Goal: Task Accomplishment & Management: Complete application form

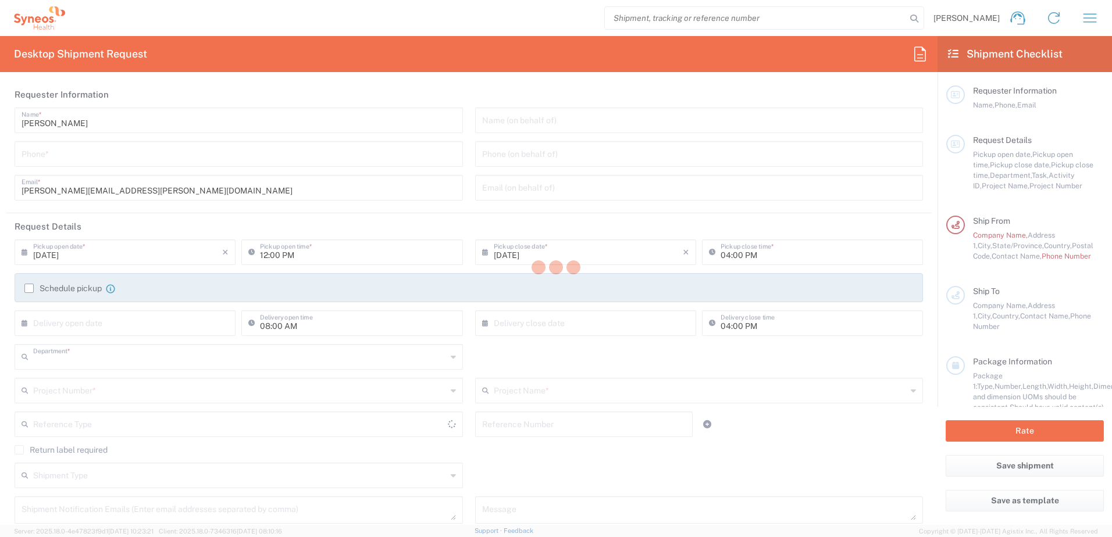
type input "6055"
type input "[US_STATE]"
type input "[GEOGRAPHIC_DATA]"
type input "Syneos Health Commercial Servi- [GEOGRAPHIC_DATA] [GEOGRAPHIC_DATA]"
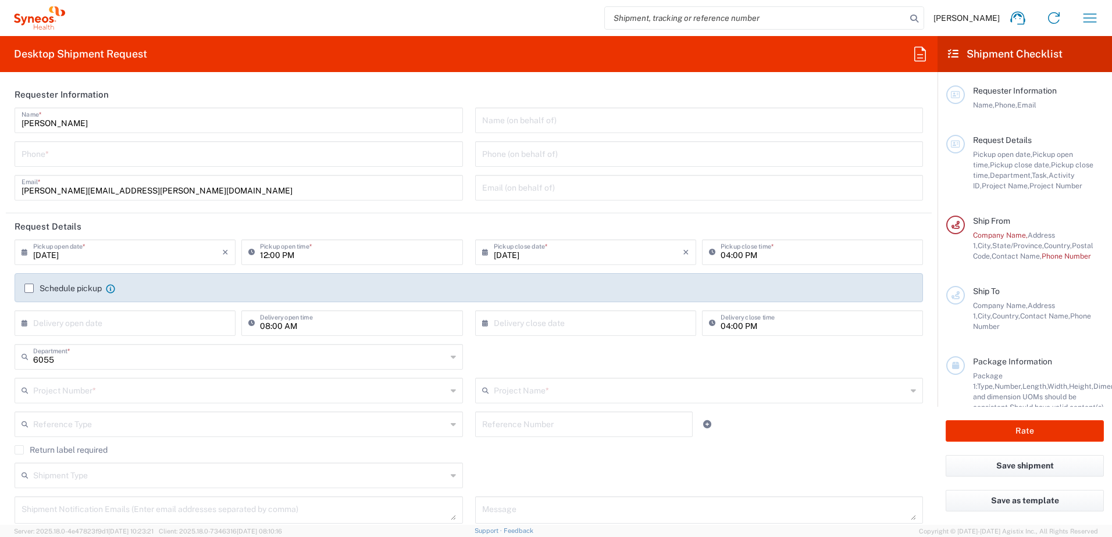
click at [542, 122] on input "text" at bounding box center [699, 119] width 434 height 20
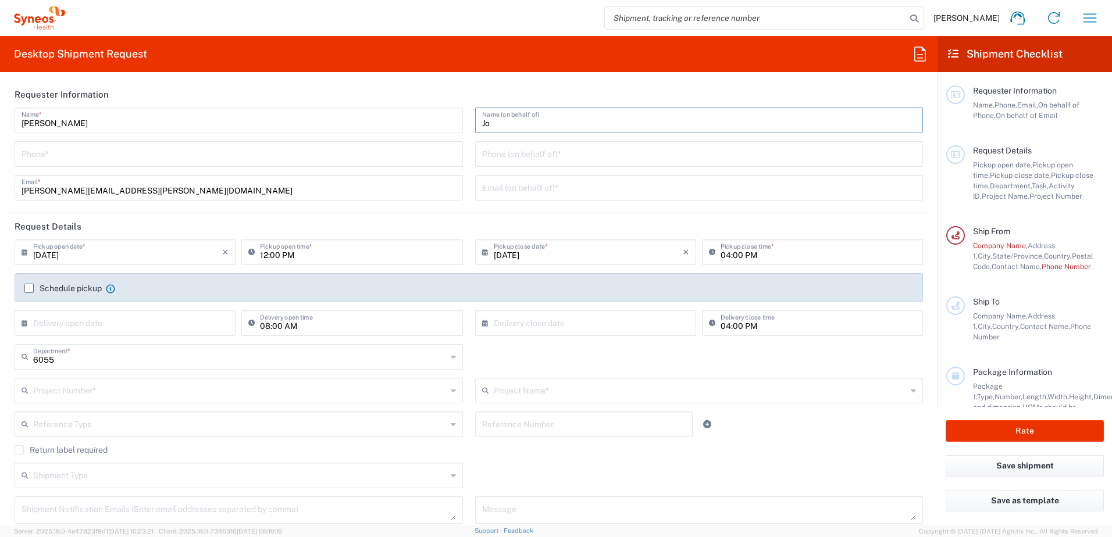
click at [542, 122] on input "Jo" at bounding box center [699, 119] width 434 height 20
type input "[PERSON_NAME]"
click at [41, 157] on input "tel" at bounding box center [239, 153] width 434 height 20
type input "6094779999"
click at [508, 153] on input "tel" at bounding box center [699, 153] width 434 height 20
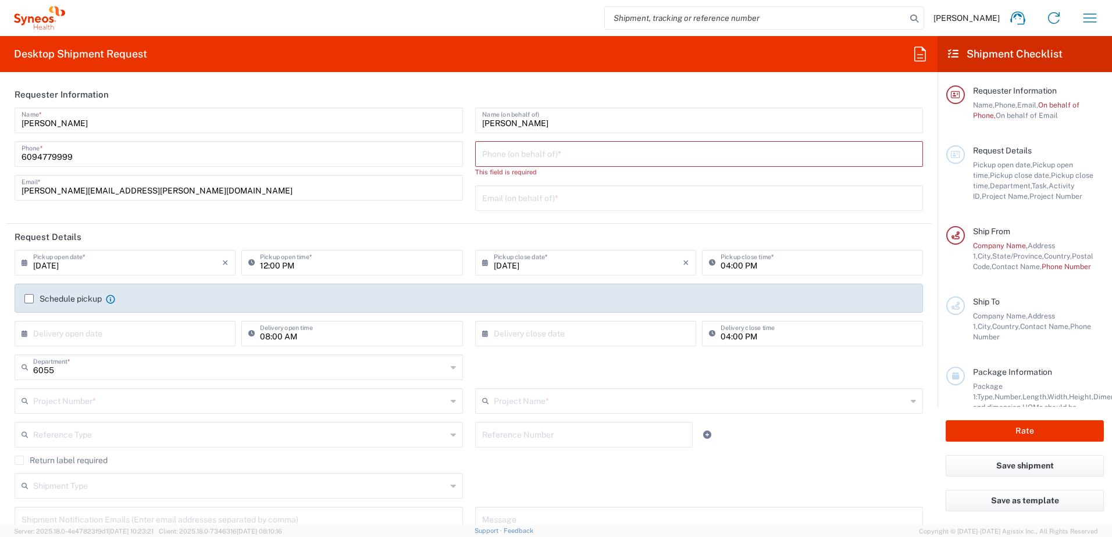
click at [516, 156] on input "tel" at bounding box center [699, 153] width 434 height 20
click at [543, 157] on input "770" at bounding box center [699, 153] width 434 height 20
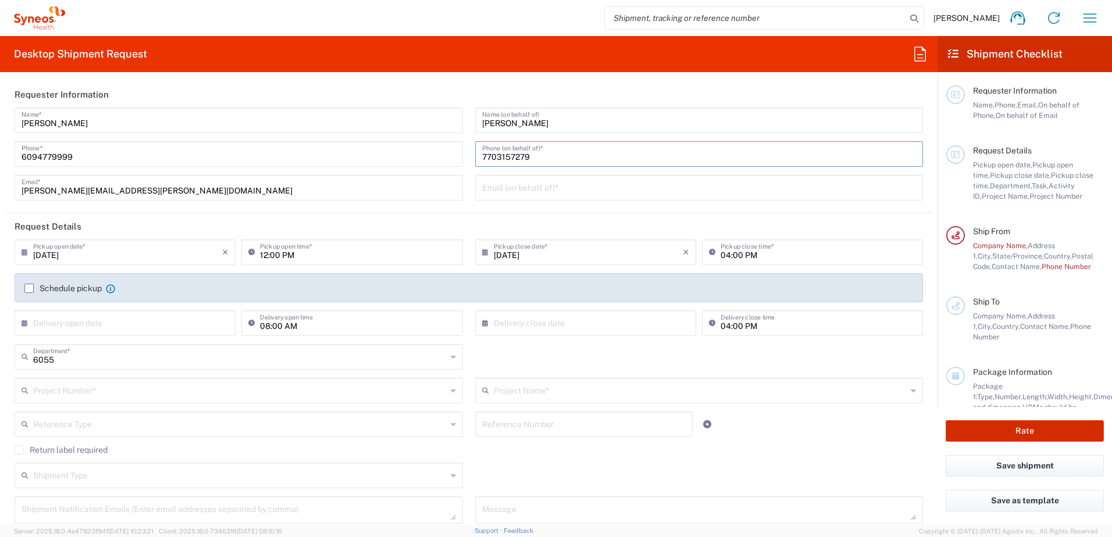
type input "7703157279"
click at [541, 185] on input "text" at bounding box center [699, 187] width 434 height 20
paste input "[EMAIL_ADDRESS][DOMAIN_NAME]"
click at [533, 184] on input "[EMAIL_ADDRESS][DOMAIN_NAME]" at bounding box center [699, 187] width 434 height 20
type input "[EMAIL_ADDRESS][DOMAIN_NAME]"
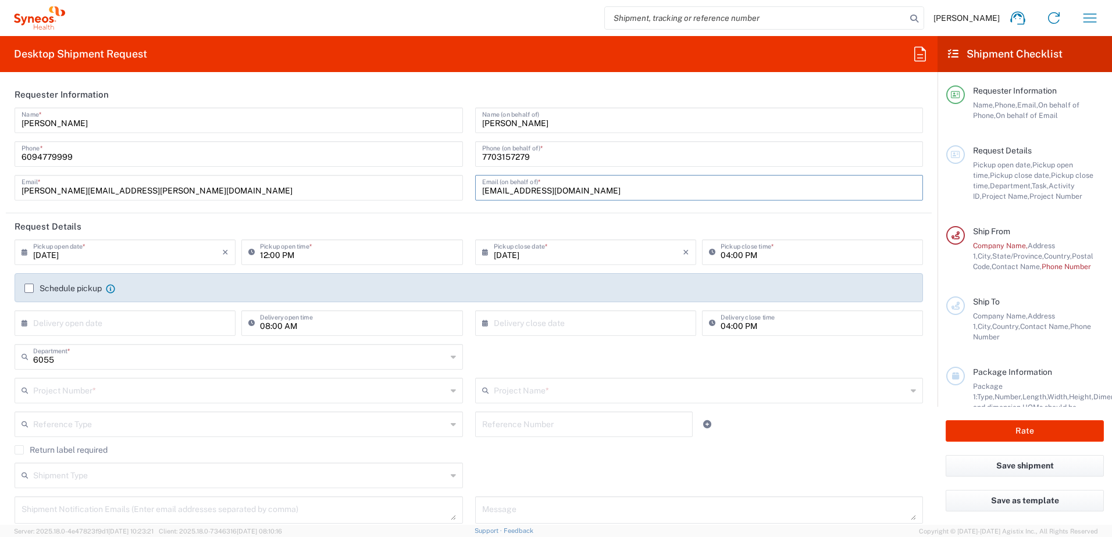
click at [100, 258] on input "[DATE]" at bounding box center [127, 251] width 189 height 20
click at [84, 257] on input "[DATE]" at bounding box center [127, 251] width 189 height 20
click at [58, 257] on input "[DATE]" at bounding box center [127, 251] width 189 height 20
click at [68, 250] on input "[DATE]" at bounding box center [127, 251] width 189 height 20
click at [110, 253] on input "[DATE]" at bounding box center [127, 251] width 189 height 20
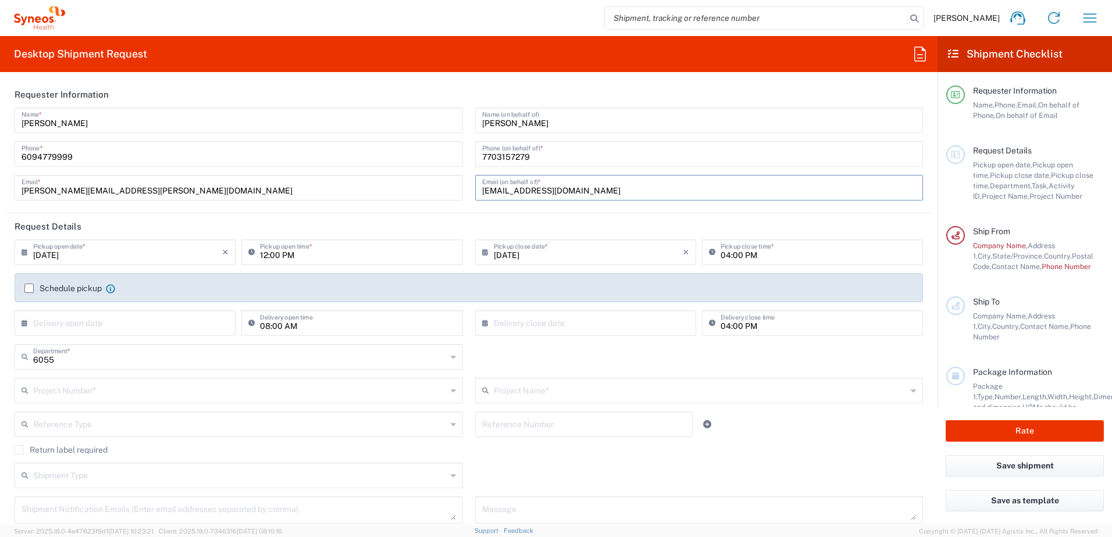
click at [576, 253] on input "[DATE]" at bounding box center [588, 251] width 189 height 20
click at [488, 248] on icon at bounding box center [488, 252] width 12 height 19
click at [494, 254] on input "[DATE]" at bounding box center [588, 251] width 189 height 20
click at [55, 259] on input "[DATE]" at bounding box center [127, 251] width 189 height 20
click at [29, 256] on icon at bounding box center [28, 252] width 12 height 19
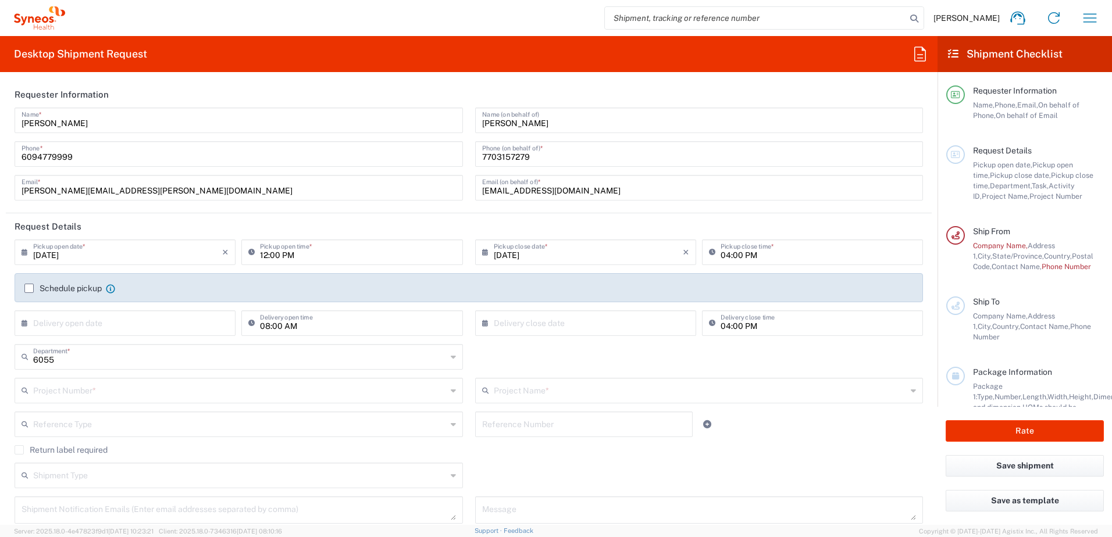
click at [51, 254] on input "[DATE]" at bounding box center [127, 251] width 189 height 20
click at [510, 256] on input "[DATE]" at bounding box center [588, 251] width 189 height 20
click at [475, 256] on div "[DATE] × Pickup close date *" at bounding box center [585, 253] width 221 height 26
click at [482, 252] on icon at bounding box center [488, 252] width 12 height 19
type input "[DATE]"
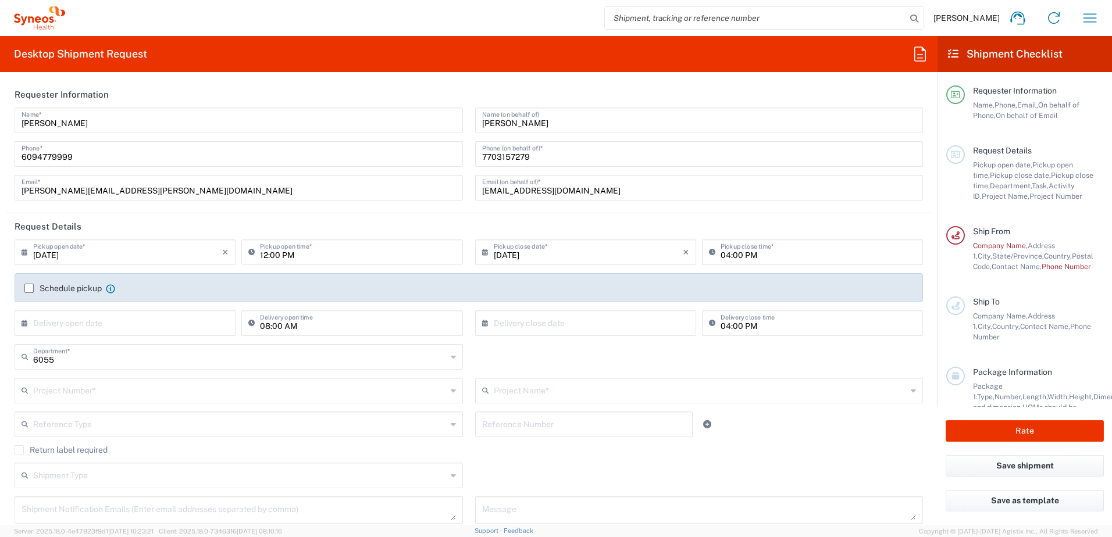
type input "[DATE]"
click at [755, 254] on input "04:00 PM" at bounding box center [817, 251] width 195 height 20
click at [33, 321] on input "text" at bounding box center [127, 322] width 189 height 20
click at [25, 288] on label "Schedule pickup" at bounding box center [62, 288] width 77 height 9
click at [29, 288] on input "Schedule pickup" at bounding box center [29, 288] width 0 height 0
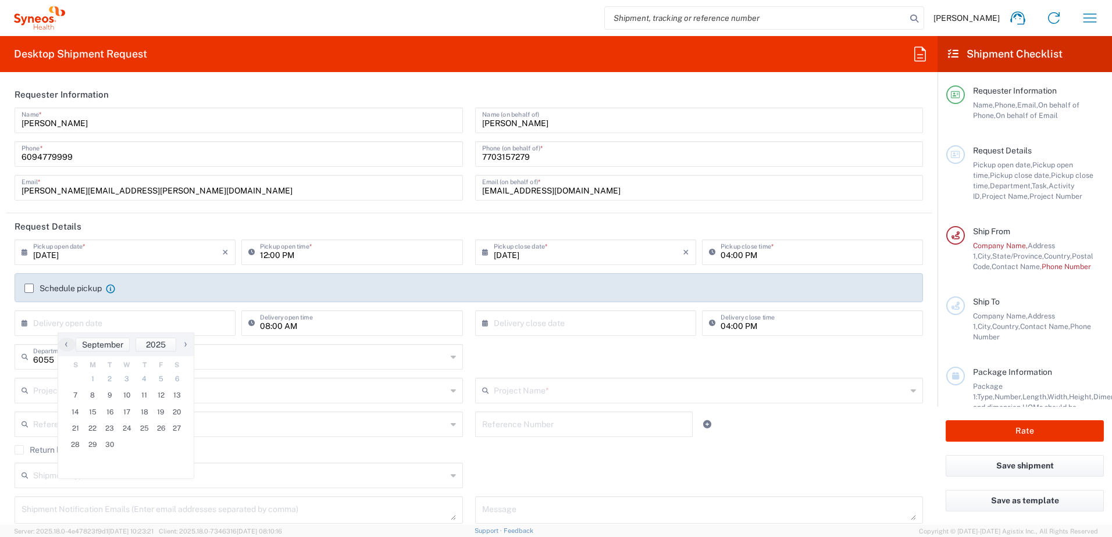
click at [31, 288] on label "Schedule pickup" at bounding box center [62, 288] width 77 height 9
click at [29, 288] on input "Schedule pickup" at bounding box center [29, 288] width 0 height 0
click at [368, 424] on input "text" at bounding box center [239, 423] width 413 height 20
click at [123, 322] on input "text" at bounding box center [127, 322] width 189 height 20
click at [152, 330] on input "text" at bounding box center [127, 322] width 189 height 20
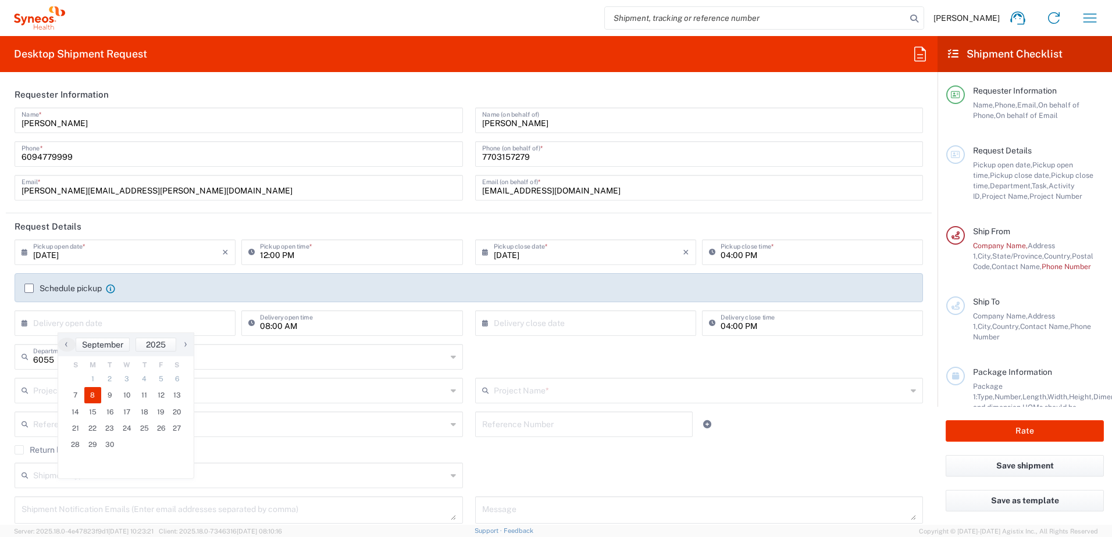
click at [91, 397] on span "8" at bounding box center [92, 395] width 17 height 16
click at [519, 318] on input "text" at bounding box center [588, 322] width 189 height 20
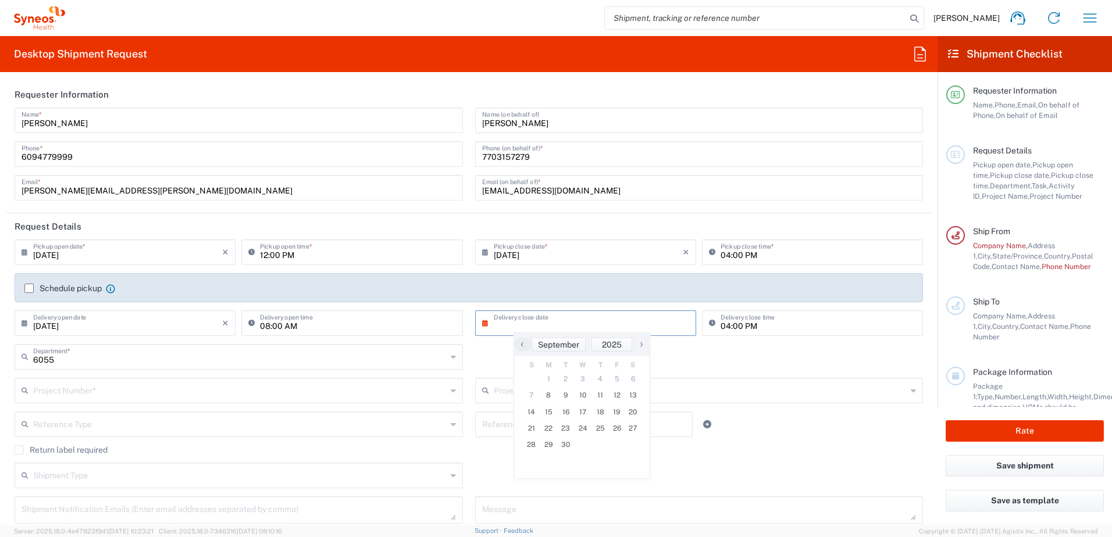
click at [42, 322] on input "[DATE]" at bounding box center [127, 322] width 189 height 20
click at [25, 324] on icon at bounding box center [28, 323] width 12 height 19
click at [60, 324] on input "[DATE]" at bounding box center [127, 322] width 189 height 20
click at [56, 326] on input "[DATE]" at bounding box center [127, 322] width 189 height 20
type input "[DATE]"
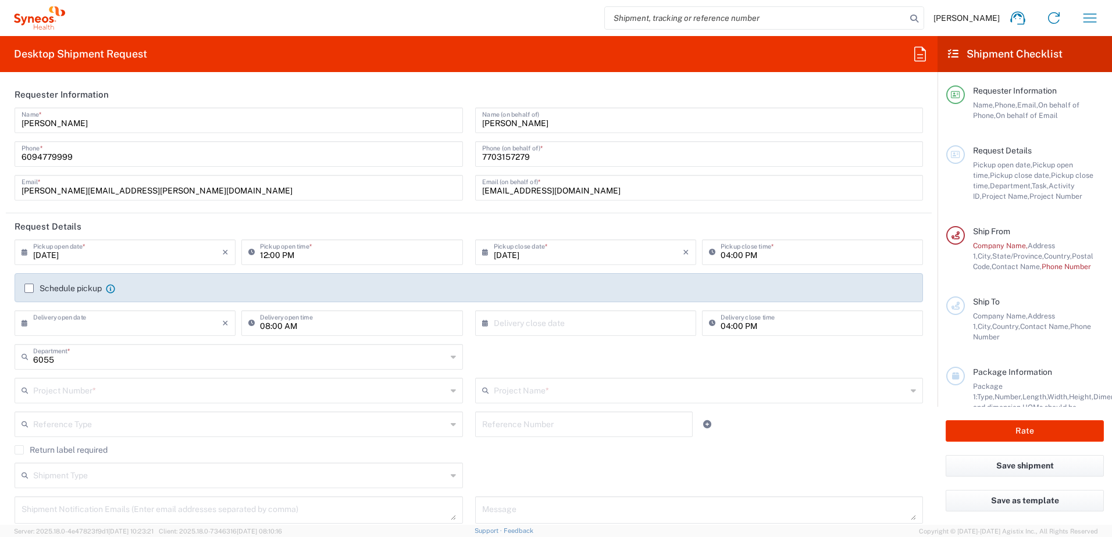
click at [572, 325] on input "text" at bounding box center [588, 322] width 189 height 20
click at [482, 323] on icon at bounding box center [488, 323] width 12 height 19
click at [552, 395] on span "8" at bounding box center [548, 395] width 17 height 16
type input "[DATE]"
click at [511, 254] on input "[DATE]" at bounding box center [588, 251] width 189 height 20
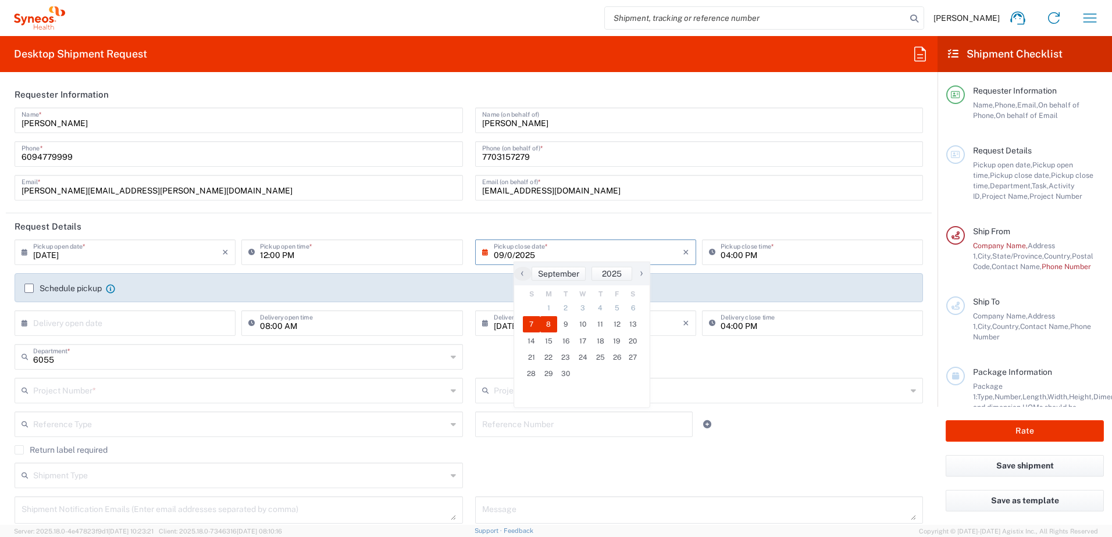
type input "09/0/2025"
type input "Invalid date"
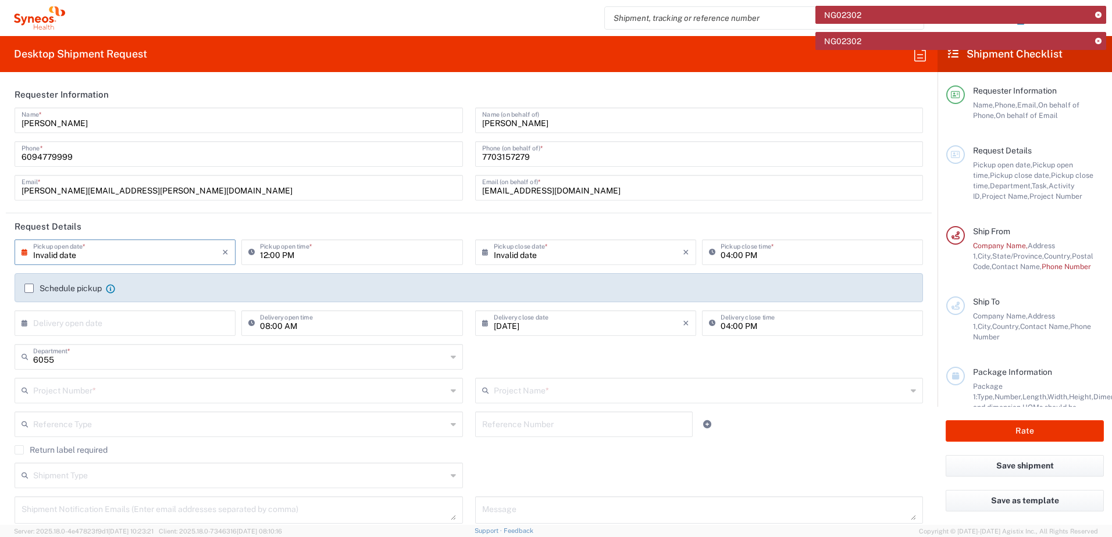
click at [399, 397] on input "text" at bounding box center [239, 390] width 413 height 20
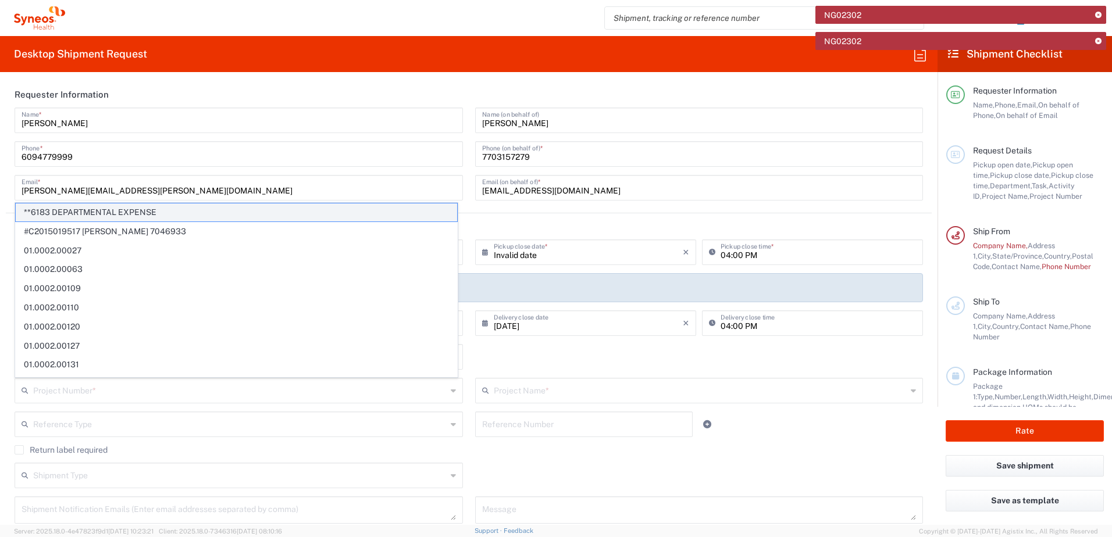
click at [119, 209] on span "**6183 DEPARTMENTAL EXPENSE" at bounding box center [236, 213] width 441 height 18
type input "**6183 DEPARTMENTAL EXPENSE"
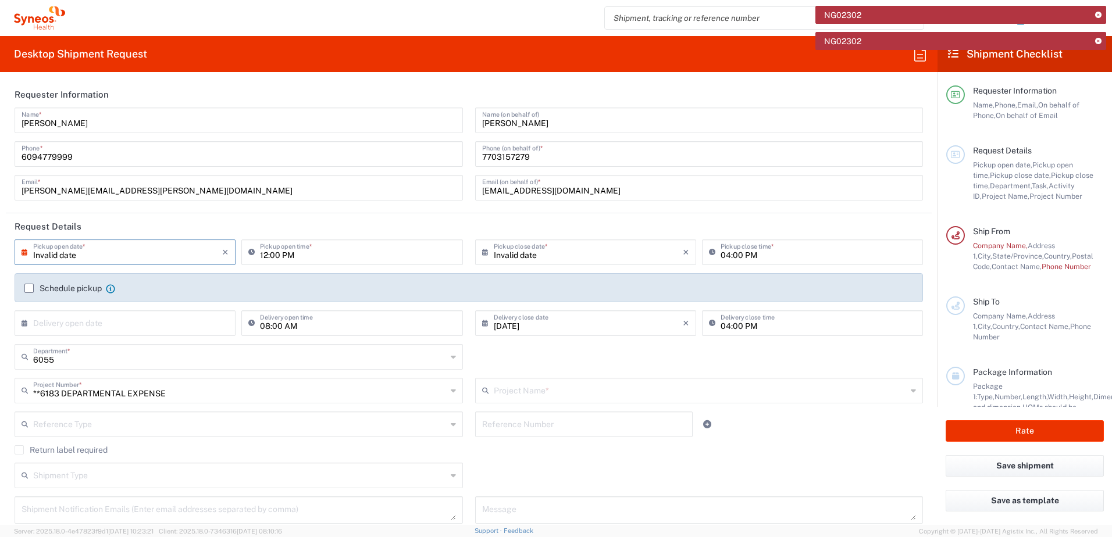
click at [578, 400] on div "Project Name *" at bounding box center [699, 391] width 448 height 26
click at [589, 390] on input "text" at bounding box center [700, 390] width 413 height 20
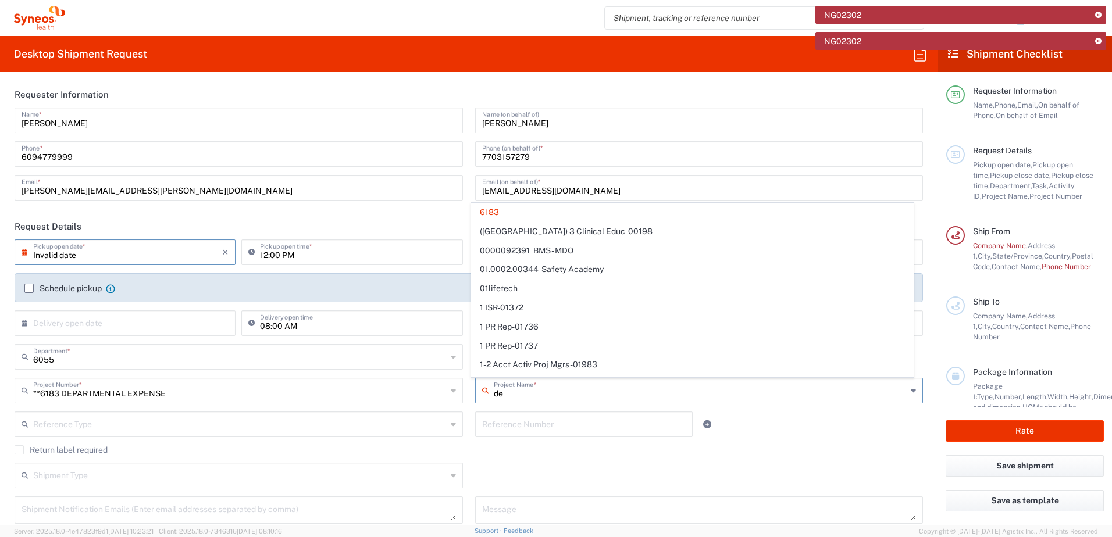
type input "dep"
type input "**6183 DEPARTMENTAL EXPENSE"
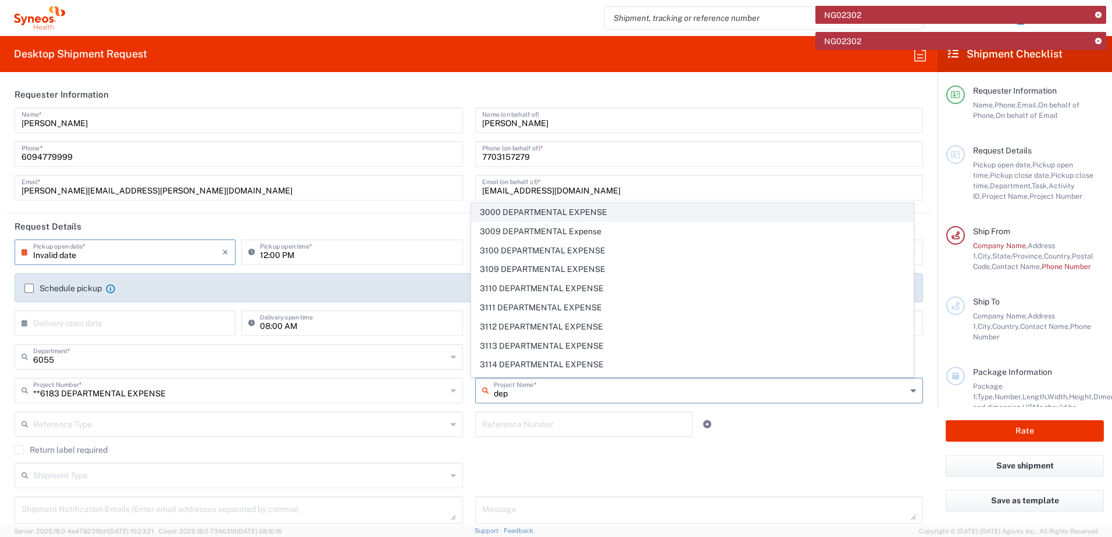
click at [584, 212] on span "3000 DEPARTMENTAL EXPENSE" at bounding box center [692, 213] width 441 height 18
type input "3000 DEPARTMENTAL EXPENSE"
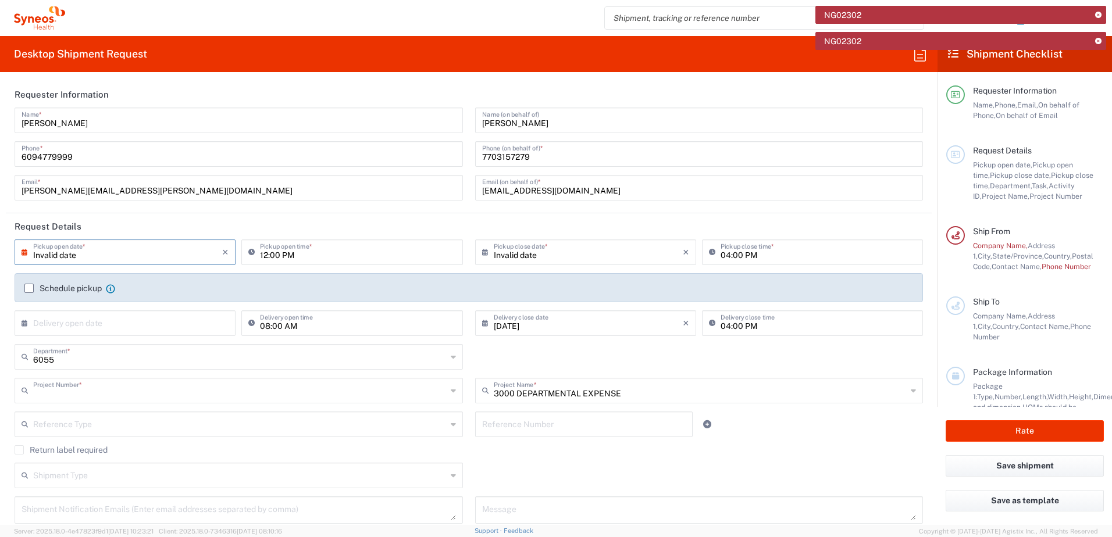
type input "3000 DEPARTMENTAL EXPENSE"
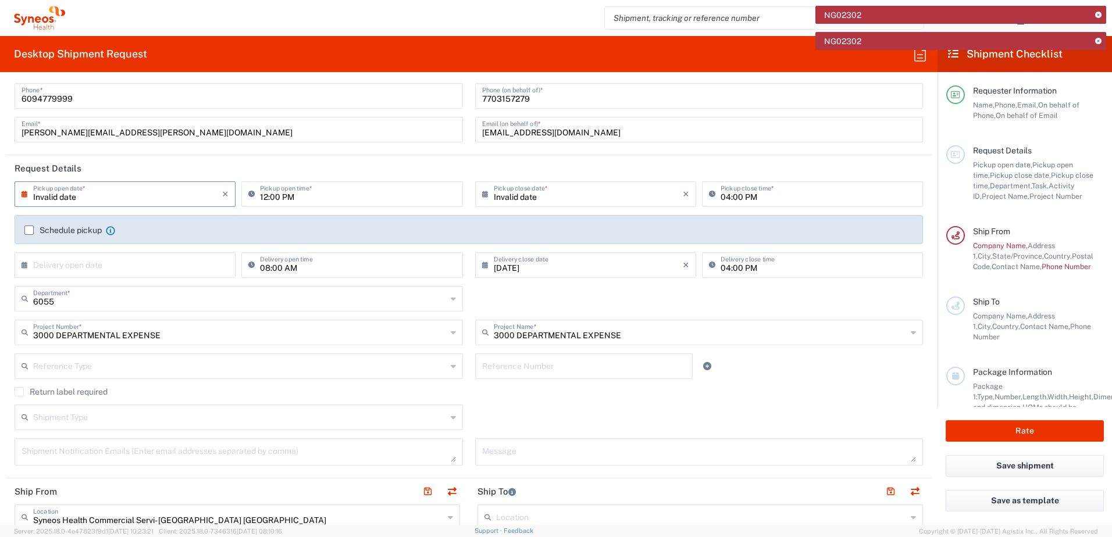
click at [21, 395] on label "Return label required" at bounding box center [61, 391] width 93 height 9
click at [19, 392] on input "Return label required" at bounding box center [19, 392] width 0 height 0
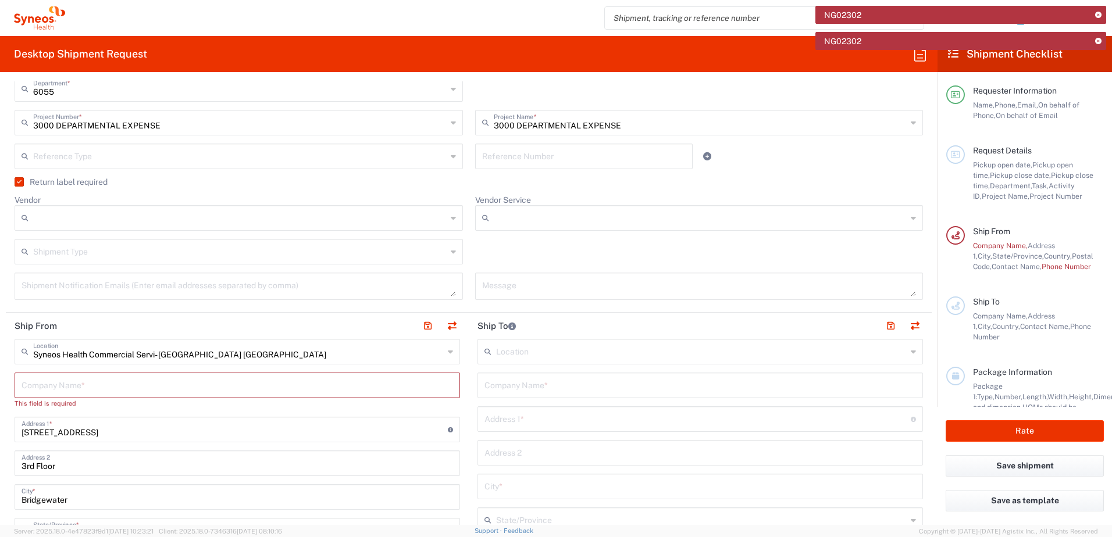
scroll to position [291, 0]
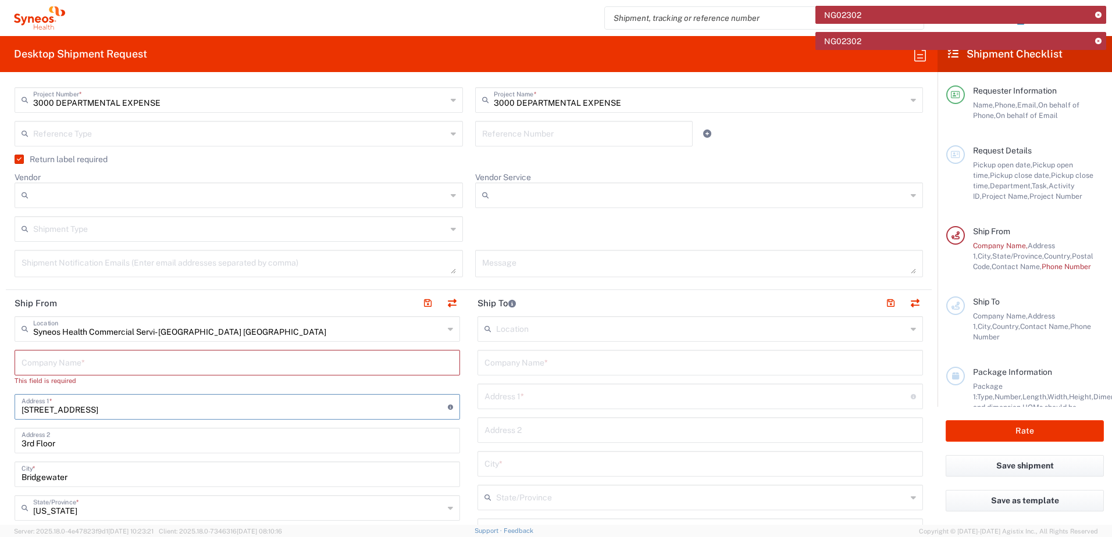
drag, startPoint x: 120, startPoint y: 405, endPoint x: -2, endPoint y: 412, distance: 122.3
click at [0, 412] on html "NG02302 NG02302 [PERSON_NAME] Home Shipment estimator Shipment tracking Desktop…" at bounding box center [556, 268] width 1112 height 537
paste input "[STREET_ADDRESS]"
type input "[STREET_ADDRESS]"
click at [132, 399] on input "[STREET_ADDRESS]" at bounding box center [235, 406] width 426 height 20
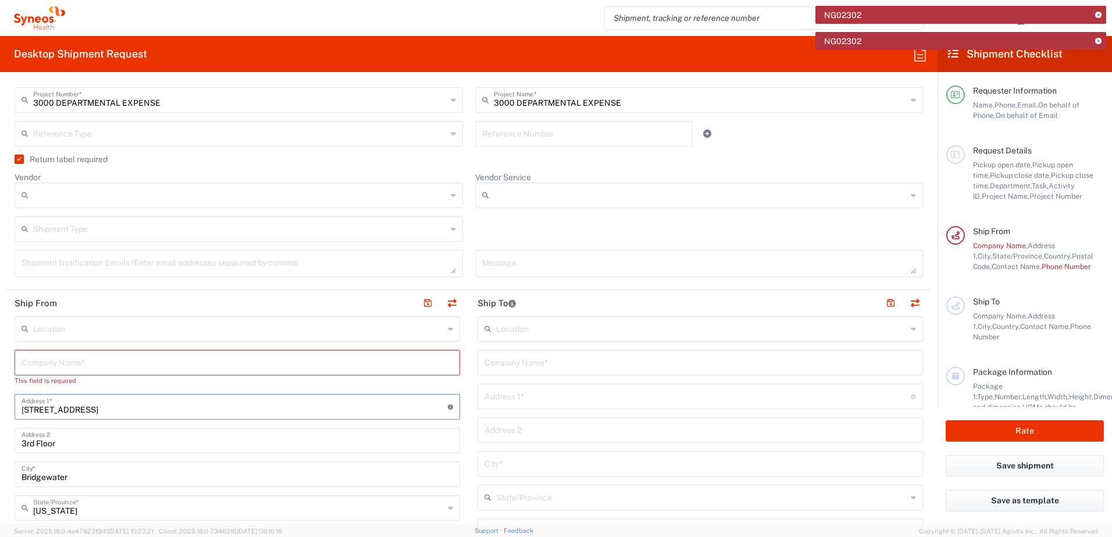
type input "[STREET_ADDRESS]"
click at [58, 363] on input "text" at bounding box center [237, 362] width 431 height 20
click at [58, 363] on input "[PERSON_NAME]" at bounding box center [237, 362] width 431 height 20
click at [0, 363] on html "NG02302 NG02302 [PERSON_NAME] Home Shipment estimator Shipment tracking Desktop…" at bounding box center [556, 268] width 1112 height 537
type input "Syneos"
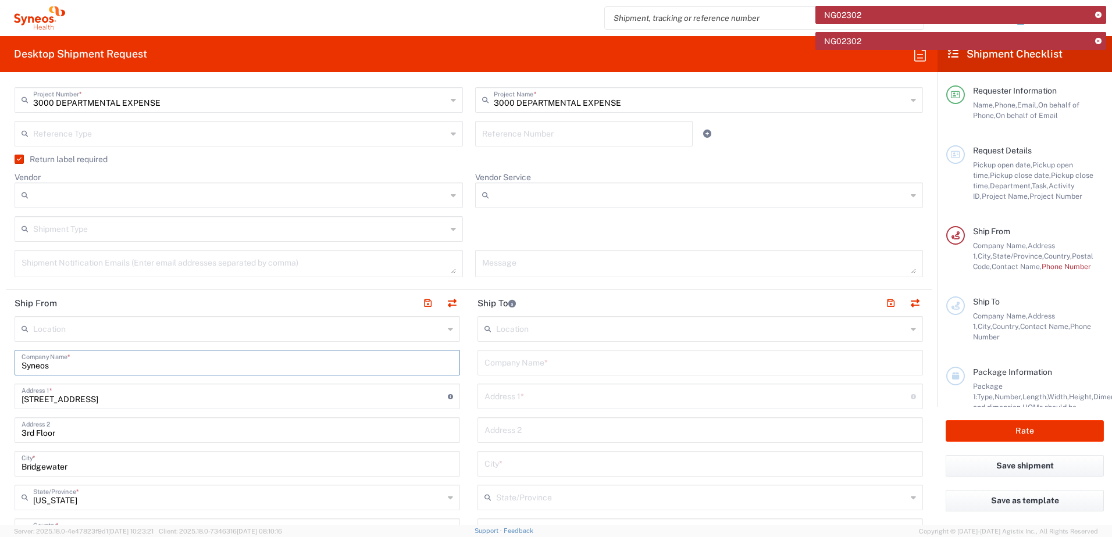
click at [148, 366] on input "Syneos" at bounding box center [237, 362] width 431 height 20
click at [122, 370] on input "Syneos" at bounding box center [237, 362] width 431 height 20
click at [528, 372] on input "text" at bounding box center [699, 362] width 431 height 20
type input "Syneos Health"
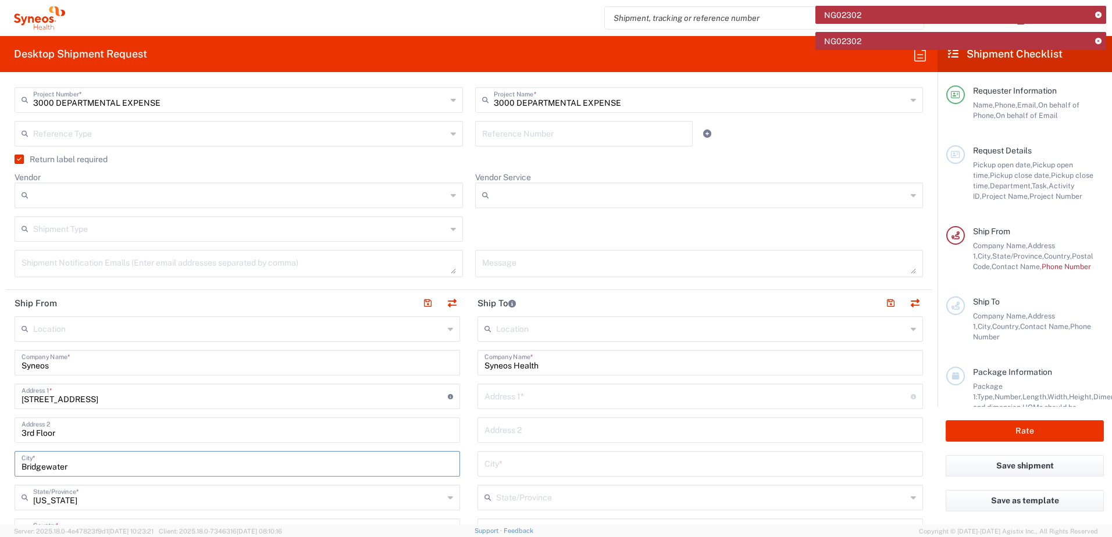
drag, startPoint x: 86, startPoint y: 465, endPoint x: -2, endPoint y: 465, distance: 88.4
click at [0, 465] on html "NG02302 NG02302 [PERSON_NAME] Home Shipment estimator Shipment tracking Desktop…" at bounding box center [556, 268] width 1112 height 537
type input "A"
type input "woodstck"
drag, startPoint x: 80, startPoint y: 434, endPoint x: 2, endPoint y: 432, distance: 78.5
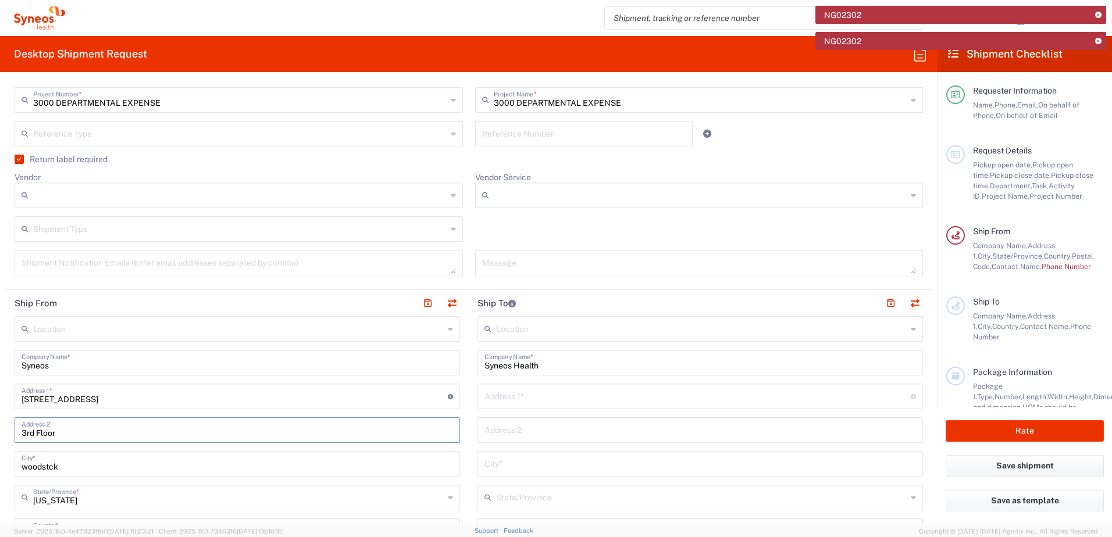
click at [2, 432] on form "Requester Information [PERSON_NAME] Name * [PHONE_NUMBER] Phone * [PERSON_NAME]…" at bounding box center [468, 303] width 937 height 444
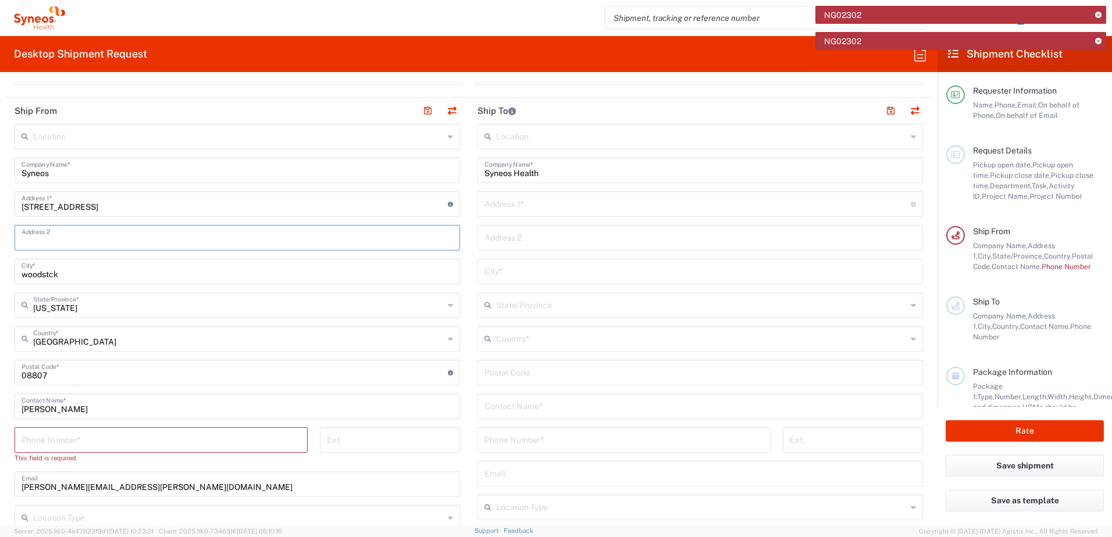
scroll to position [523, 0]
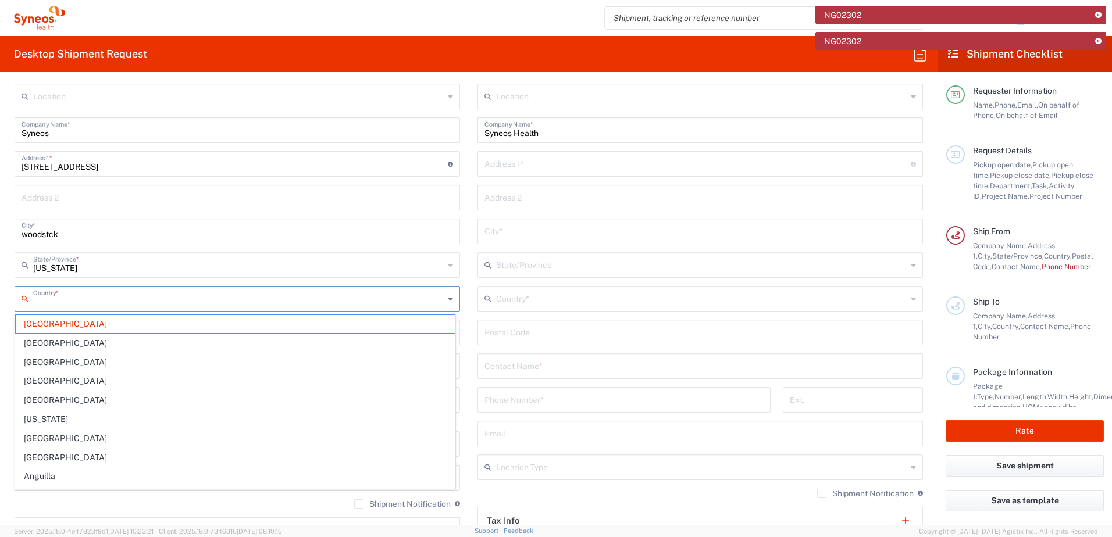
click at [63, 301] on input "text" at bounding box center [238, 298] width 411 height 20
click at [14, 344] on main "Location [PERSON_NAME] LLC-[GEOGRAPHIC_DATA] [GEOGRAPHIC_DATA] [GEOGRAPHIC_DATA…" at bounding box center [237, 333] width 463 height 499
click at [0, 357] on html "NG02302 NG02302 [PERSON_NAME] Home Shipment estimator Shipment tracking Desktop…" at bounding box center [556, 268] width 1112 height 537
type input "[GEOGRAPHIC_DATA]"
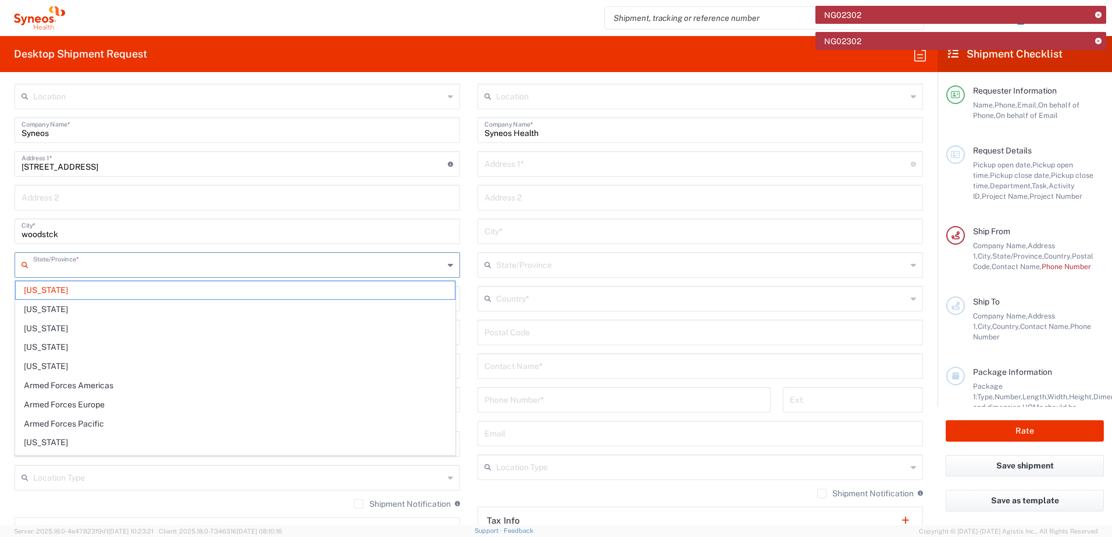
click at [45, 265] on input "text" at bounding box center [238, 264] width 411 height 20
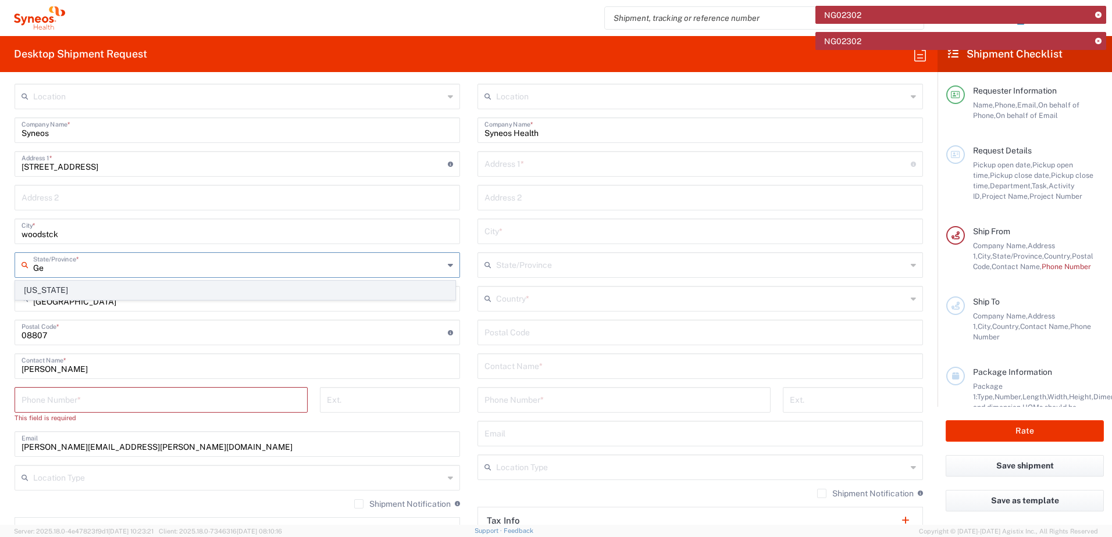
click at [58, 288] on span "[US_STATE]" at bounding box center [235, 290] width 439 height 18
type input "[US_STATE]"
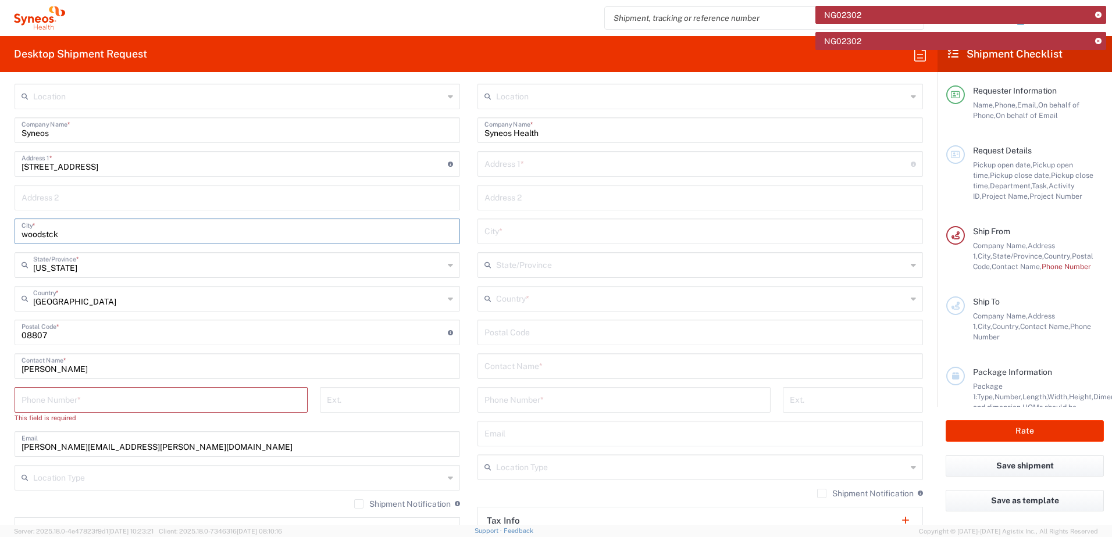
click at [24, 236] on input "woodstck" at bounding box center [237, 230] width 431 height 20
type input "Woodstck"
click at [154, 407] on input "tel" at bounding box center [161, 399] width 279 height 20
click at [147, 395] on input "tel" at bounding box center [161, 399] width 279 height 20
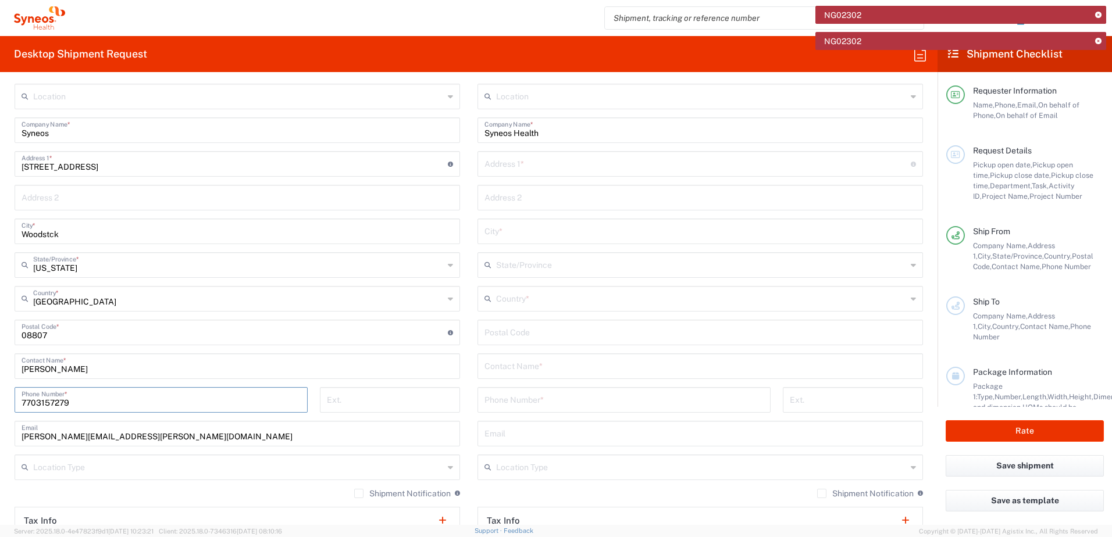
click at [147, 395] on input "7703157279" at bounding box center [161, 399] width 279 height 20
type input "7703157279"
click at [515, 164] on input "text" at bounding box center [697, 163] width 426 height 20
click at [530, 212] on input "text" at bounding box center [699, 207] width 431 height 20
click at [520, 174] on div "Address 1 * For cross streets use street names with '&' or 'and' in between. Fo…" at bounding box center [699, 164] width 445 height 26
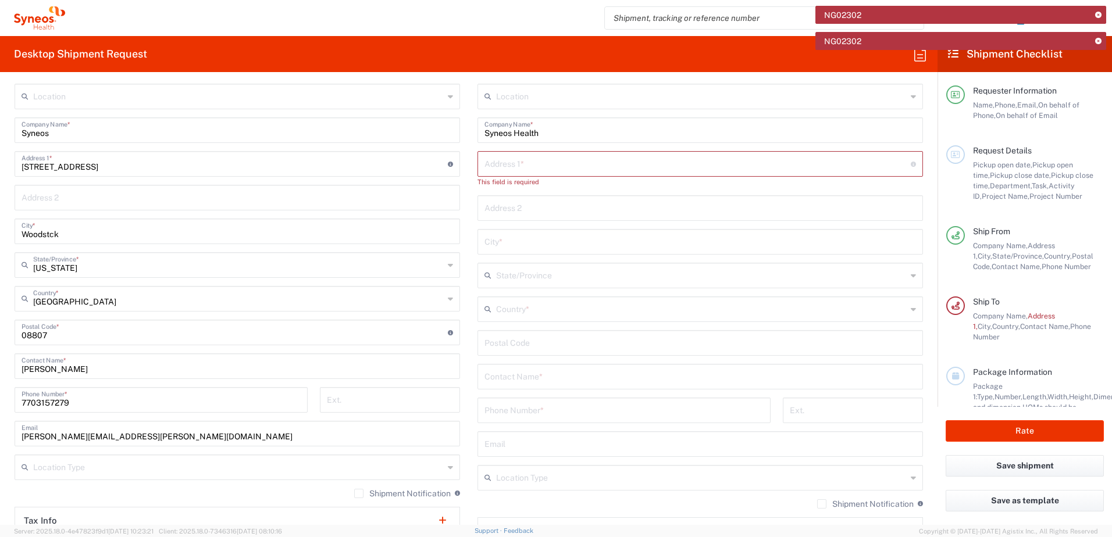
paste input "ATTN:IT Asset Management"
click at [533, 163] on input "ATTN:IT Asset Management" at bounding box center [697, 163] width 426 height 20
click at [492, 164] on input "ATTN:IT Asset Management" at bounding box center [697, 163] width 426 height 20
paste input "ATTN:IT Asset Management"
type input "ATATTN:IT Asset ManagementTN:IT Asset Management"
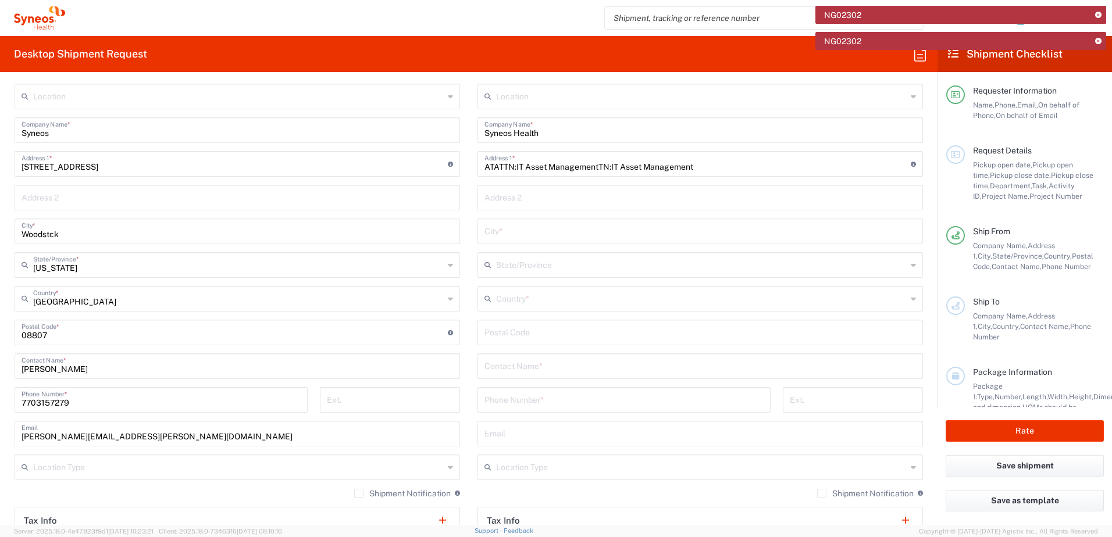
drag, startPoint x: 538, startPoint y: 199, endPoint x: 502, endPoint y: 233, distance: 50.2
click at [538, 199] on input "text" at bounding box center [699, 197] width 431 height 20
paste input "[GEOGRAPHIC_DATA]"
click at [531, 195] on input "[GEOGRAPHIC_DATA]" at bounding box center [699, 197] width 431 height 20
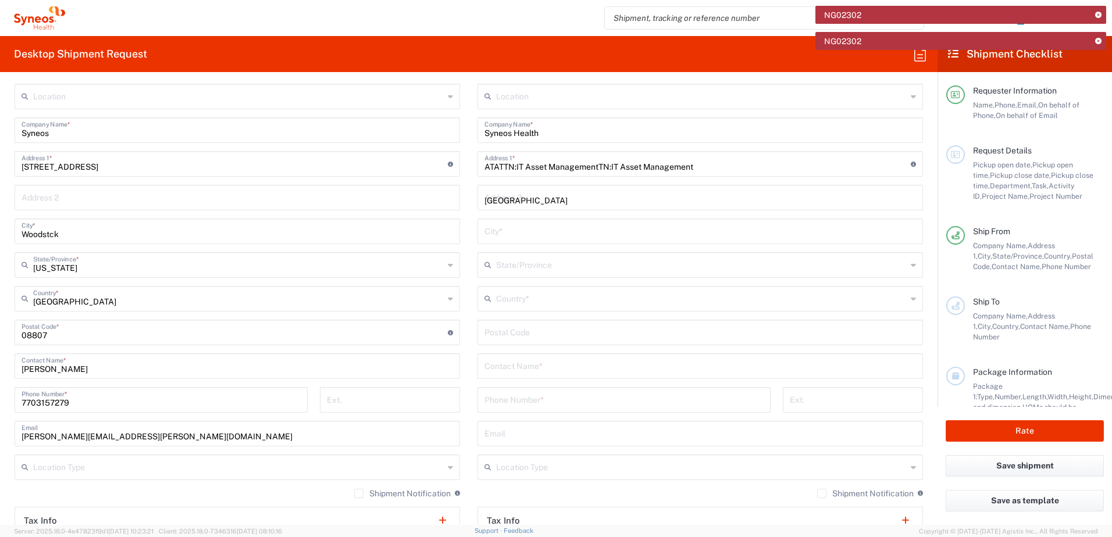
click at [558, 199] on input "[GEOGRAPHIC_DATA]" at bounding box center [699, 197] width 431 height 20
click at [750, 196] on input "[GEOGRAPHIC_DATA]" at bounding box center [699, 197] width 431 height 20
paste input "[GEOGRAPHIC_DATA]"
click at [563, 201] on input "[GEOGRAPHIC_DATA]" at bounding box center [699, 197] width 431 height 20
paste input "[GEOGRAPHIC_DATA]"
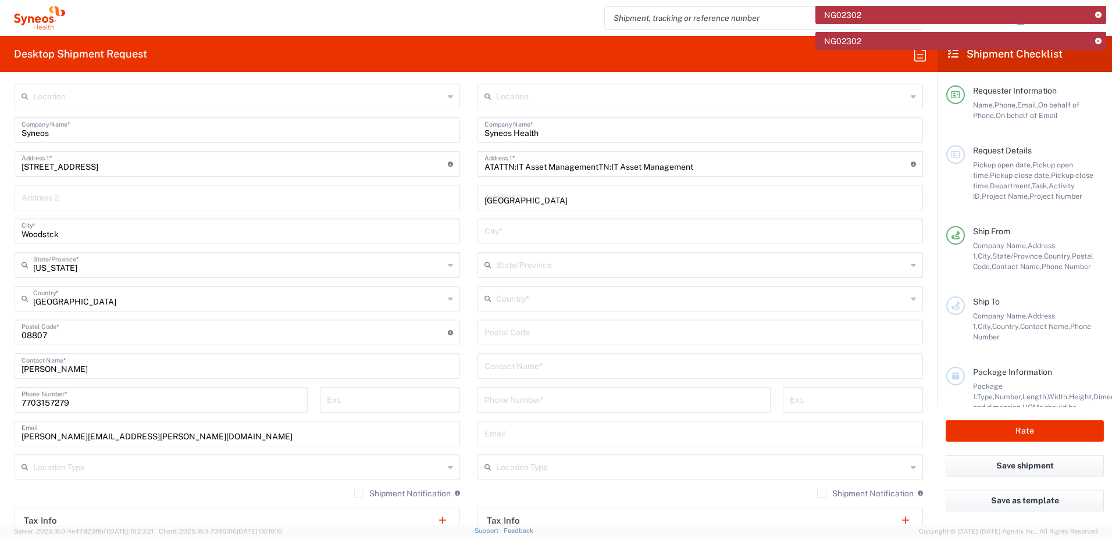
type input "[GEOGRAPHIC_DATA]"
click at [529, 234] on input "text" at bounding box center [699, 230] width 431 height 20
click at [511, 233] on input "text" at bounding box center [699, 230] width 431 height 20
click at [502, 233] on input "text" at bounding box center [699, 230] width 431 height 20
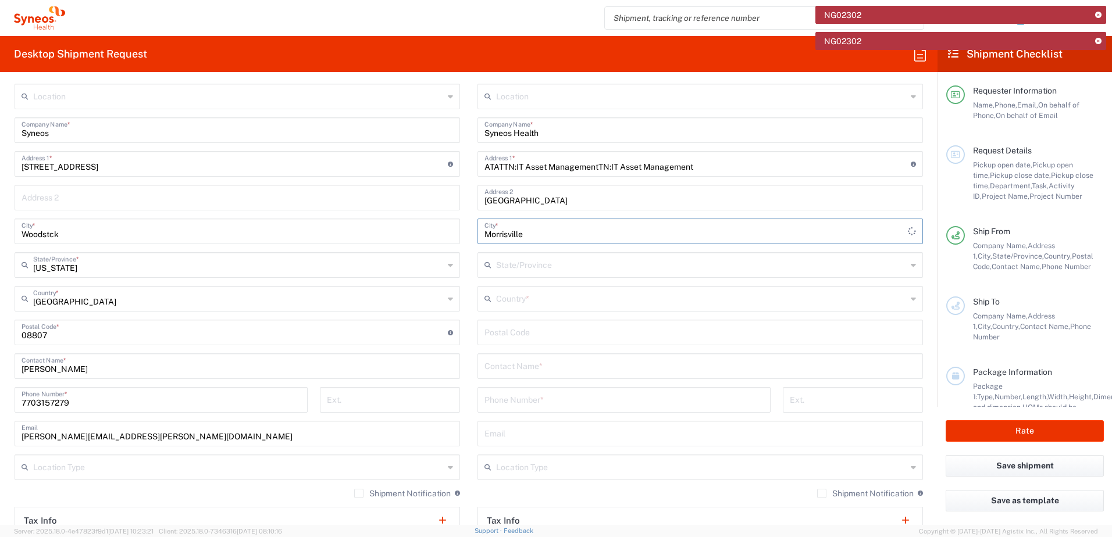
type input "Morrisville"
click at [520, 266] on input "text" at bounding box center [701, 264] width 411 height 20
type input "north"
click at [520, 266] on input "north" at bounding box center [701, 264] width 411 height 20
click at [527, 267] on input "north" at bounding box center [701, 264] width 411 height 20
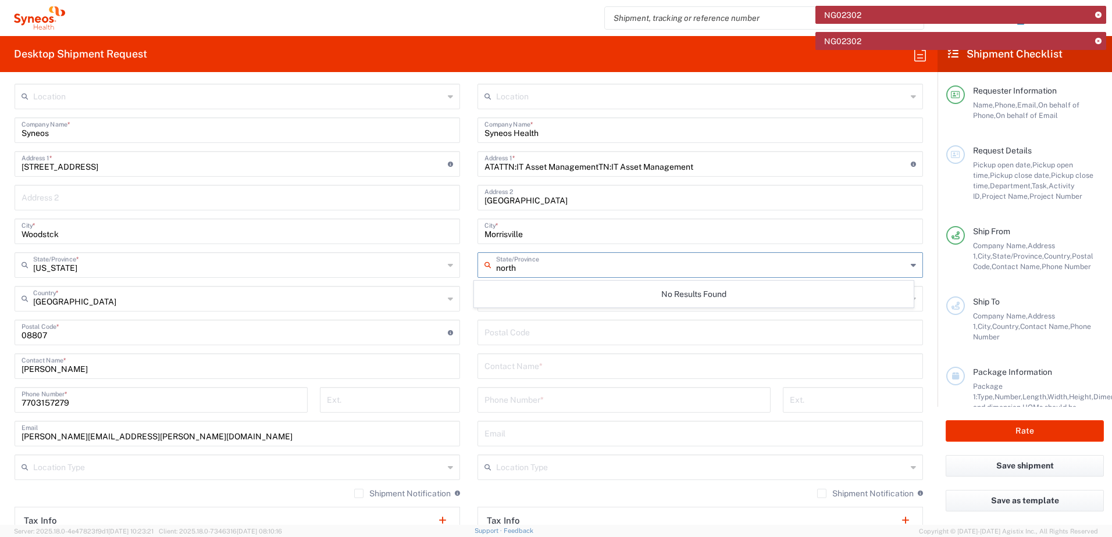
drag, startPoint x: 594, startPoint y: 267, endPoint x: 525, endPoint y: 273, distance: 68.9
click at [592, 267] on input "north" at bounding box center [701, 264] width 411 height 20
drag, startPoint x: 531, startPoint y: 272, endPoint x: 449, endPoint y: 262, distance: 82.5
click at [449, 262] on div "Ship From Location [PERSON_NAME] LLC-[GEOGRAPHIC_DATA] [GEOGRAPHIC_DATA] [GEOGR…" at bounding box center [469, 317] width 926 height 519
type input "N"
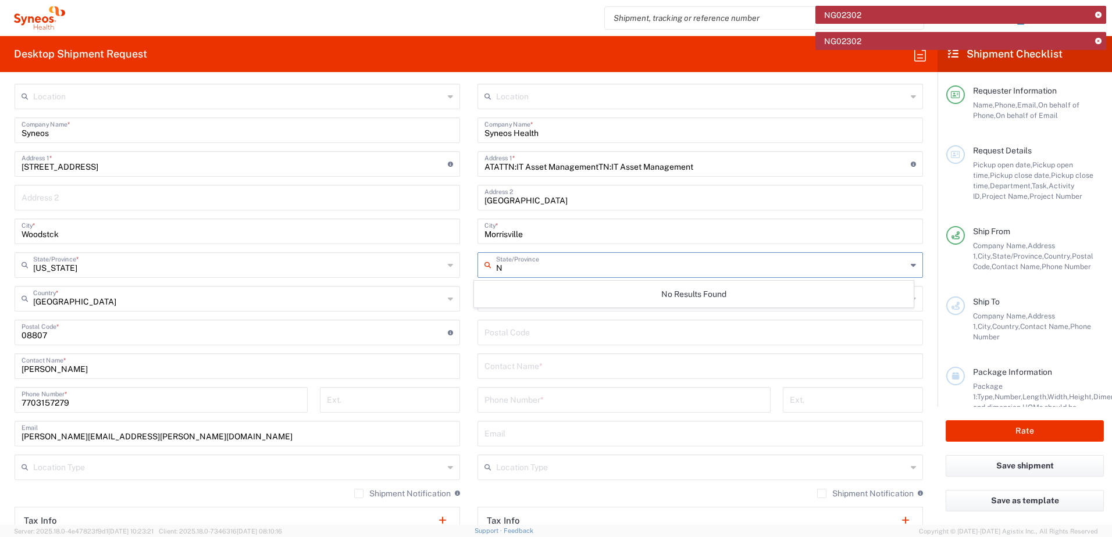
click at [907, 264] on div "N State/Province" at bounding box center [699, 265] width 445 height 26
click at [582, 270] on input "N" at bounding box center [701, 264] width 411 height 20
click at [911, 265] on icon at bounding box center [913, 265] width 5 height 19
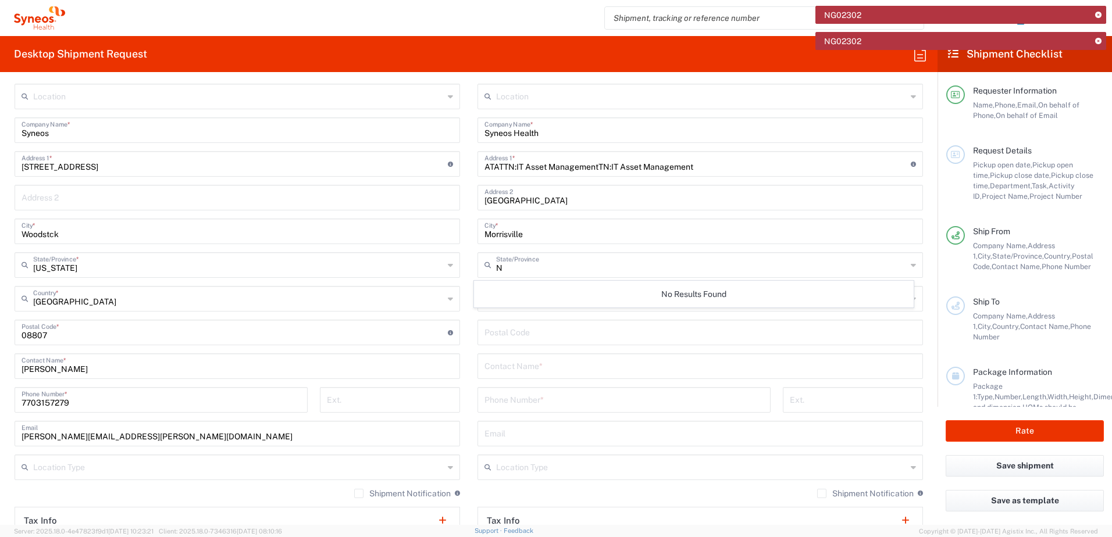
click at [1099, 15] on icon at bounding box center [1098, 15] width 6 height 6
click at [1096, 42] on header "Shipment Checklist" at bounding box center [1024, 54] width 174 height 36
click at [559, 258] on input "N" at bounding box center [701, 264] width 411 height 20
click at [505, 270] on input "N" at bounding box center [701, 264] width 411 height 20
click at [675, 270] on input "N" at bounding box center [701, 264] width 411 height 20
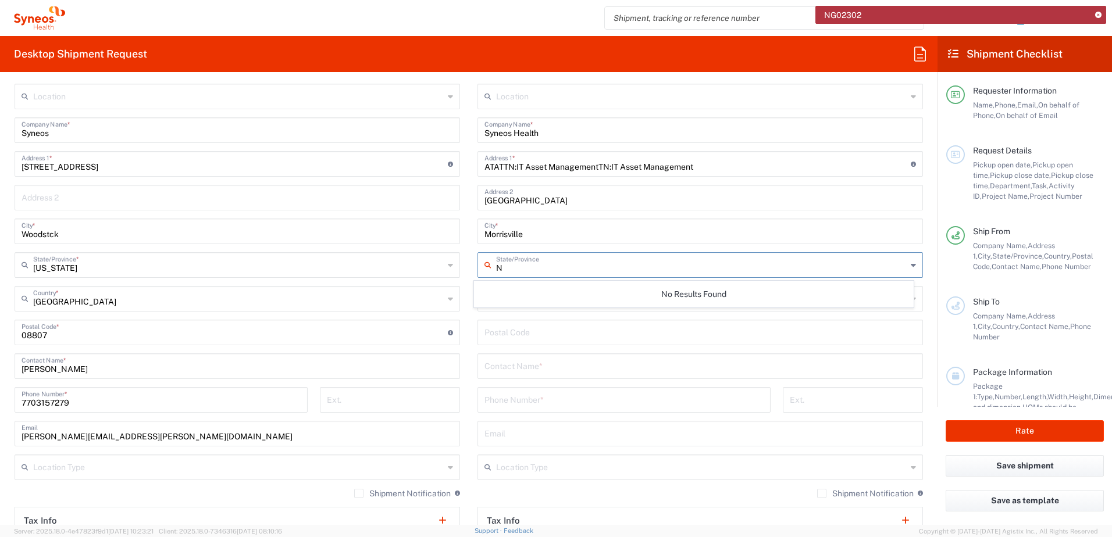
type input "N"
click at [567, 240] on input "Morrisville" at bounding box center [699, 230] width 431 height 20
click at [388, 230] on div "Ship From Location [PERSON_NAME] LLC-[GEOGRAPHIC_DATA] [GEOGRAPHIC_DATA] [GEOGR…" at bounding box center [469, 317] width 926 height 519
click at [507, 272] on input "text" at bounding box center [701, 275] width 411 height 20
type input "[US_STATE]"
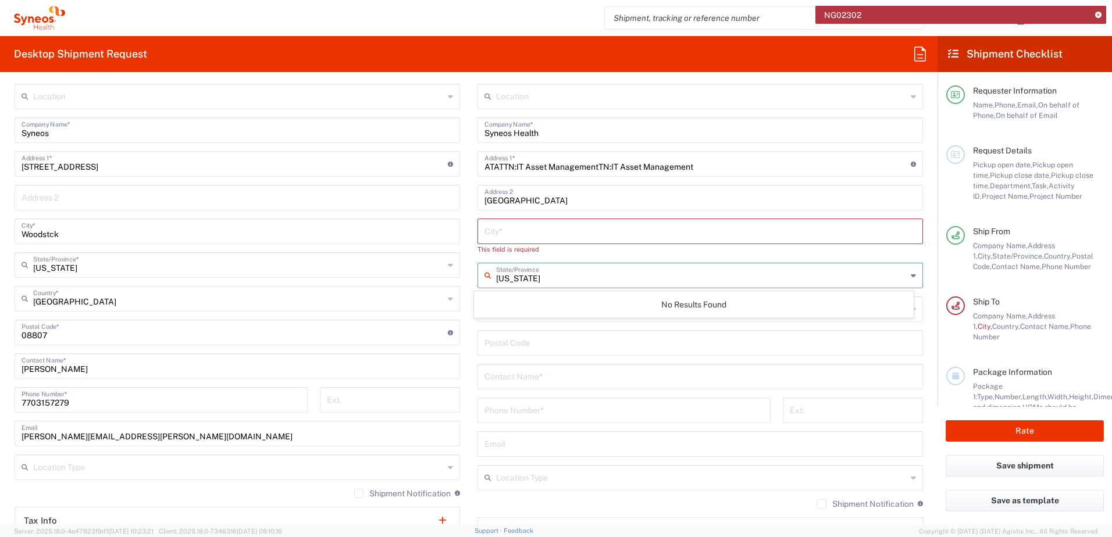
click at [526, 227] on input "text" at bounding box center [699, 230] width 431 height 20
type input "Morr"
type input "Morrisville"
click at [677, 273] on input "text" at bounding box center [701, 264] width 411 height 20
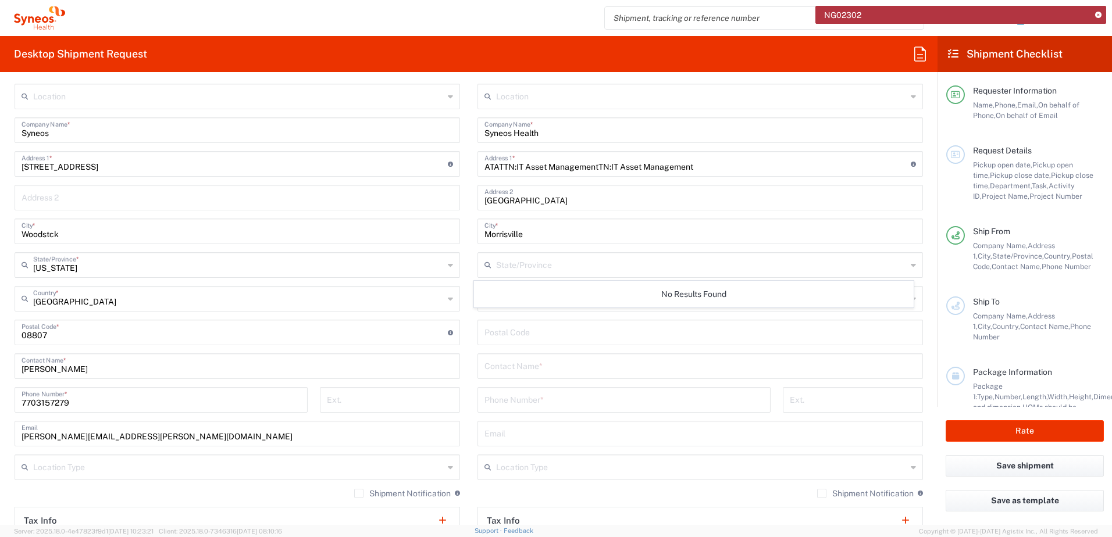
click at [715, 304] on div "No Results Found" at bounding box center [694, 294] width 440 height 27
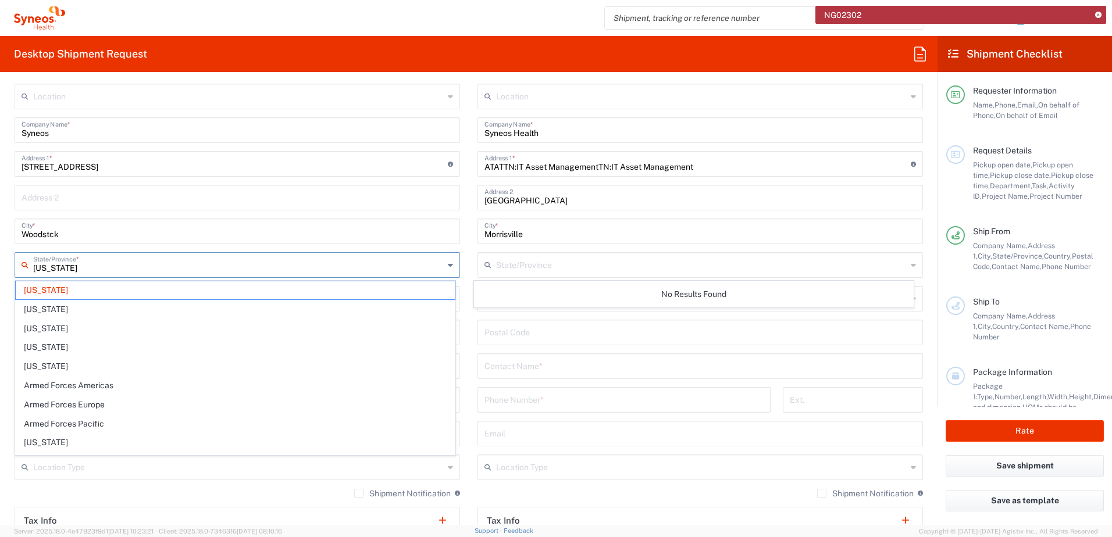
click at [217, 273] on input "[US_STATE]" at bounding box center [238, 264] width 411 height 20
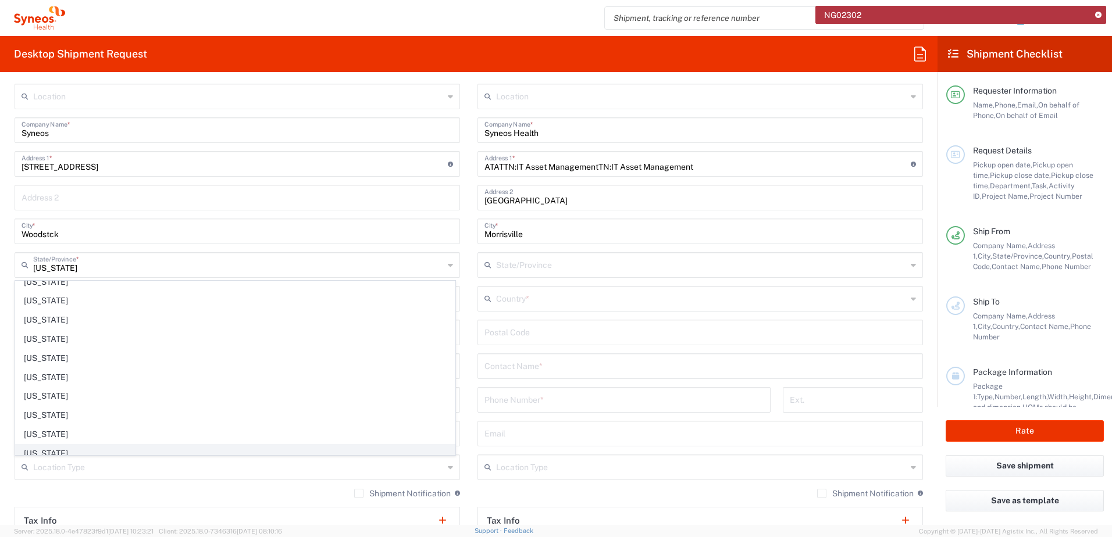
click at [84, 455] on span "[US_STATE]" at bounding box center [235, 454] width 439 height 18
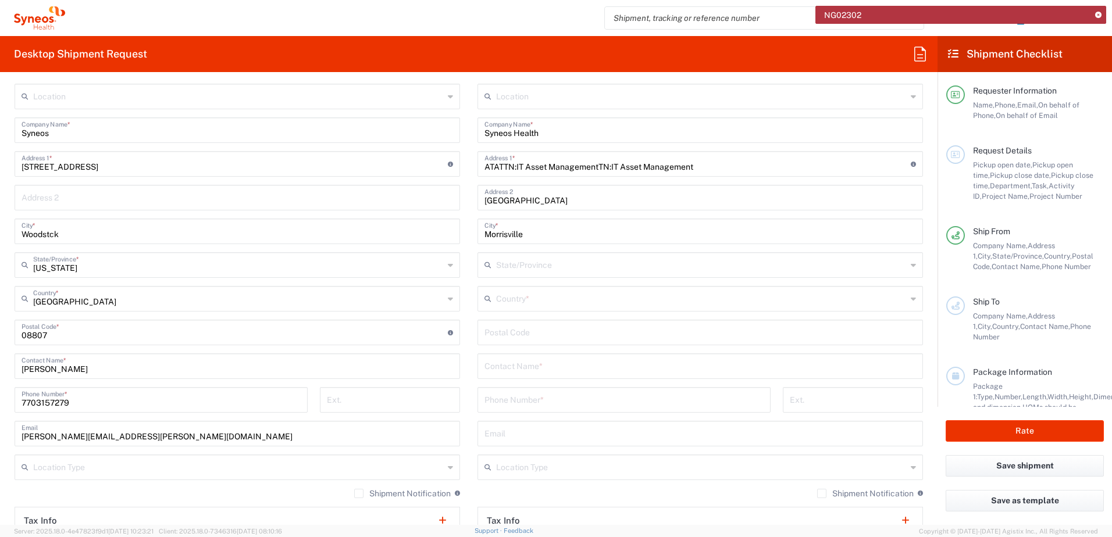
click at [105, 263] on input "[US_STATE]" at bounding box center [238, 264] width 411 height 20
type input "[US_STATE]"
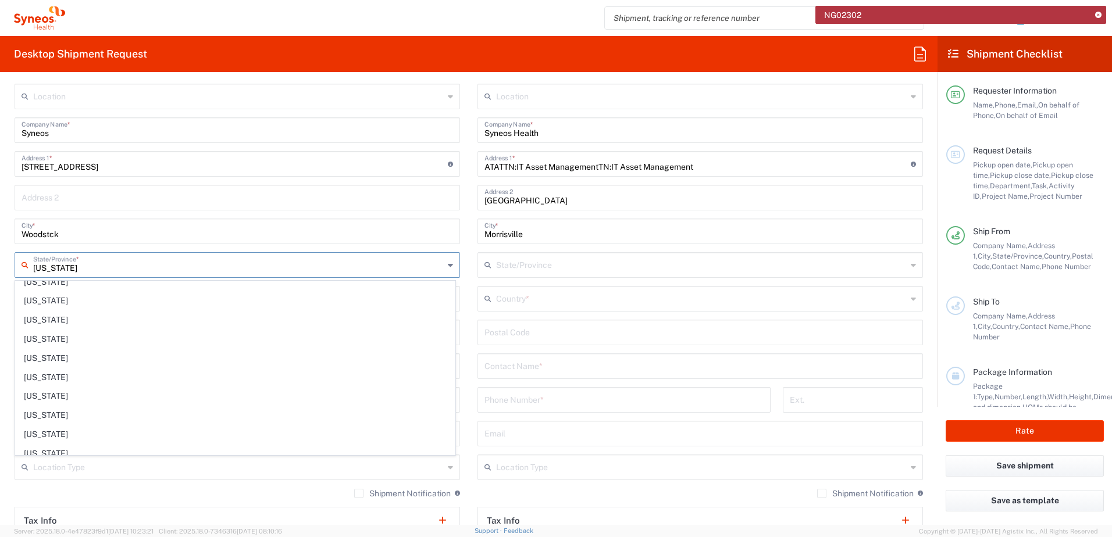
scroll to position [0, 0]
click at [0, 266] on html "NG02302 [PERSON_NAME] Home Shipment estimator Shipment tracking Desktop shipmen…" at bounding box center [556, 268] width 1112 height 537
click at [588, 259] on input "text" at bounding box center [701, 264] width 411 height 20
click at [496, 266] on input "text" at bounding box center [701, 264] width 411 height 20
click at [541, 272] on input "text" at bounding box center [701, 264] width 411 height 20
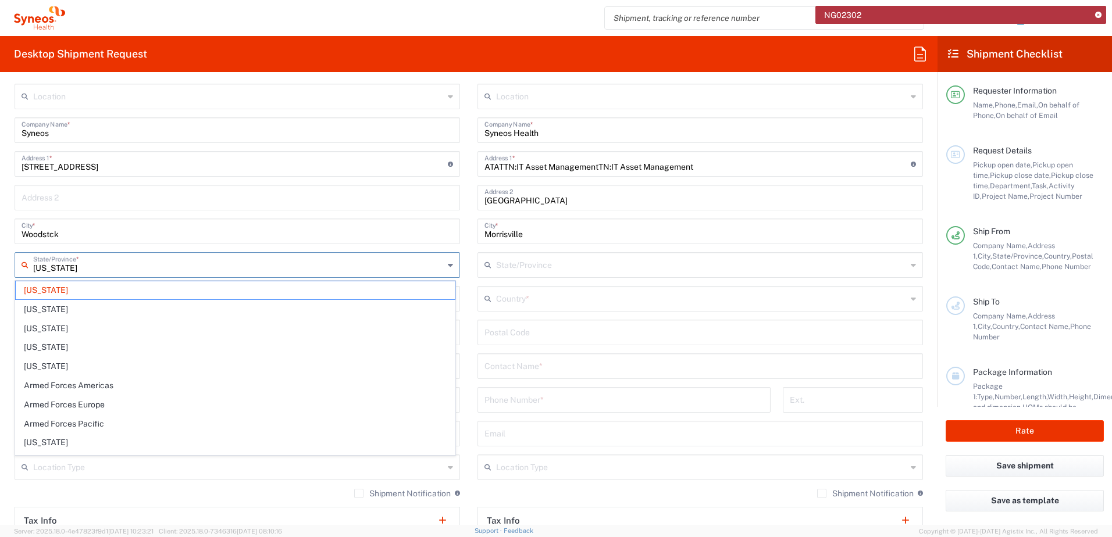
click at [533, 266] on input "text" at bounding box center [701, 264] width 411 height 20
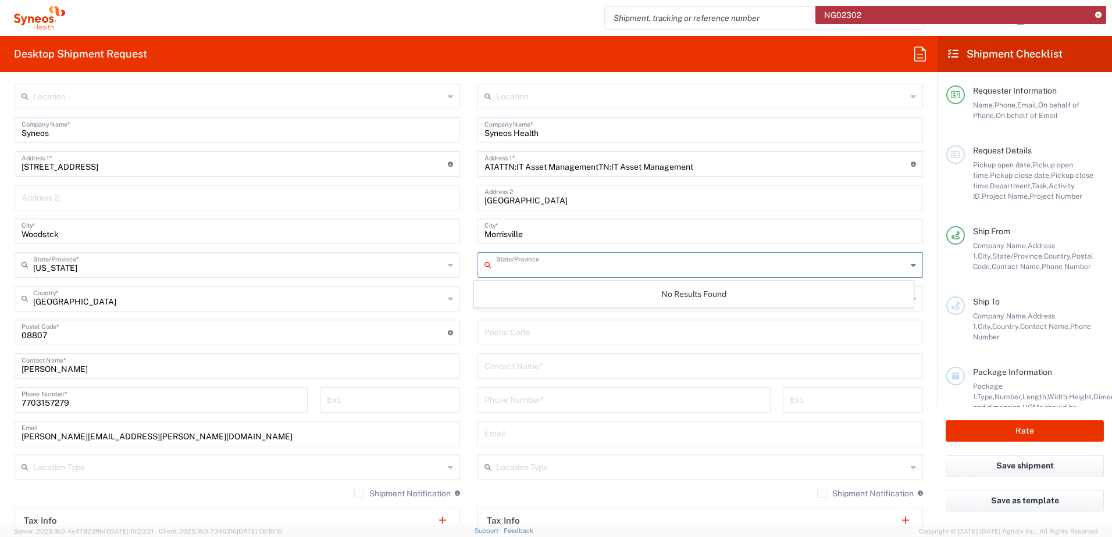
paste input "[US_STATE]"
click at [525, 266] on input "[US_STATE]" at bounding box center [701, 264] width 411 height 20
paste input "[US_STATE]"
type input "North CaNorth Carolinarolina"
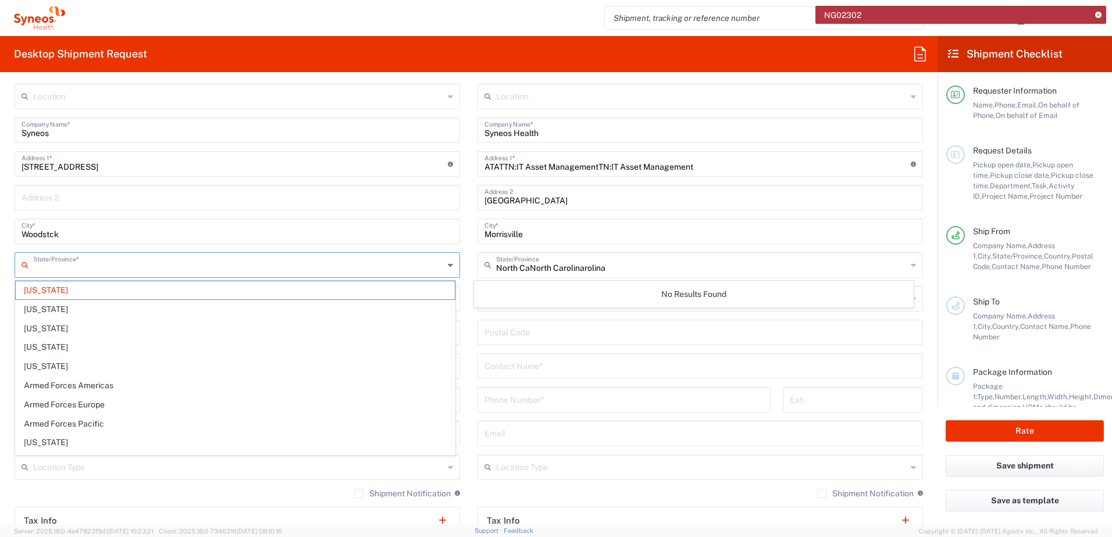
click at [115, 273] on input "text" at bounding box center [238, 264] width 411 height 20
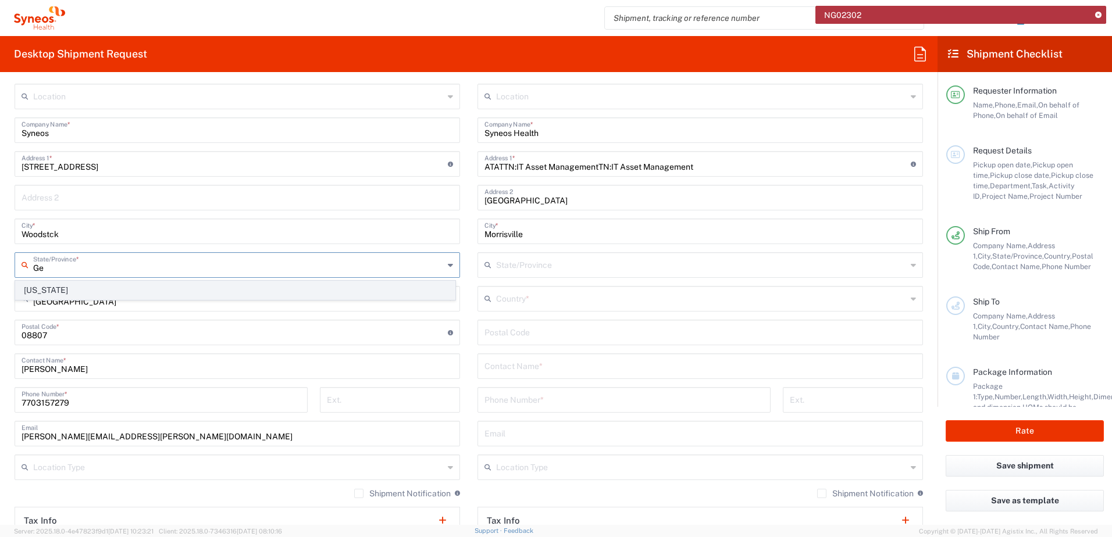
click at [84, 294] on span "[US_STATE]" at bounding box center [235, 290] width 439 height 18
type input "[US_STATE]"
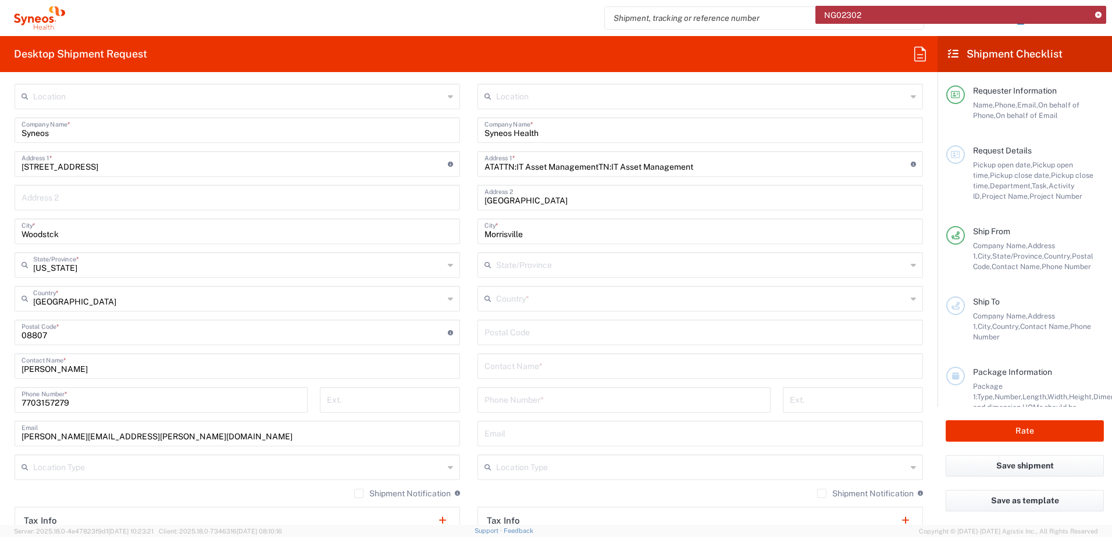
click at [665, 294] on input "text" at bounding box center [701, 298] width 411 height 20
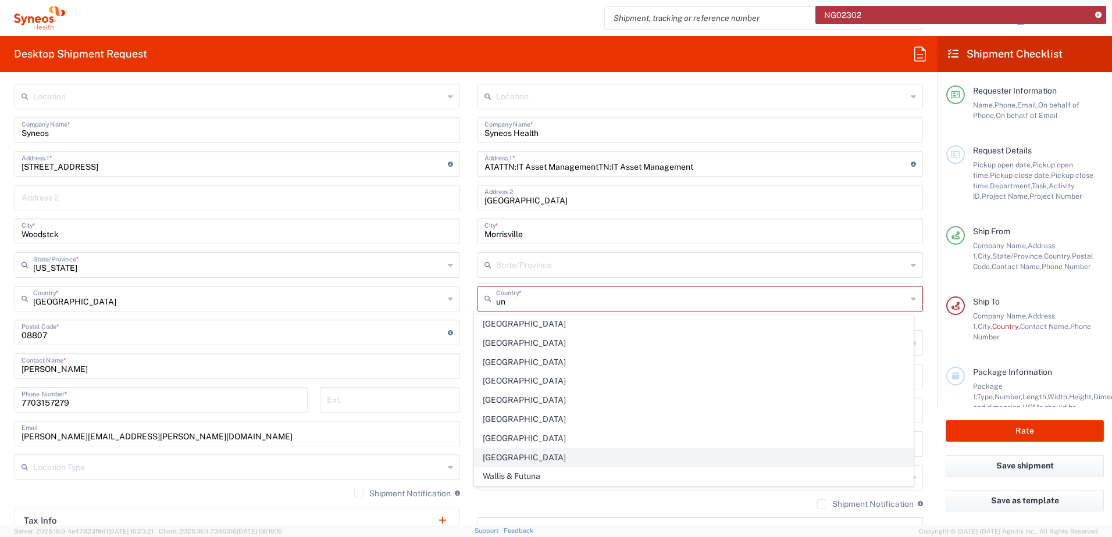
click at [505, 459] on span "[GEOGRAPHIC_DATA]" at bounding box center [694, 458] width 439 height 18
type input "[GEOGRAPHIC_DATA]"
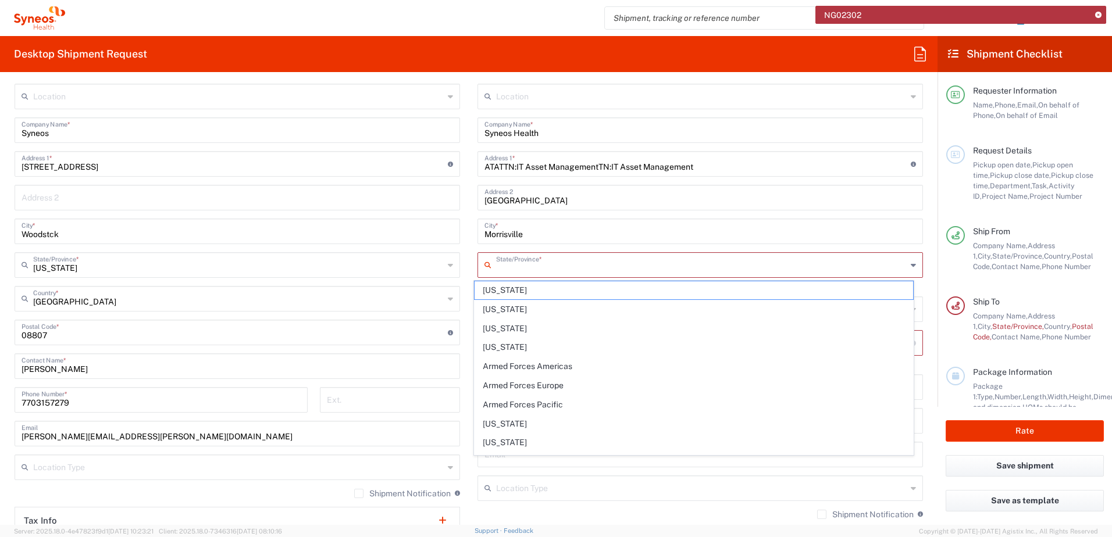
click at [541, 263] on input "text" at bounding box center [701, 264] width 411 height 20
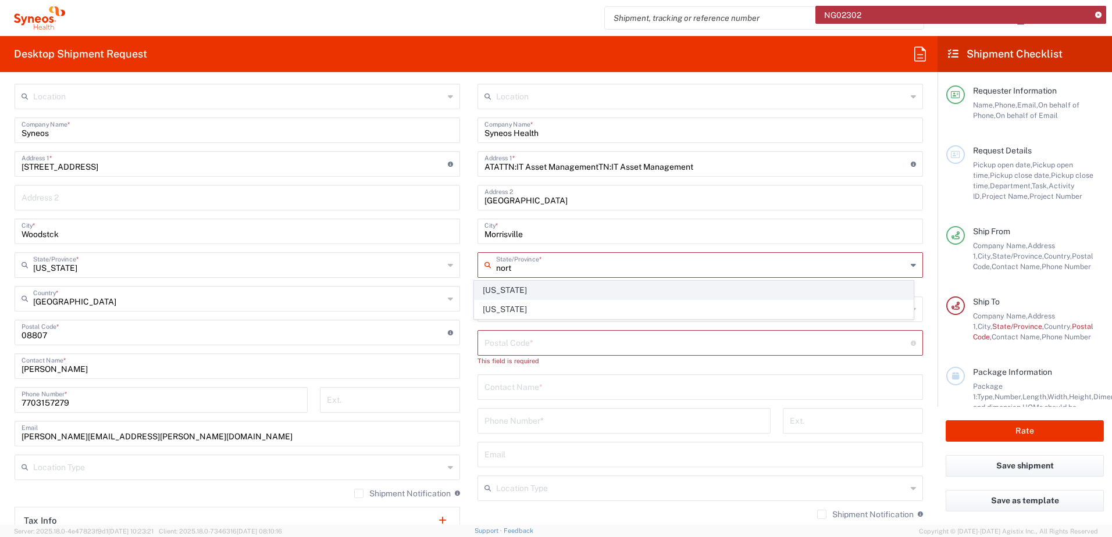
click at [541, 289] on span "[US_STATE]" at bounding box center [694, 290] width 439 height 18
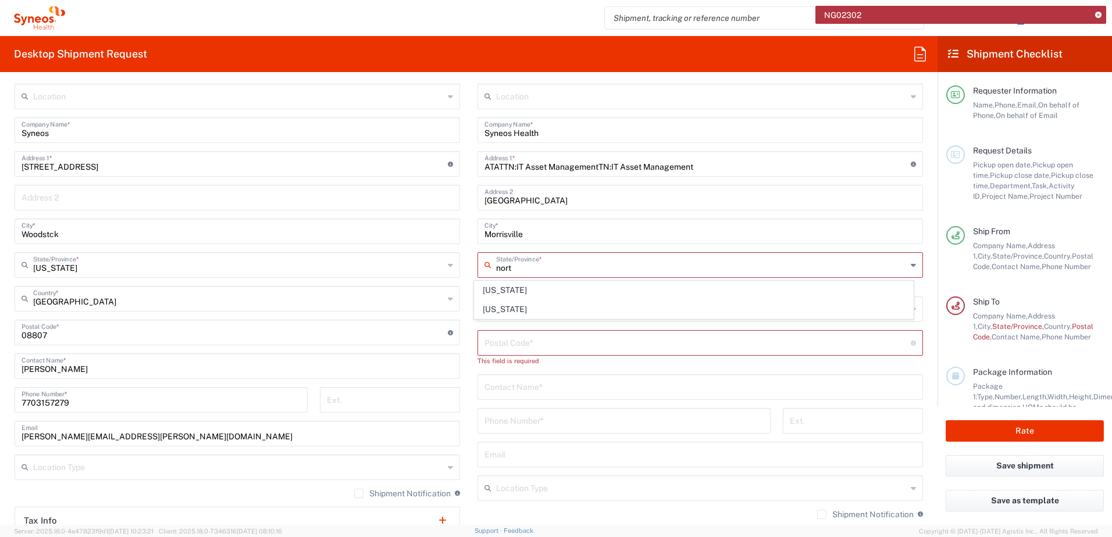
type input "[US_STATE]"
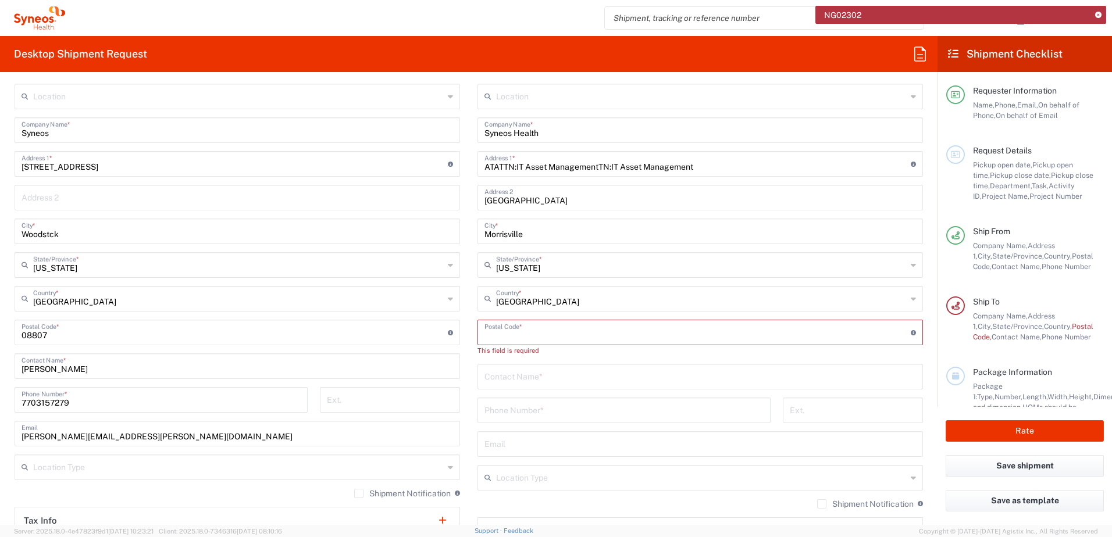
click at [534, 333] on input "undefined" at bounding box center [697, 332] width 426 height 20
type input "27560"
click at [519, 367] on input "text" at bounding box center [699, 365] width 431 height 20
type input "[PERSON_NAME]"
click at [517, 403] on input "tel" at bounding box center [623, 399] width 279 height 20
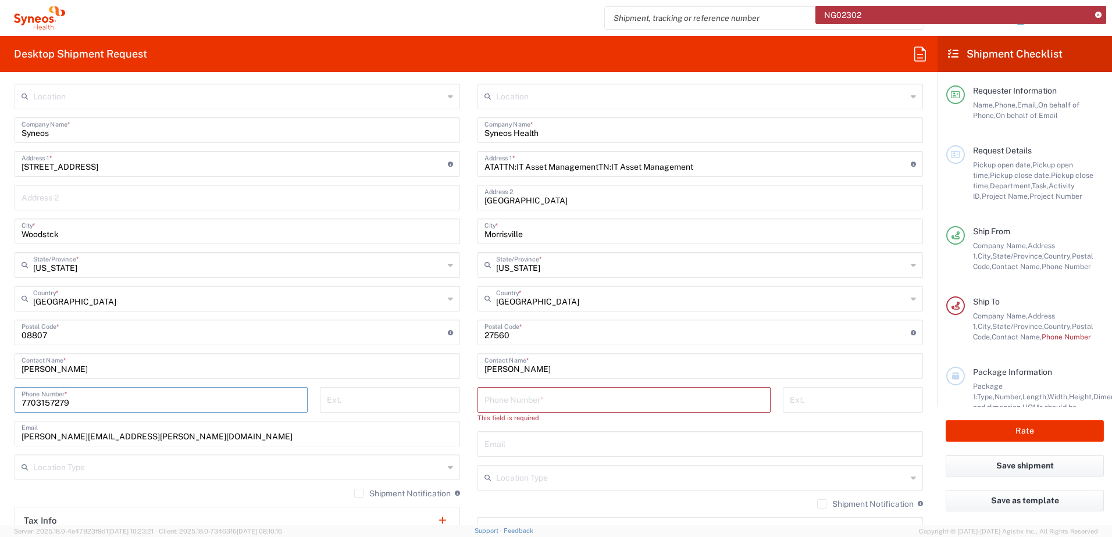
drag, startPoint x: 111, startPoint y: 401, endPoint x: -2, endPoint y: 406, distance: 113.5
click at [0, 406] on html "NG02302 [PERSON_NAME] Home Shipment estimator Shipment tracking Desktop shipmen…" at bounding box center [556, 268] width 1112 height 537
drag, startPoint x: 654, startPoint y: 401, endPoint x: 502, endPoint y: 401, distance: 151.2
click at [654, 401] on input "tel" at bounding box center [623, 399] width 279 height 20
paste input "7703157279"
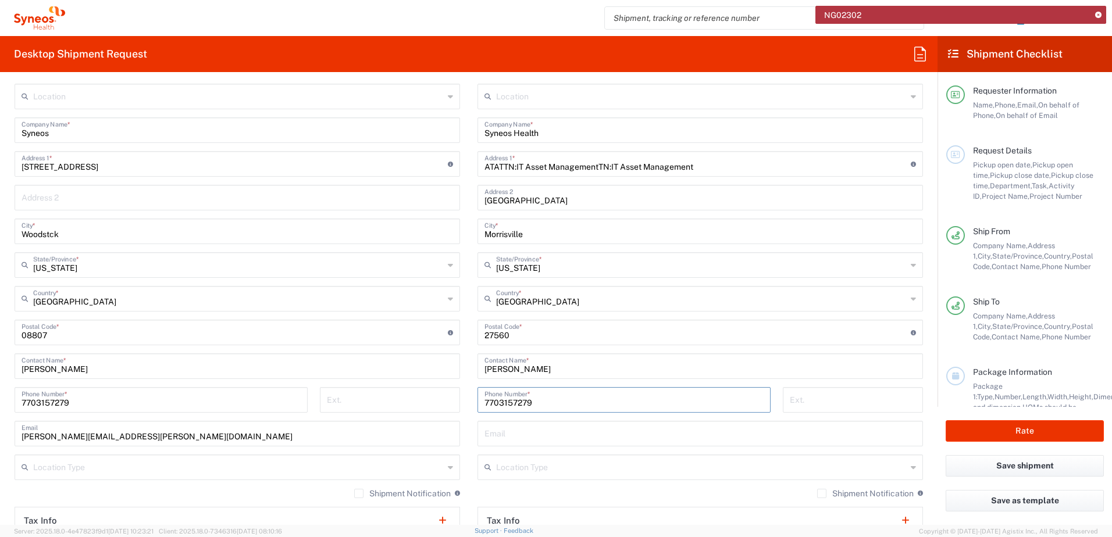
type input "7703157279"
drag, startPoint x: 569, startPoint y: 440, endPoint x: 260, endPoint y: 436, distance: 308.8
click at [569, 440] on input "text" at bounding box center [699, 433] width 431 height 20
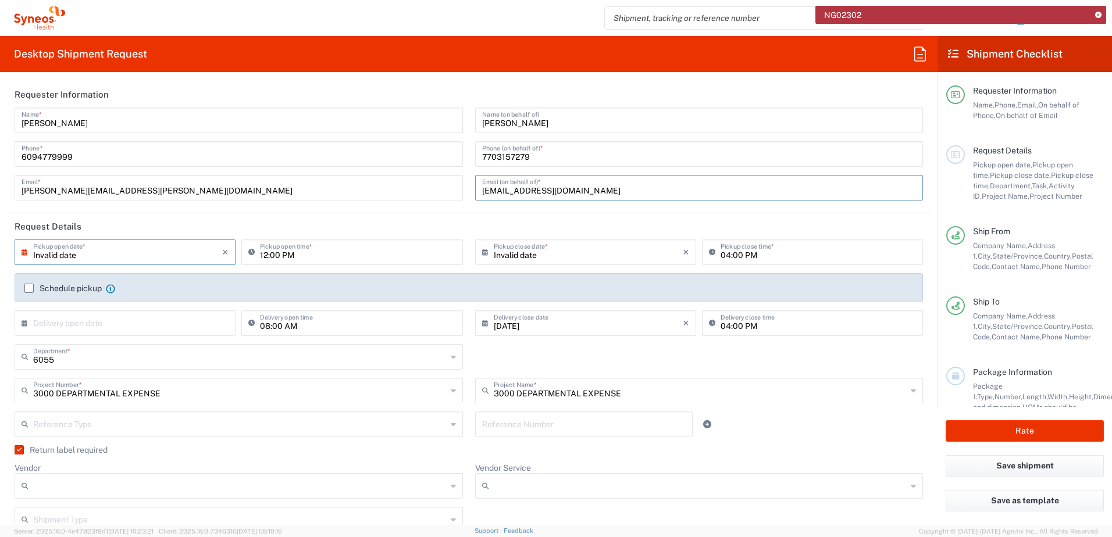
drag, startPoint x: 577, startPoint y: 192, endPoint x: 450, endPoint y: 192, distance: 127.4
click at [450, 192] on div "[PERSON_NAME] Name * [PHONE_NUMBER] Phone * [PERSON_NAME][EMAIL_ADDRESS][PERSON…" at bounding box center [469, 158] width 921 height 101
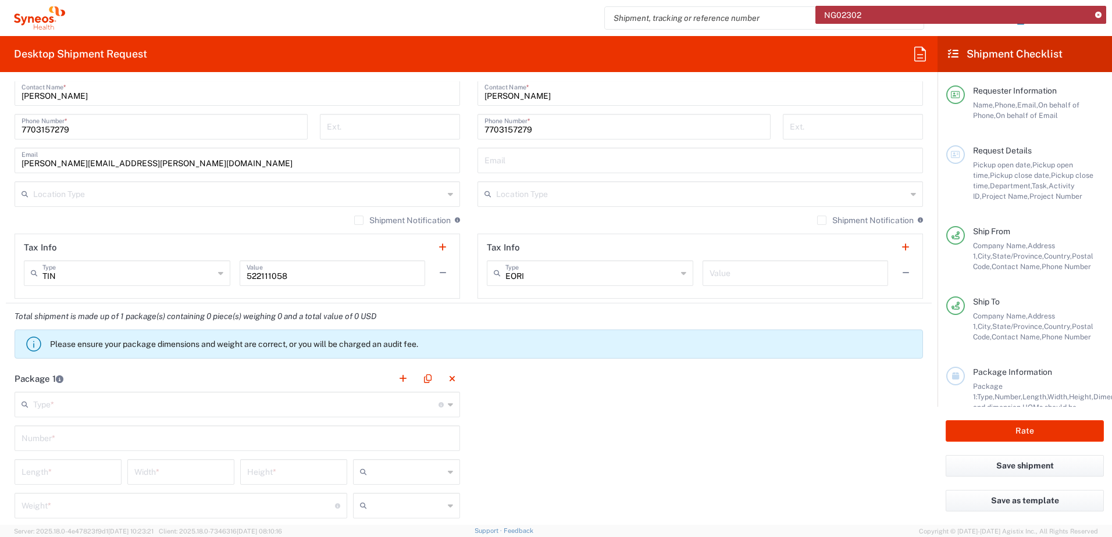
scroll to position [755, 0]
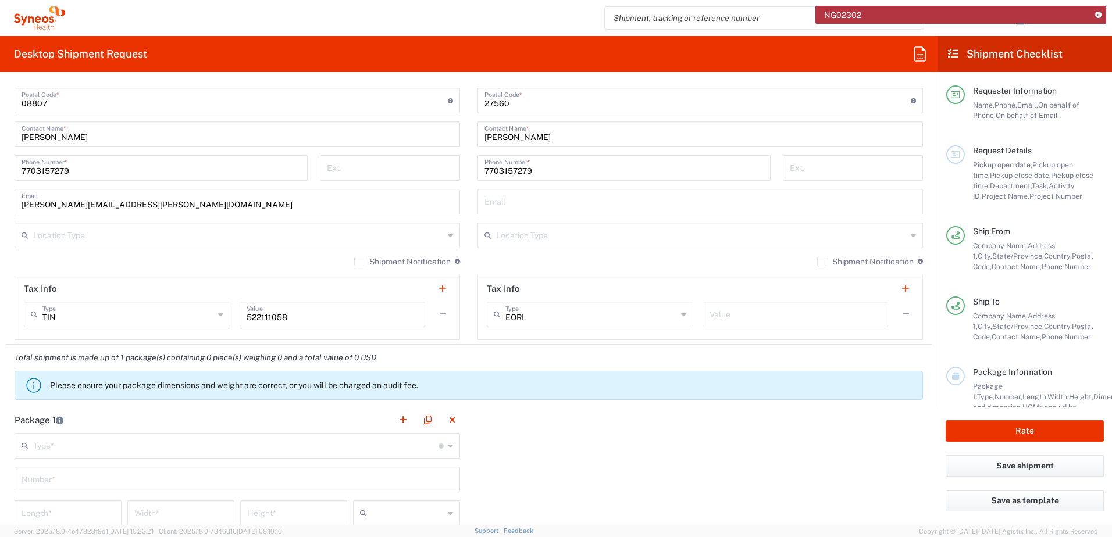
drag, startPoint x: 523, startPoint y: 200, endPoint x: 499, endPoint y: 215, distance: 28.4
click at [523, 200] on input "text" at bounding box center [699, 201] width 431 height 20
paste input "[EMAIL_ADDRESS][DOMAIN_NAME]"
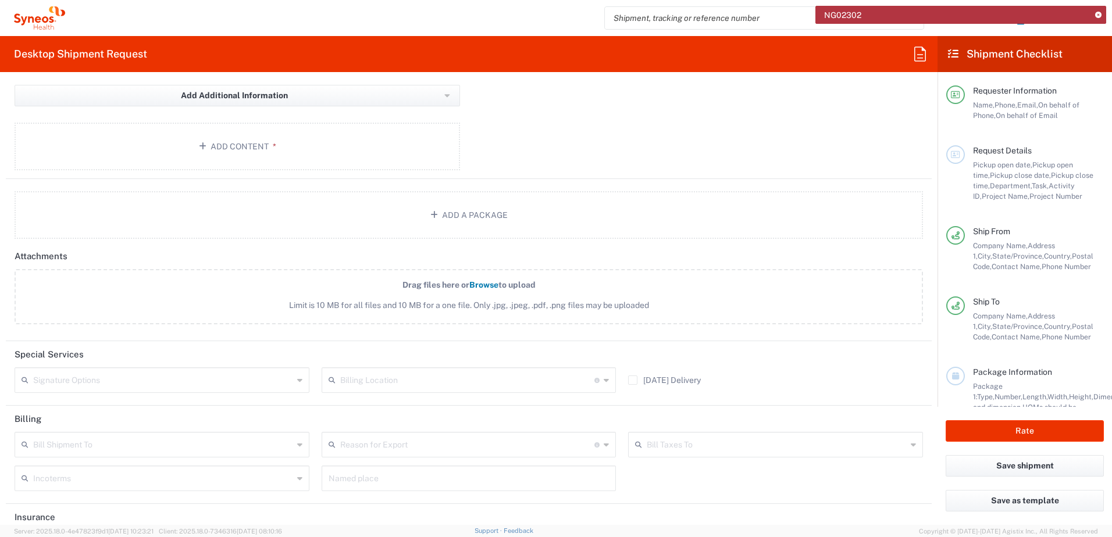
scroll to position [1293, 0]
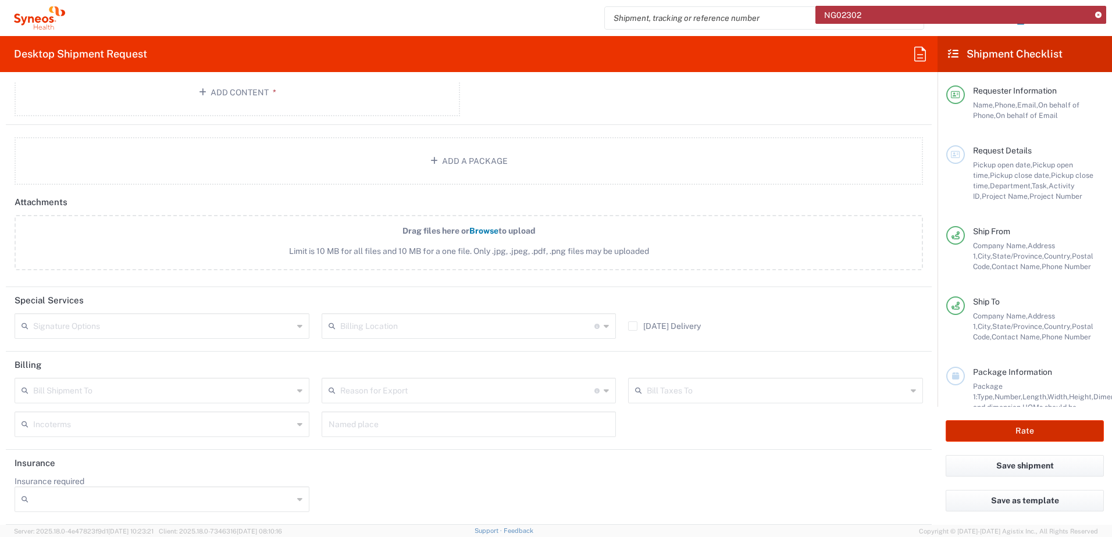
type input "[EMAIL_ADDRESS][DOMAIN_NAME]"
click at [1019, 432] on button "Rate" at bounding box center [1025, 431] width 158 height 22
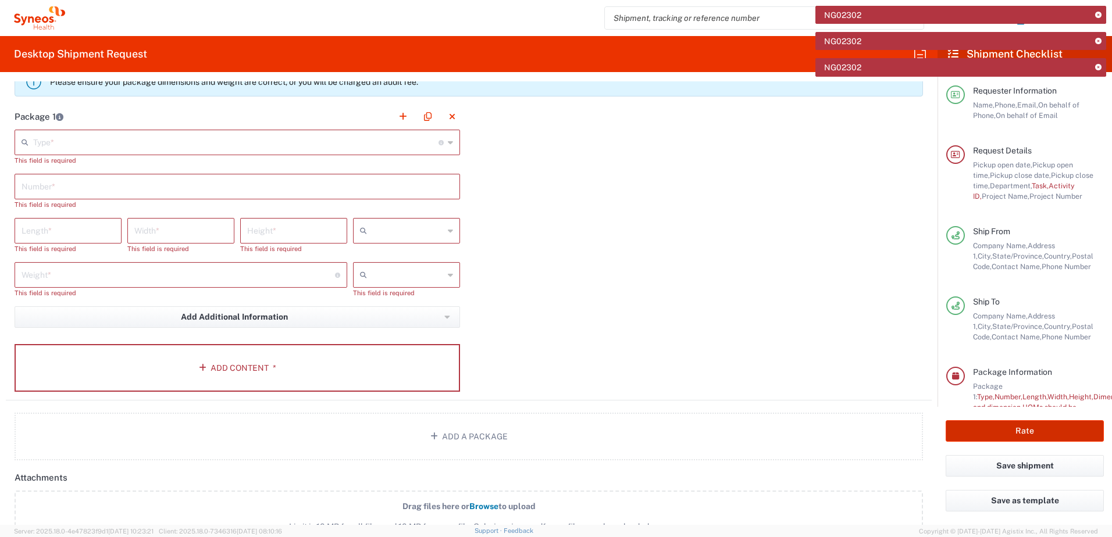
scroll to position [1044, 0]
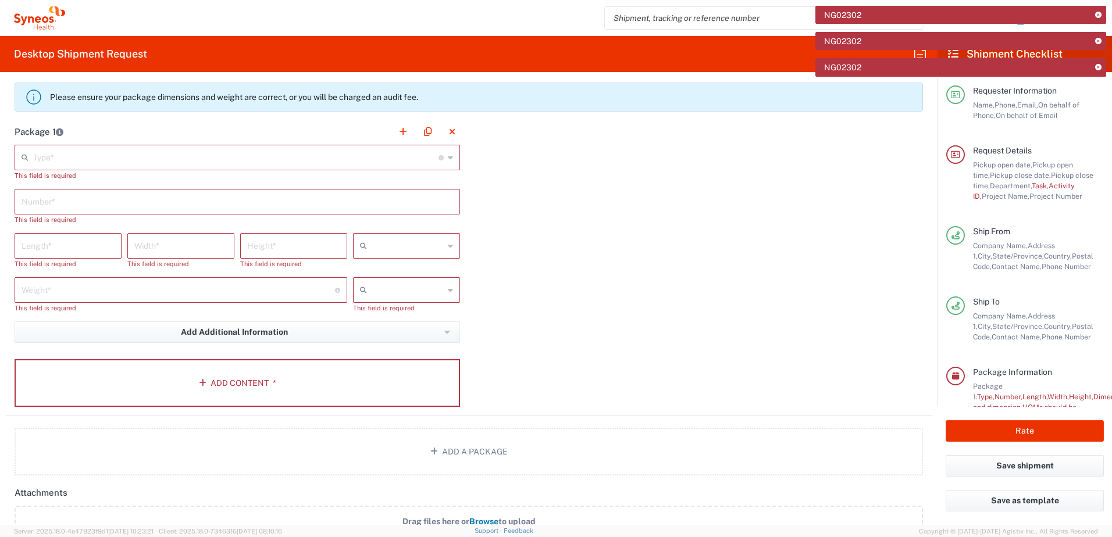
click at [69, 152] on input "text" at bounding box center [235, 157] width 405 height 20
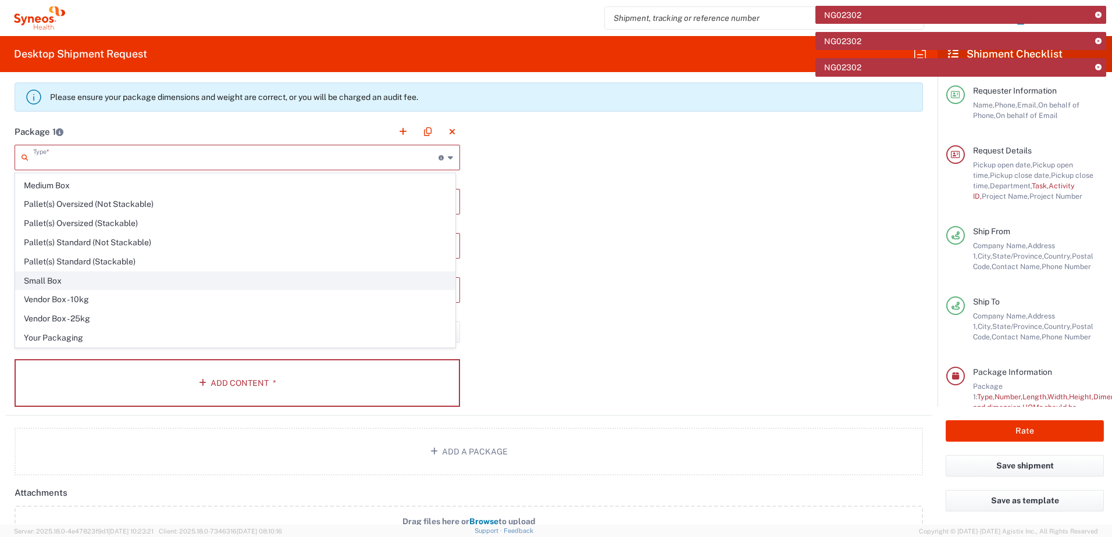
scroll to position [35, 0]
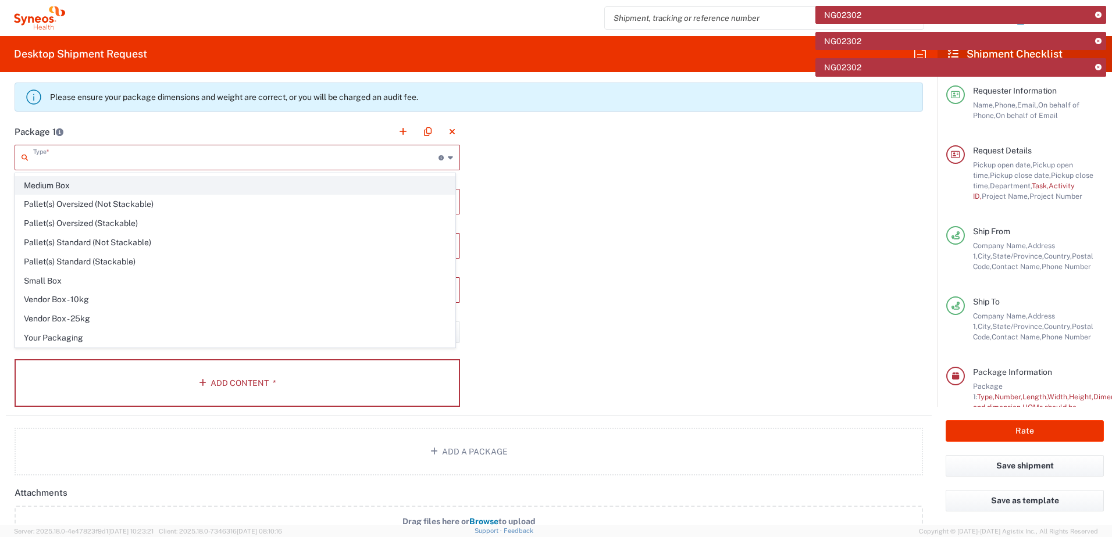
click at [34, 190] on span "Medium Box" at bounding box center [235, 186] width 439 height 18
type input "Medium Box"
type input "13"
type input "11.5"
type input "2.5"
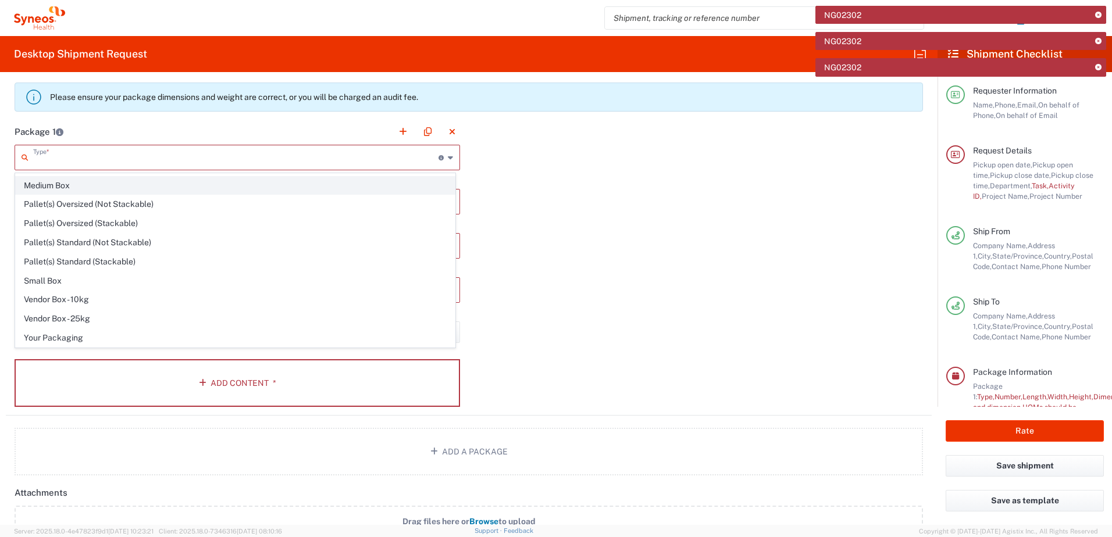
type input "in"
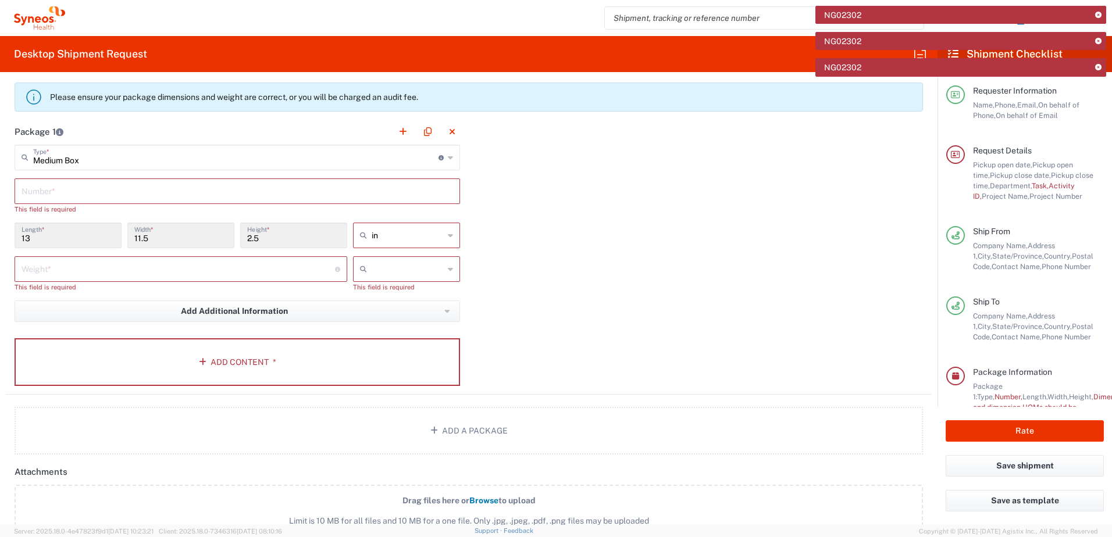
drag, startPoint x: 132, startPoint y: 192, endPoint x: 124, endPoint y: 186, distance: 10.0
click at [132, 192] on input "text" at bounding box center [237, 190] width 431 height 20
click at [86, 191] on input "text" at bounding box center [237, 190] width 431 height 20
click at [124, 186] on input "text" at bounding box center [237, 190] width 431 height 20
click at [222, 279] on div "Weight * Total weight of package(s) in pounds or kilograms" at bounding box center [181, 269] width 333 height 26
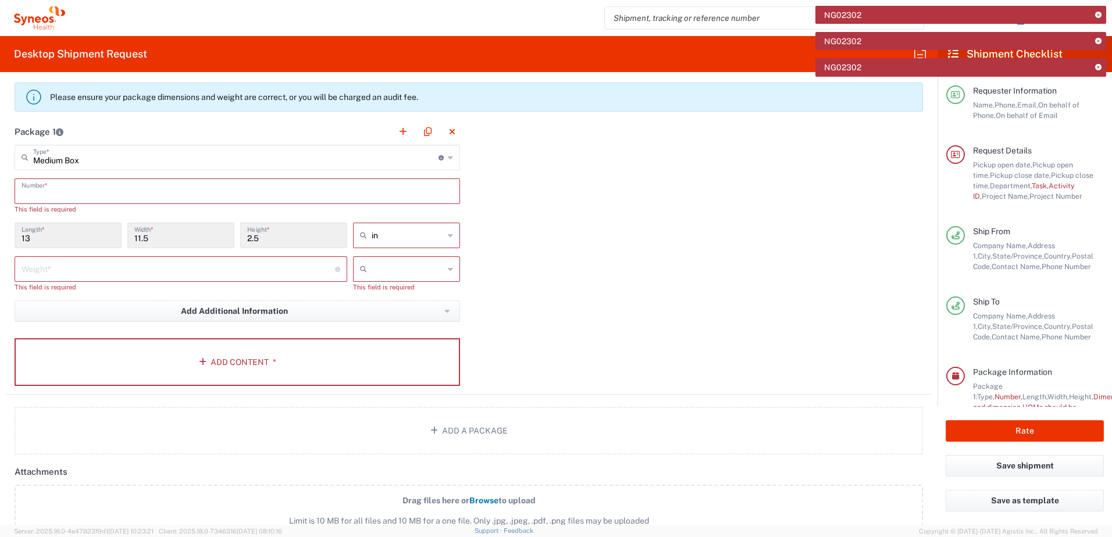
click at [227, 279] on div "Weight * Total weight of package(s) in pounds or kilograms" at bounding box center [181, 269] width 333 height 26
click at [259, 273] on input "number" at bounding box center [178, 268] width 313 height 20
click at [272, 270] on input "number" at bounding box center [178, 268] width 313 height 20
click at [404, 261] on input "text" at bounding box center [408, 269] width 72 height 19
click at [401, 271] on input "text" at bounding box center [408, 269] width 72 height 19
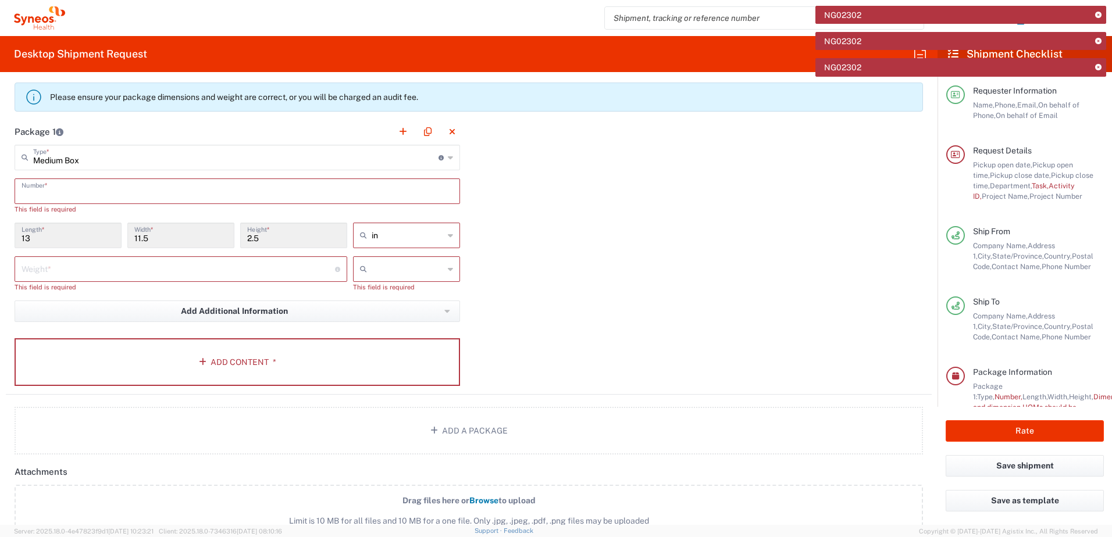
click at [312, 272] on input "number" at bounding box center [178, 268] width 313 height 20
click at [312, 272] on input "20" at bounding box center [178, 268] width 313 height 20
type input "20"
click at [254, 195] on input "text" at bounding box center [237, 190] width 431 height 20
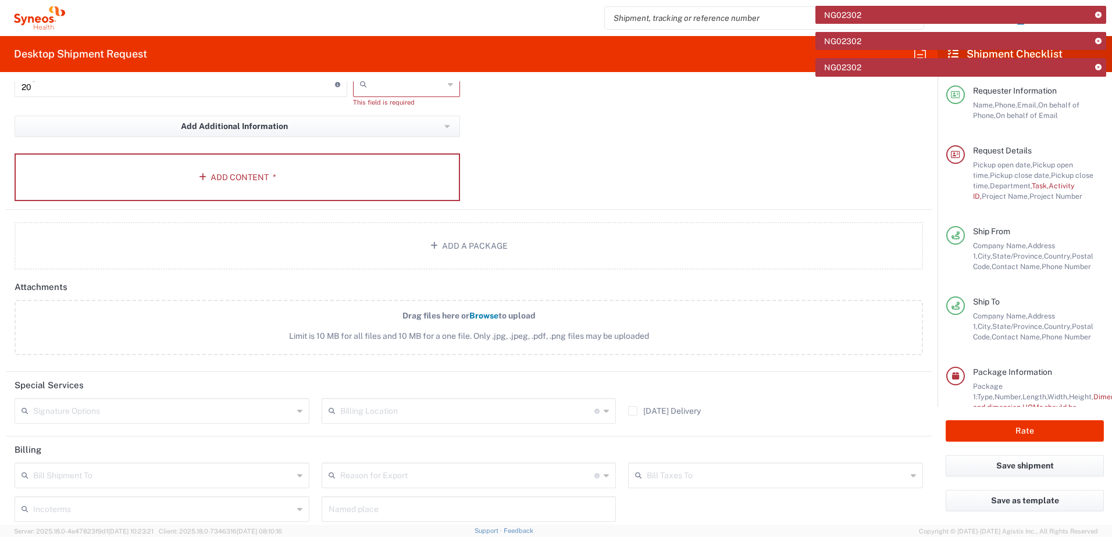
scroll to position [51, 0]
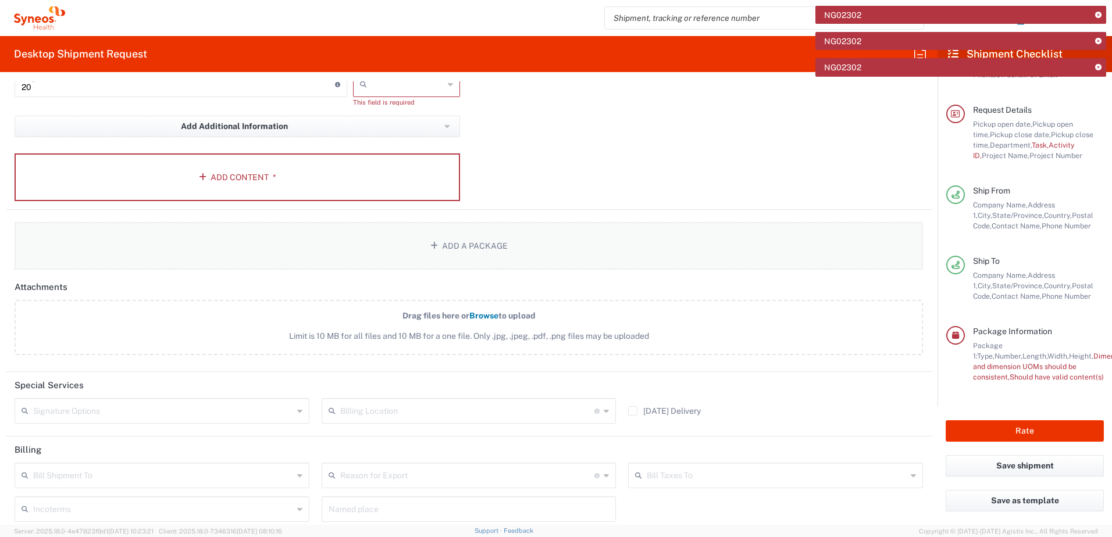
type input "1"
click at [447, 250] on button "Add a Package" at bounding box center [469, 246] width 908 height 48
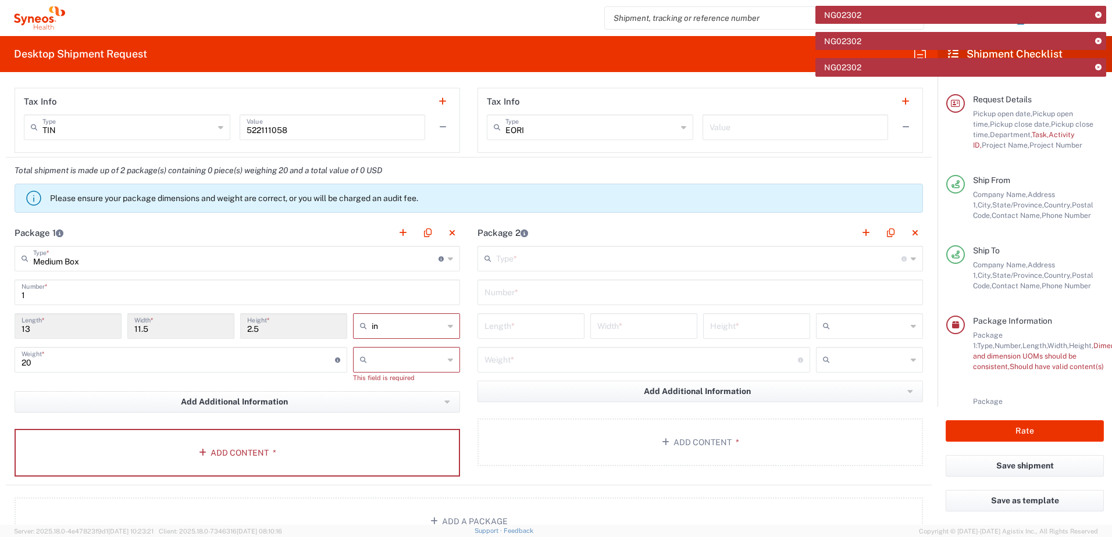
scroll to position [908, 0]
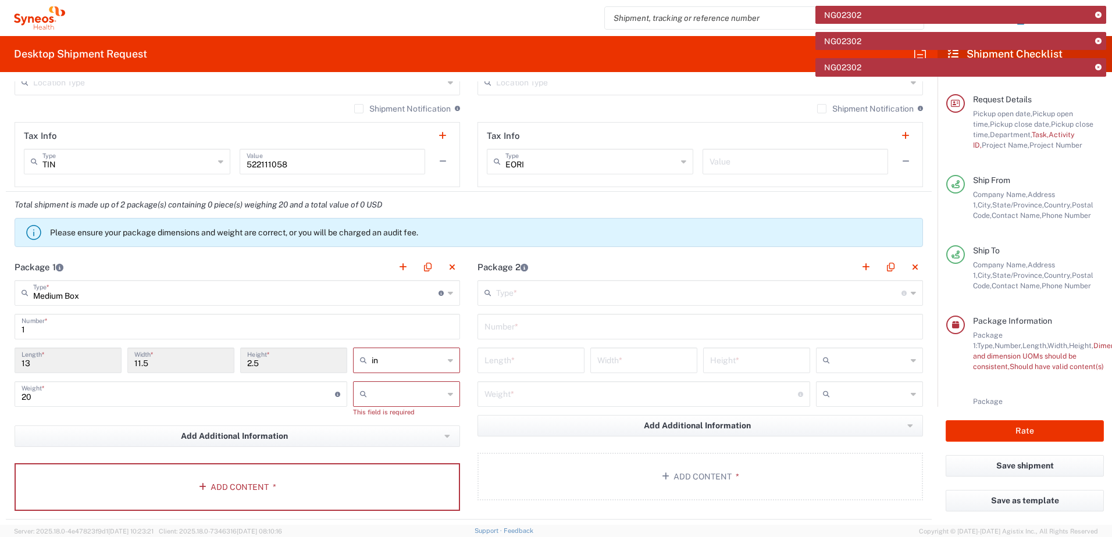
click at [448, 393] on icon at bounding box center [450, 394] width 5 height 19
click at [394, 433] on span "lbs" at bounding box center [403, 439] width 104 height 18
type input "lbs"
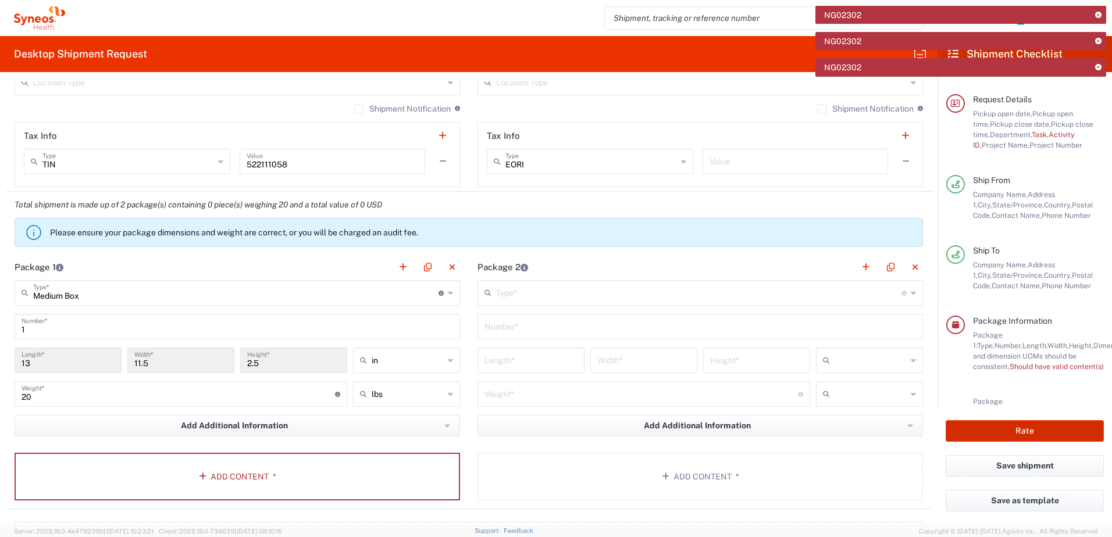
click at [1035, 427] on button "Rate" at bounding box center [1025, 431] width 158 height 22
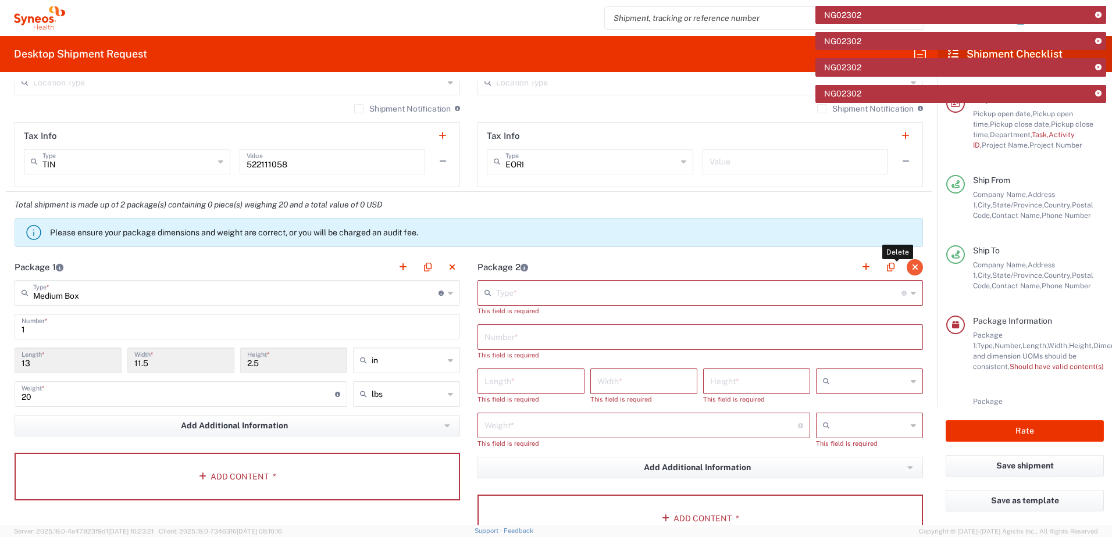
click at [907, 269] on button "button" at bounding box center [915, 267] width 16 height 16
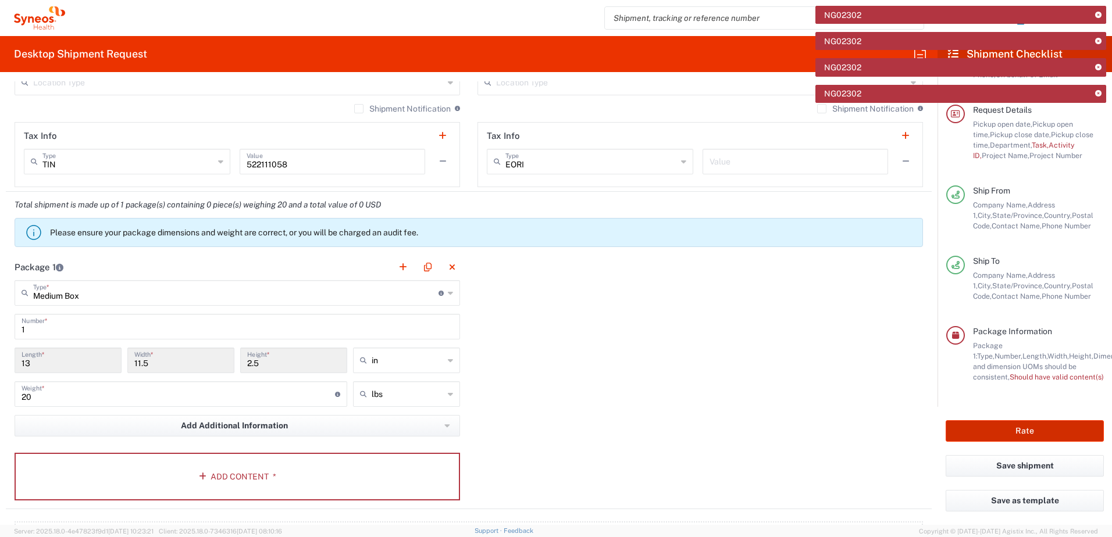
click at [1039, 438] on button "Rate" at bounding box center [1025, 431] width 158 height 22
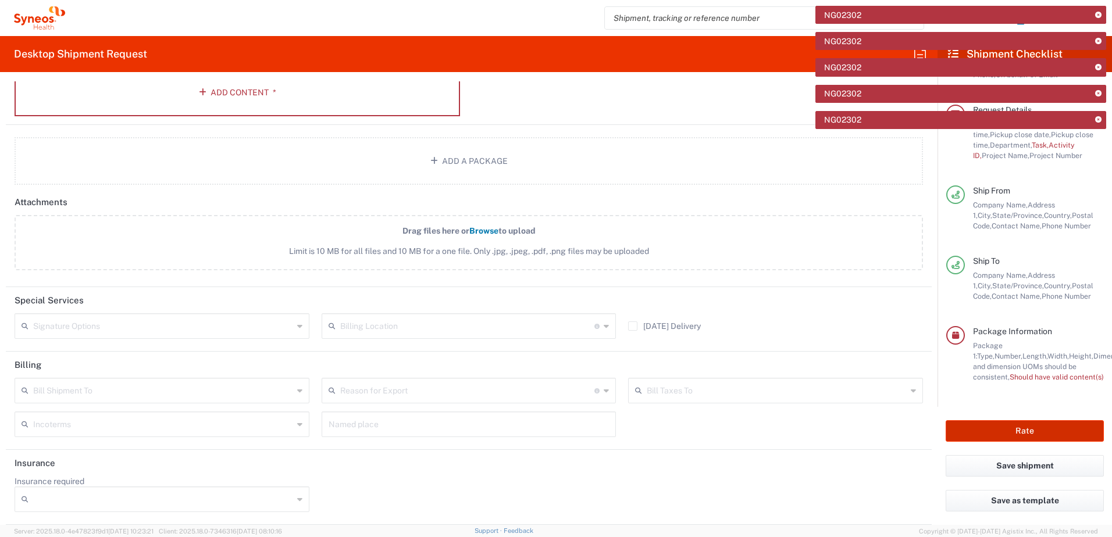
scroll to position [1293, 0]
click at [1024, 431] on button "Rate" at bounding box center [1025, 431] width 158 height 22
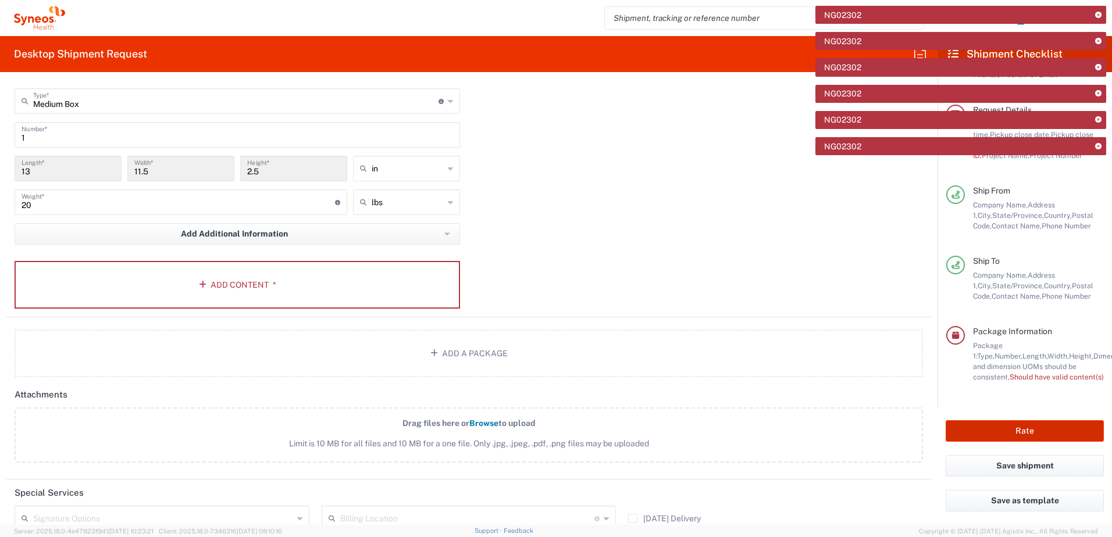
scroll to position [1002, 0]
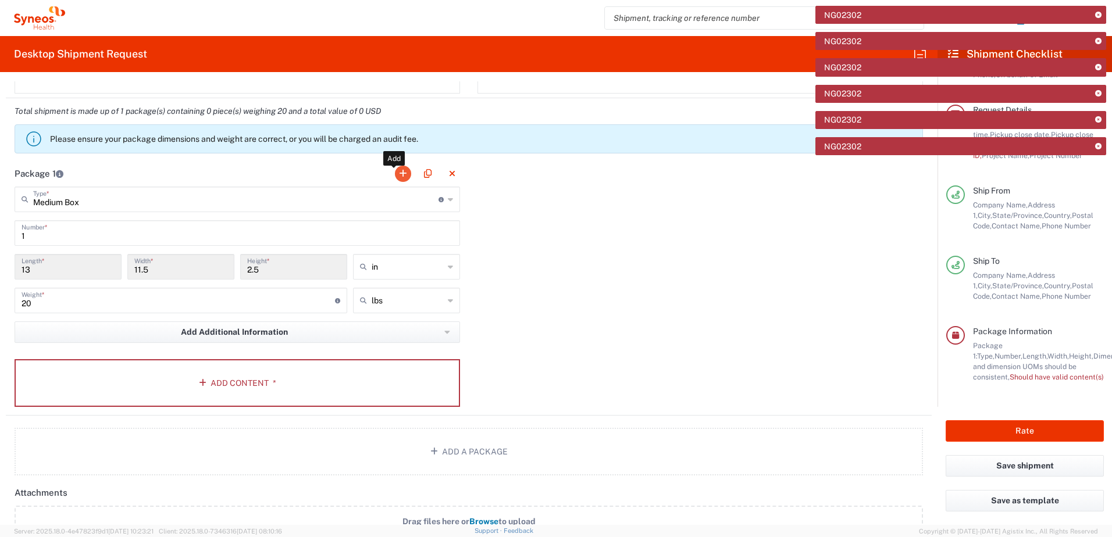
click at [398, 176] on button "button" at bounding box center [403, 174] width 16 height 16
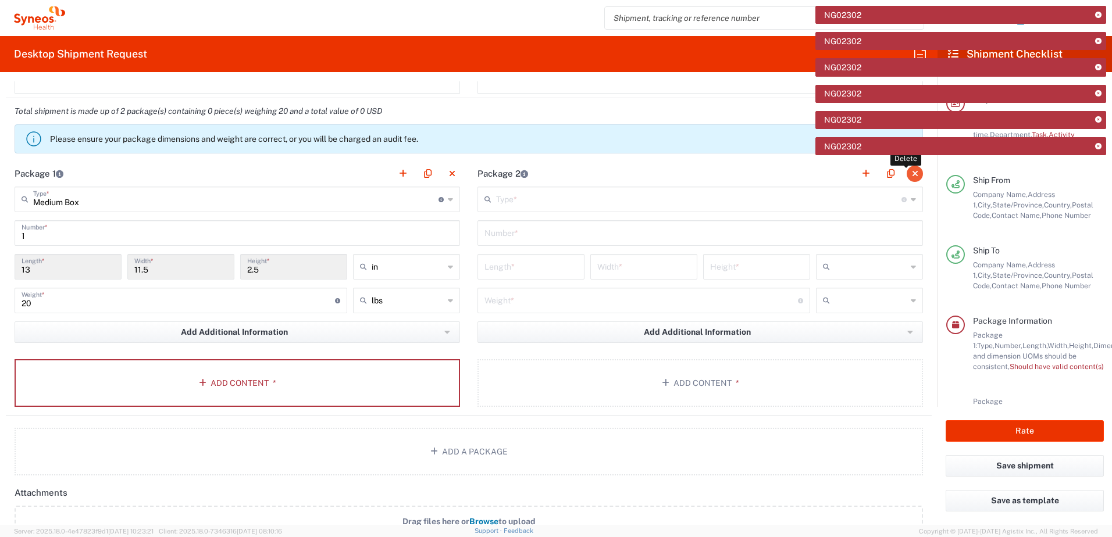
click at [907, 176] on button "button" at bounding box center [915, 174] width 16 height 16
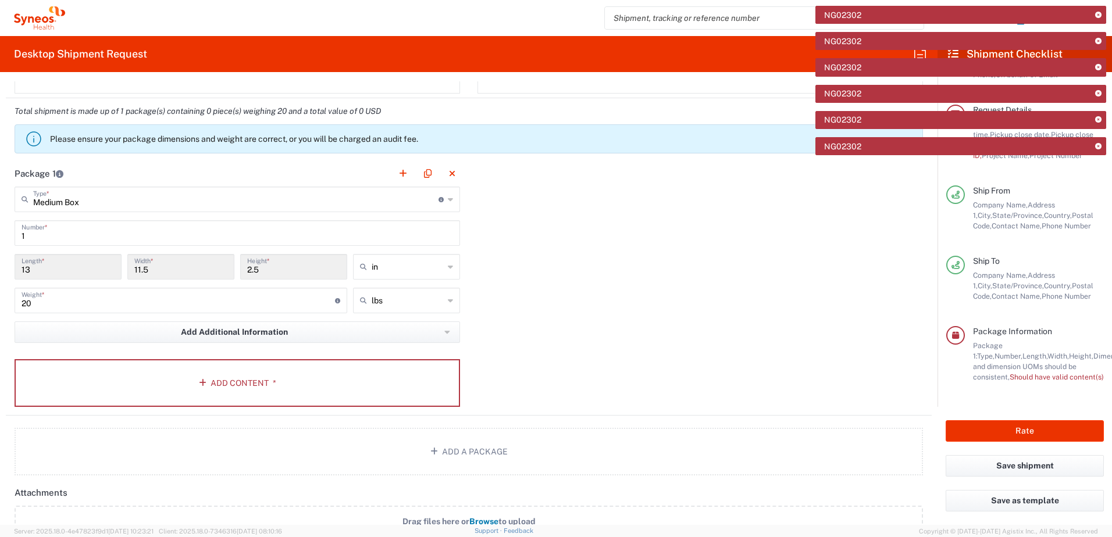
click at [131, 199] on input "Medium Box" at bounding box center [235, 198] width 405 height 20
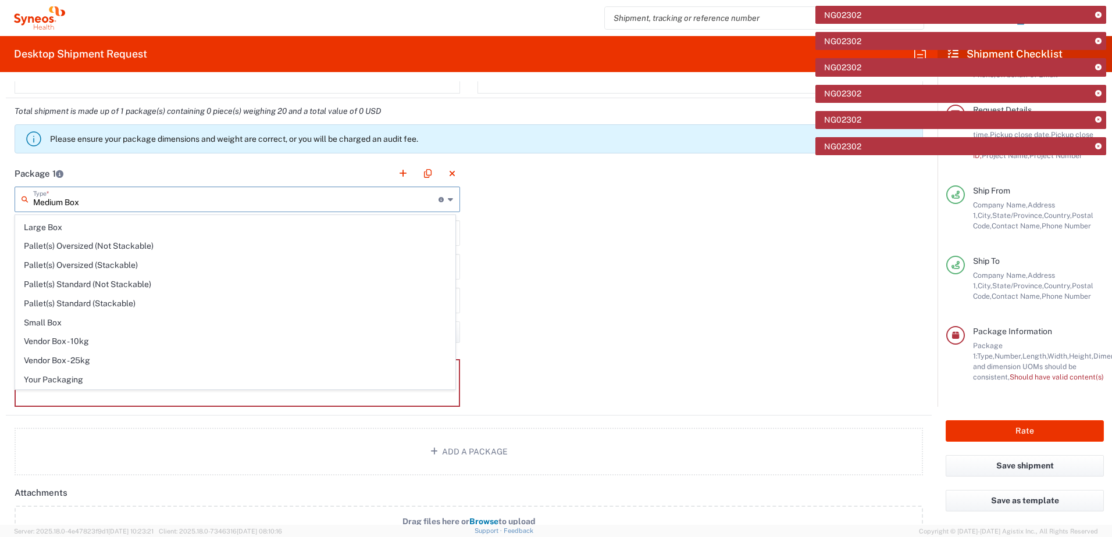
scroll to position [0, 0]
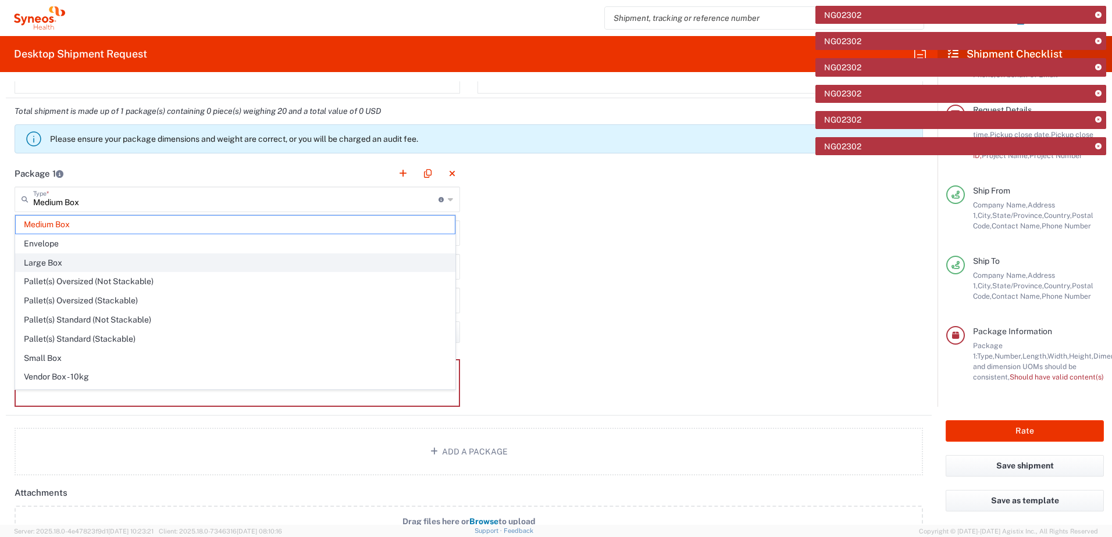
click at [94, 268] on span "Large Box" at bounding box center [235, 263] width 439 height 18
type input "Large Box"
type input "17.5"
type input "12.5"
type input "3"
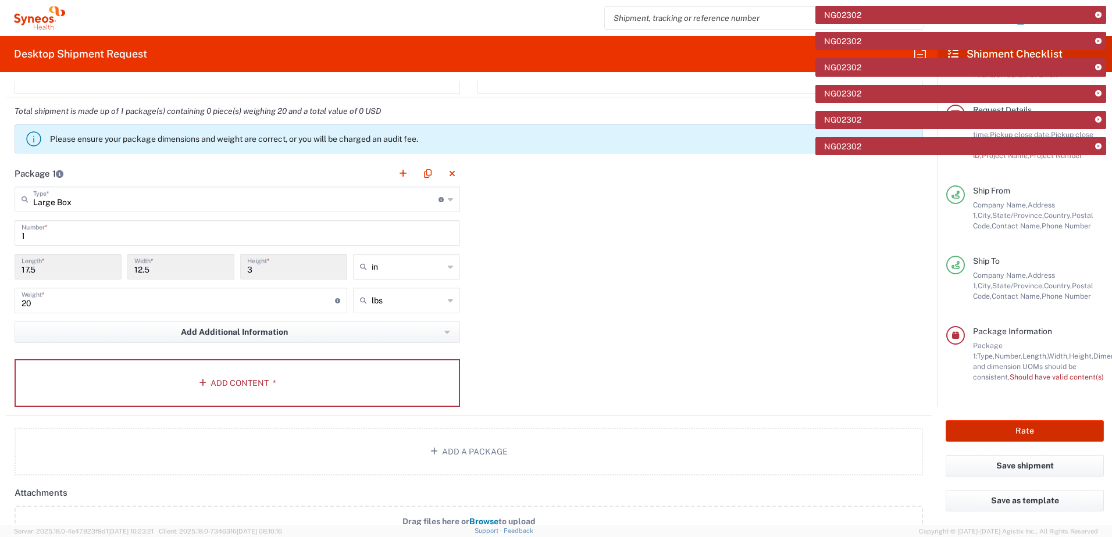
click at [1037, 429] on button "Rate" at bounding box center [1025, 431] width 158 height 22
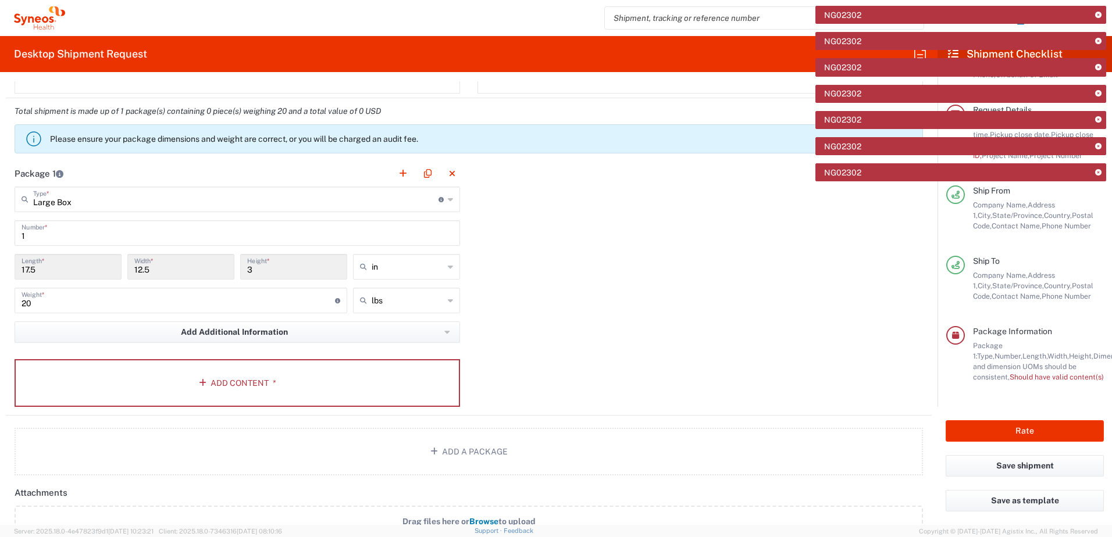
click at [867, 171] on div "NG02302" at bounding box center [960, 172] width 291 height 18
click at [262, 391] on button "Add Content *" at bounding box center [237, 383] width 445 height 48
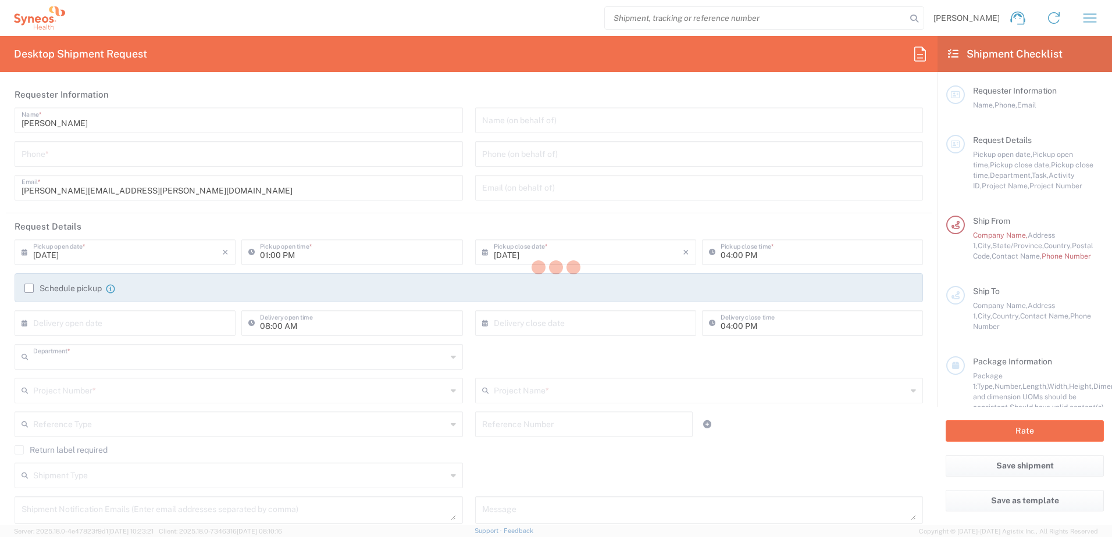
type input "6055"
type input "Syneos Health Commercial Servi- [GEOGRAPHIC_DATA] [GEOGRAPHIC_DATA]"
type input "[US_STATE]"
type input "[GEOGRAPHIC_DATA]"
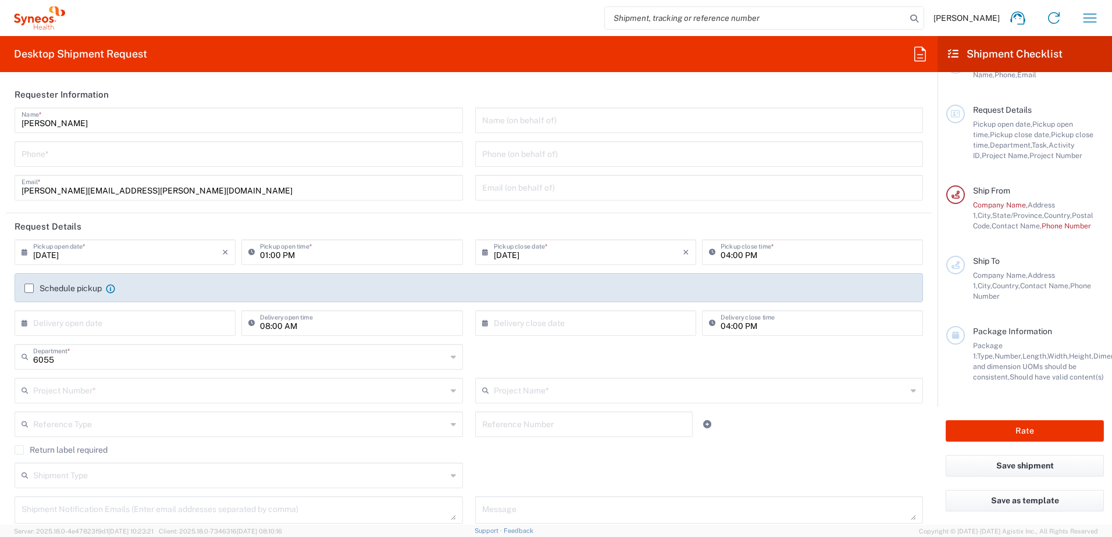
scroll to position [41, 0]
click at [1086, 16] on icon "button" at bounding box center [1089, 18] width 19 height 19
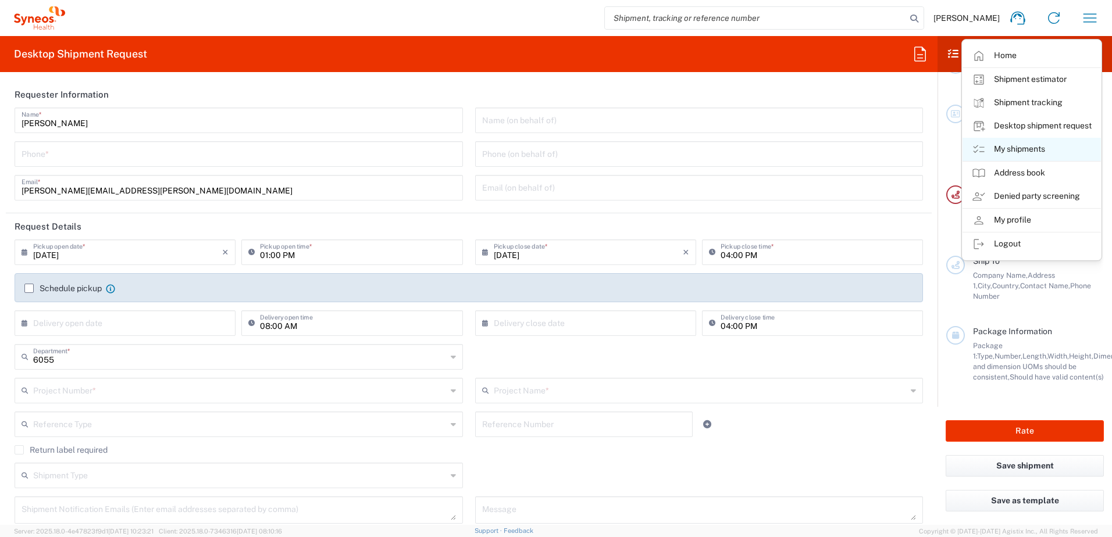
click at [1001, 146] on link "My shipments" at bounding box center [1031, 149] width 138 height 23
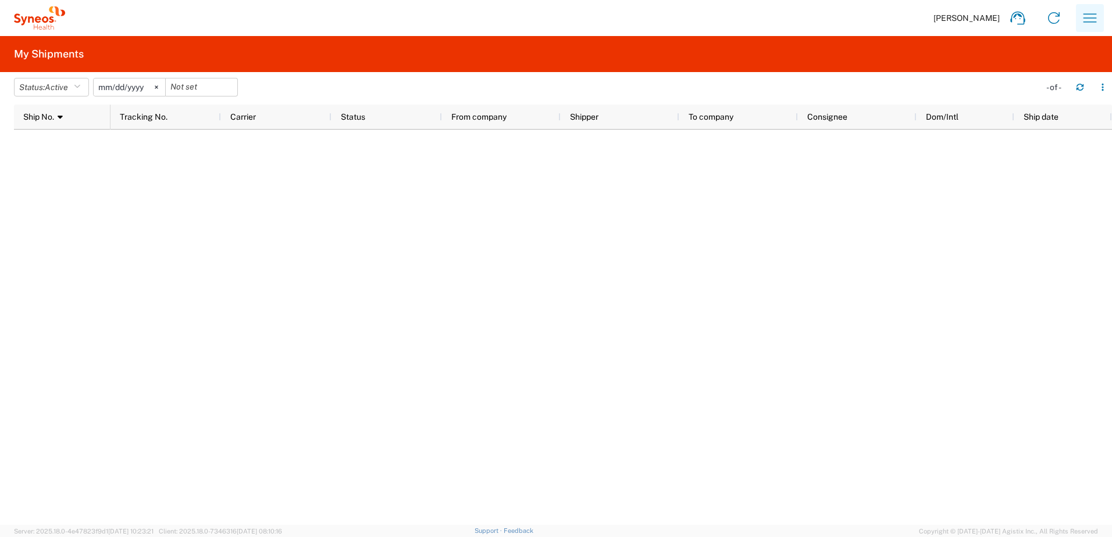
click at [1085, 19] on icon "button" at bounding box center [1089, 18] width 19 height 19
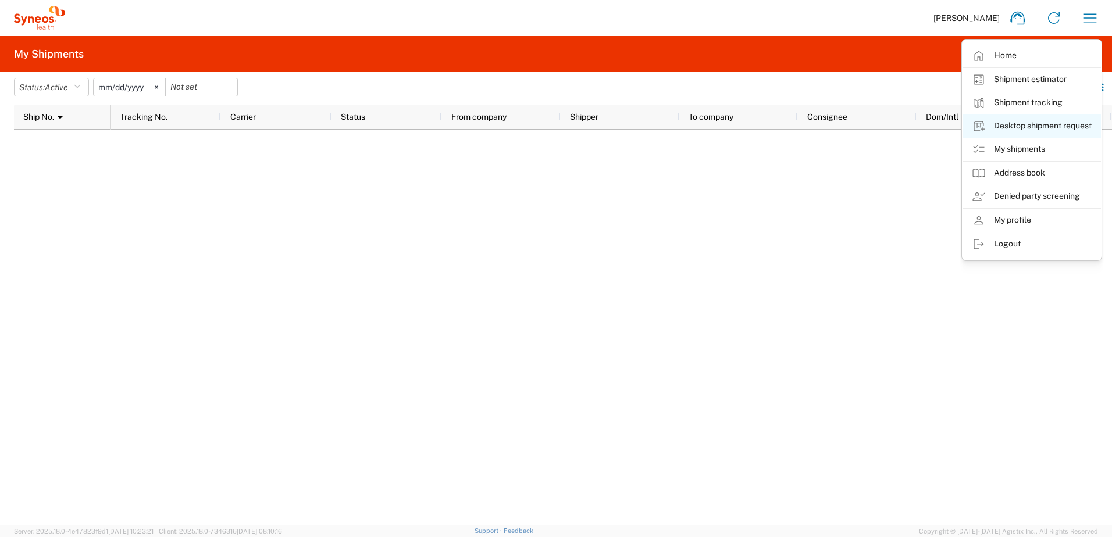
click at [1024, 120] on link "Desktop shipment request" at bounding box center [1031, 126] width 138 height 23
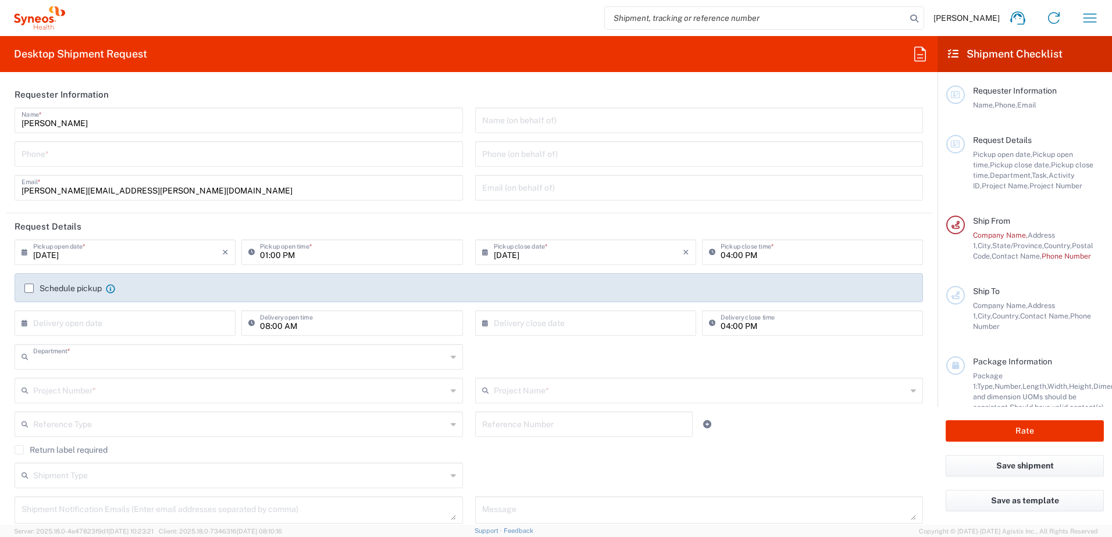
type input "6055"
type input "[US_STATE]"
click at [526, 115] on input "text" at bounding box center [699, 119] width 434 height 20
click at [108, 160] on input "tel" at bounding box center [239, 153] width 434 height 20
type input "7325845327"
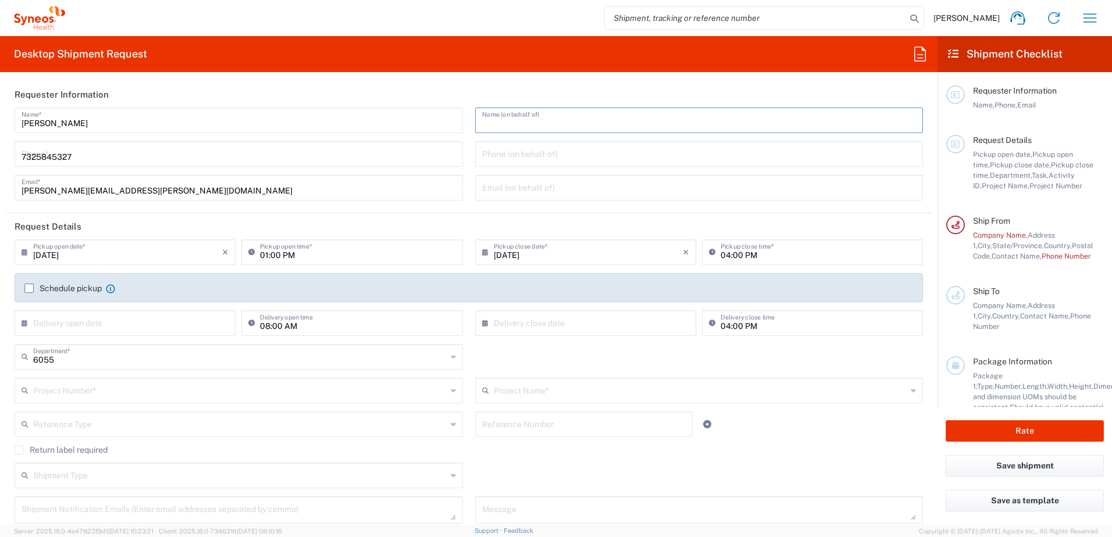
type input "[PERSON_NAME][EMAIL_ADDRESS][PERSON_NAME][DOMAIN_NAME]"
type input "xxx-xx-xxxx"
type input "7325845327"
type input "xxx-xx-xxxx"
type input "20 Georges Place Extension"
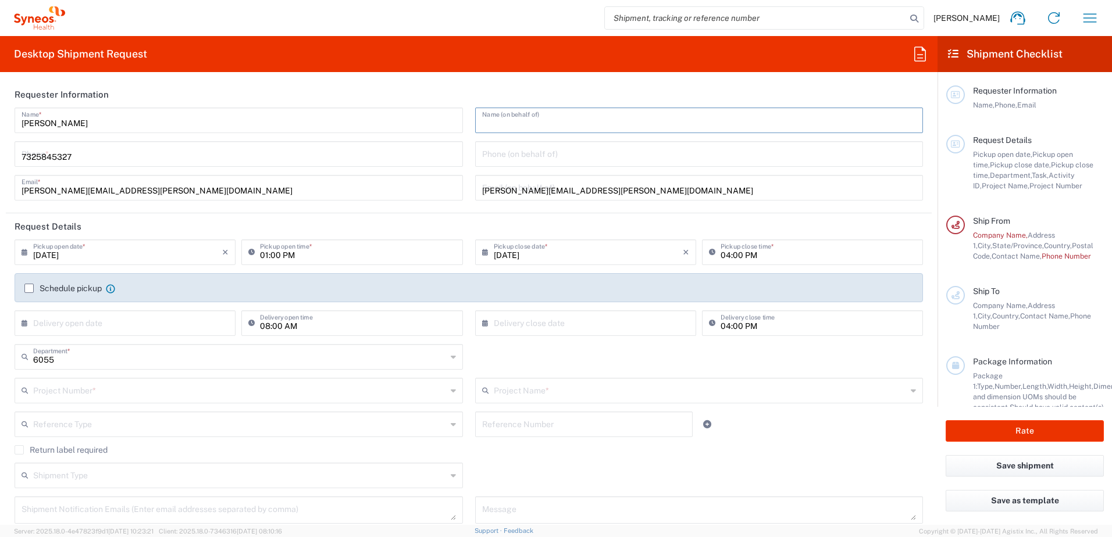
type input "659"
type input "260"
type input "[GEOGRAPHIC_DATA]"
type input "08873"
type input "7325845327"
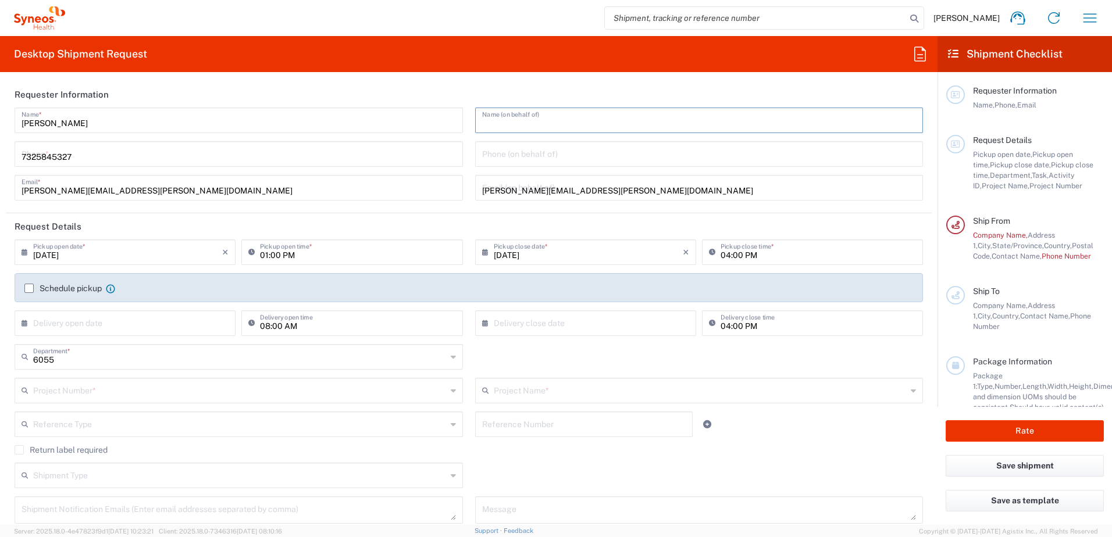
type input "[PERSON_NAME][EMAIL_ADDRESS][PERSON_NAME][DOMAIN_NAME]"
type input "Andrea R Ippolito"
click at [548, 125] on input "text" at bounding box center [699, 119] width 434 height 20
click at [557, 119] on input "text" at bounding box center [699, 119] width 434 height 20
click at [105, 149] on input "7325845327" at bounding box center [239, 153] width 434 height 20
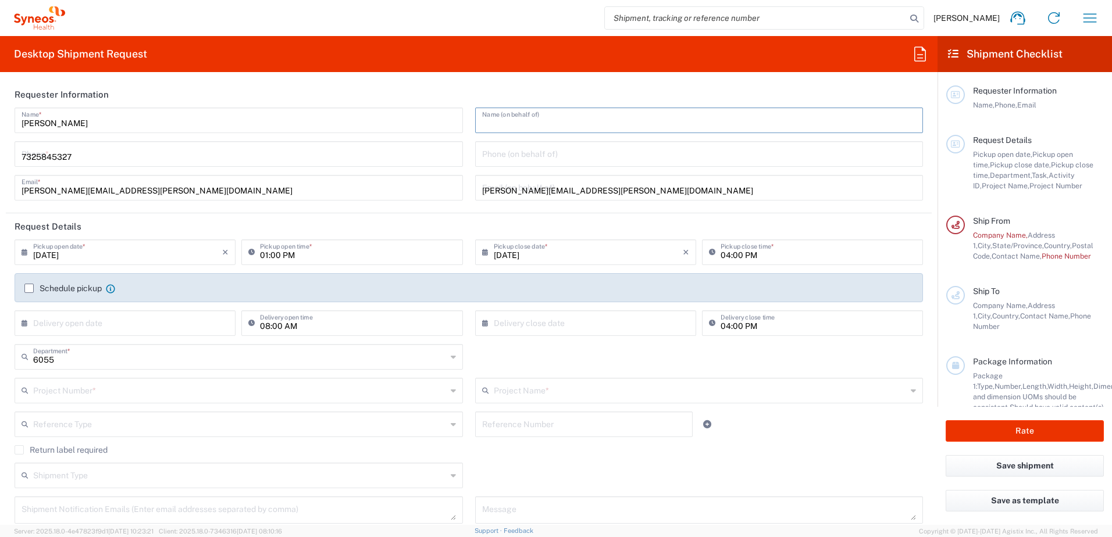
click at [65, 150] on input "7325845327" at bounding box center [239, 153] width 434 height 20
click at [90, 157] on input "7325845327" at bounding box center [239, 153] width 434 height 20
type input "732584532773258"
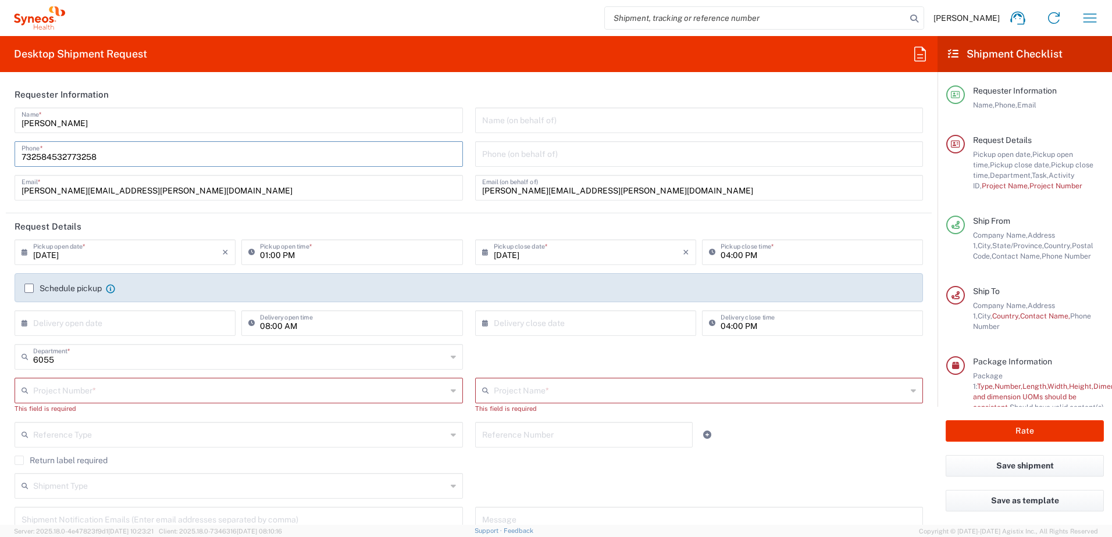
drag, startPoint x: 126, startPoint y: 155, endPoint x: 13, endPoint y: 156, distance: 112.8
click at [13, 156] on div "Andrea Ippolito Name * 732584532773258 Phone * andrea.ippolito@syneoshealth.com…" at bounding box center [239, 158] width 461 height 101
type input "7325845327"
type input "260"
type input "[GEOGRAPHIC_DATA]"
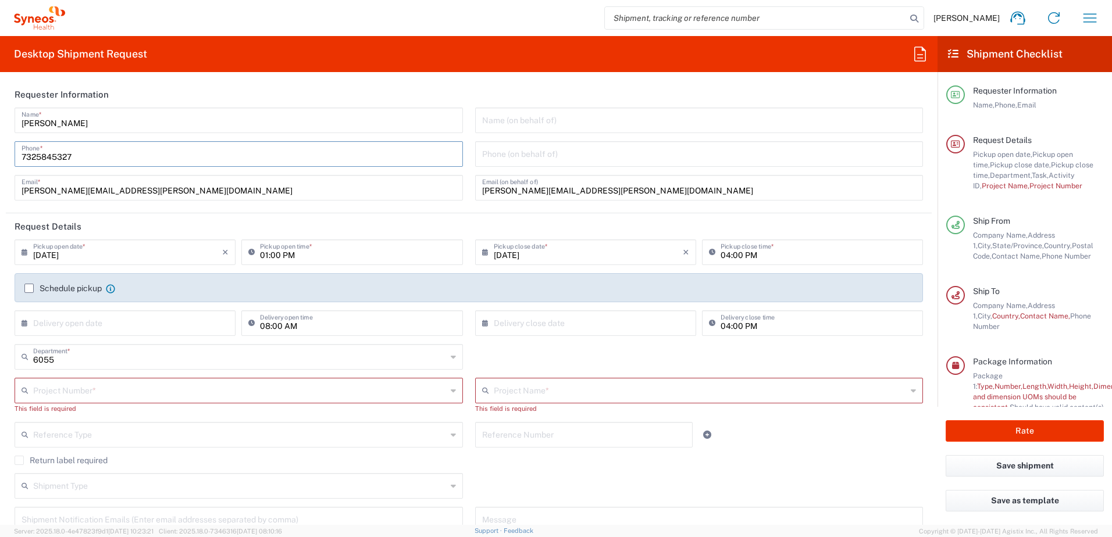
type input "7325845327"
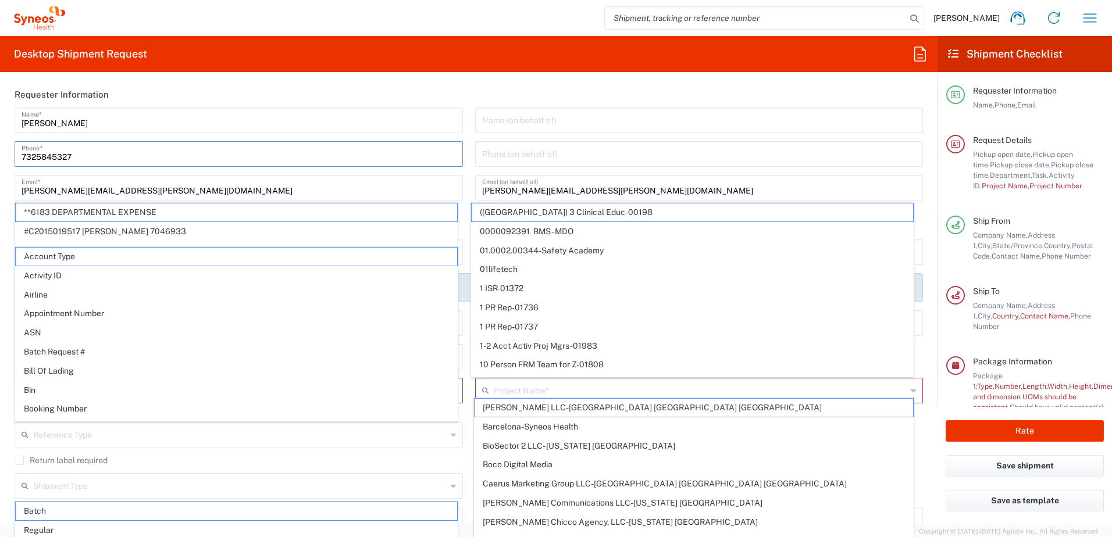
click at [601, 103] on header "Requester Information" at bounding box center [469, 94] width 926 height 26
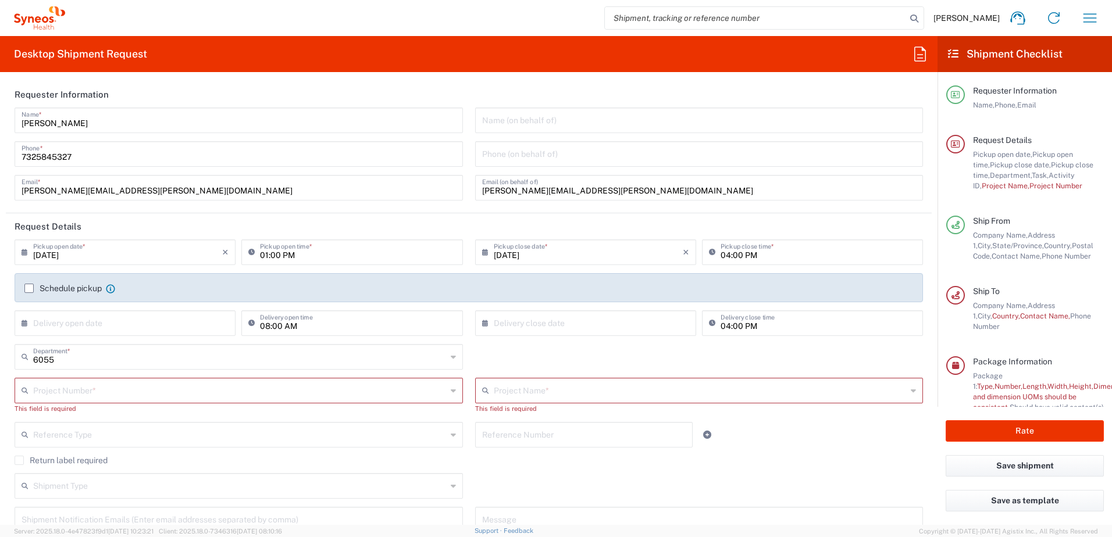
click at [85, 258] on input "[DATE]" at bounding box center [127, 251] width 189 height 20
click at [58, 252] on input "[DATE]" at bounding box center [127, 251] width 189 height 20
click at [511, 259] on input "[DATE]" at bounding box center [588, 251] width 189 height 20
click at [151, 324] on input "text" at bounding box center [127, 322] width 189 height 20
type input "[DATE]"
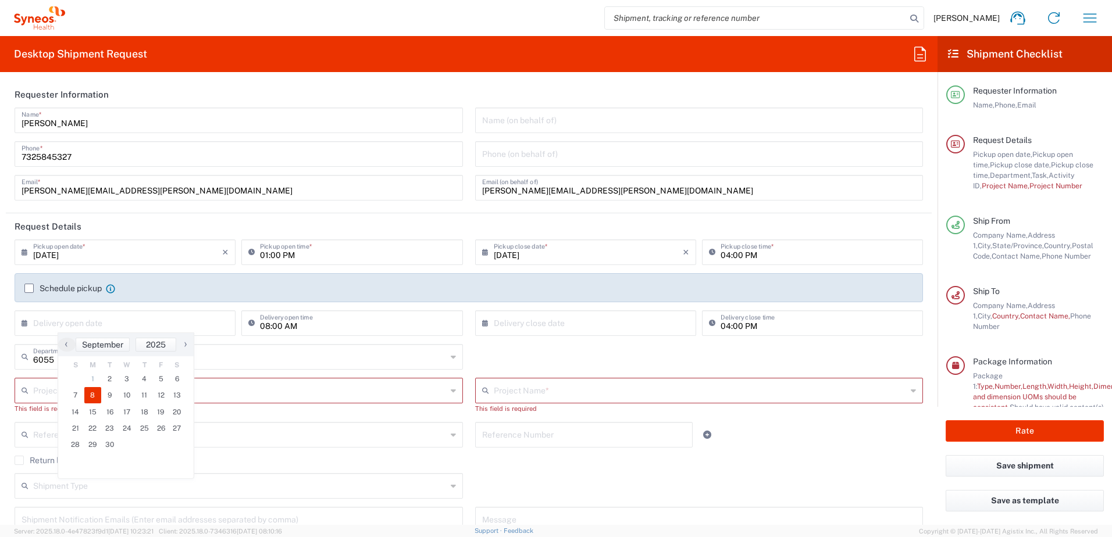
click at [87, 395] on span "8" at bounding box center [92, 395] width 17 height 16
click at [603, 338] on div "× Delivery close date Cancel Apply" at bounding box center [585, 328] width 227 height 34
click at [610, 331] on input "text" at bounding box center [588, 322] width 189 height 20
click at [176, 323] on input "[DATE]" at bounding box center [127, 322] width 189 height 20
click at [58, 322] on input "[DATE]" at bounding box center [127, 322] width 189 height 20
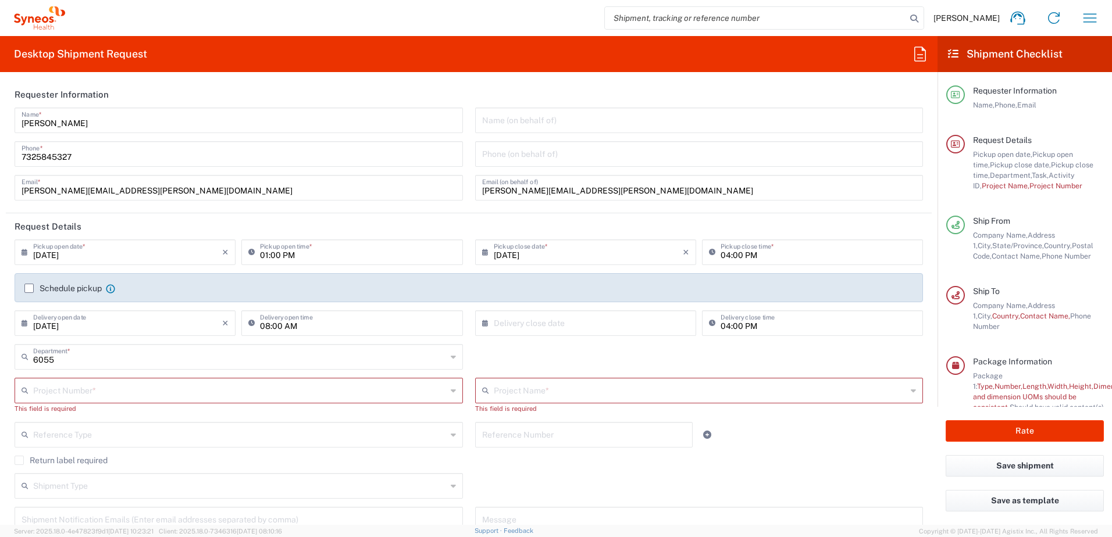
click at [55, 326] on input "[DATE]" at bounding box center [127, 322] width 189 height 20
click at [58, 324] on input "09/022/2025" at bounding box center [127, 322] width 189 height 20
click at [243, 356] on input "6055" at bounding box center [239, 356] width 413 height 20
click at [61, 324] on input "09/022/2025" at bounding box center [127, 322] width 189 height 20
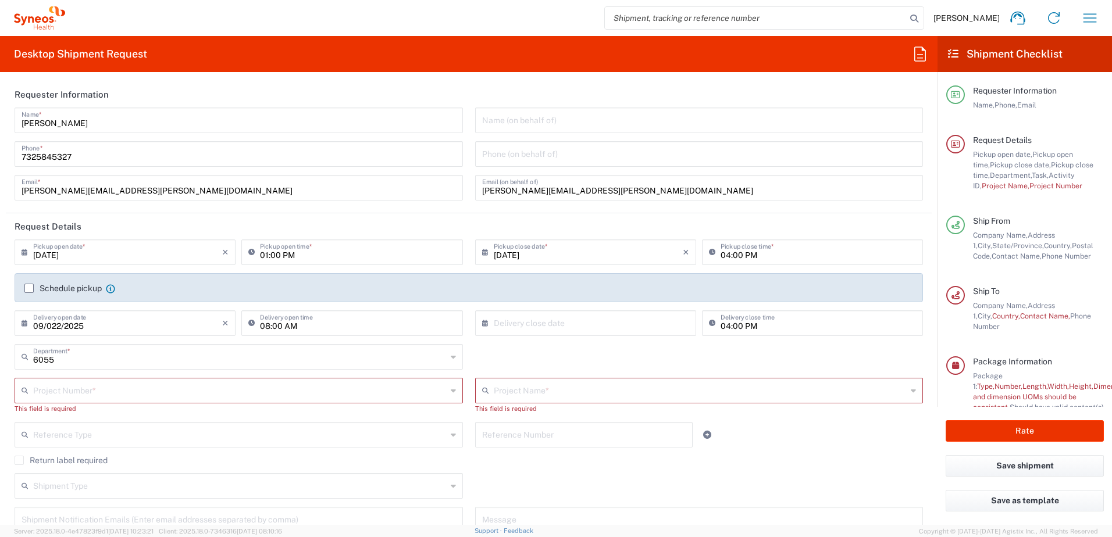
click at [60, 331] on input "09/022/2025" at bounding box center [127, 322] width 189 height 20
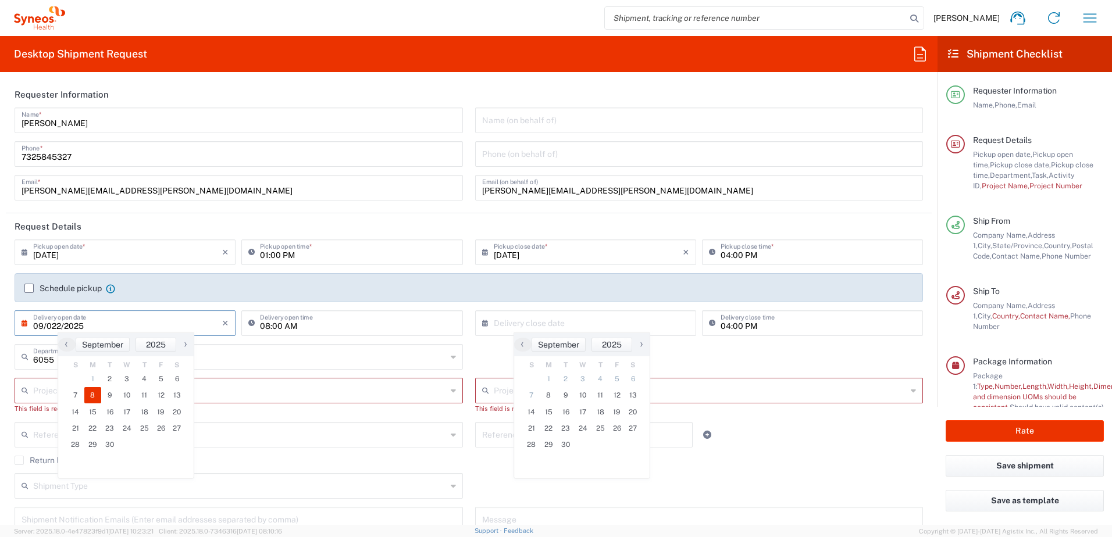
type input "[DATE]"
type input "6055"
drag, startPoint x: 100, startPoint y: 336, endPoint x: 1104, endPoint y: 138, distance: 1022.9
click at [112, 336] on div "09/082025 × Delivery open date" at bounding box center [125, 324] width 221 height 26
click at [343, 452] on div "Reference Type Account Type Activity ID Airline Appointment Number ASN Batch Re…" at bounding box center [239, 439] width 461 height 34
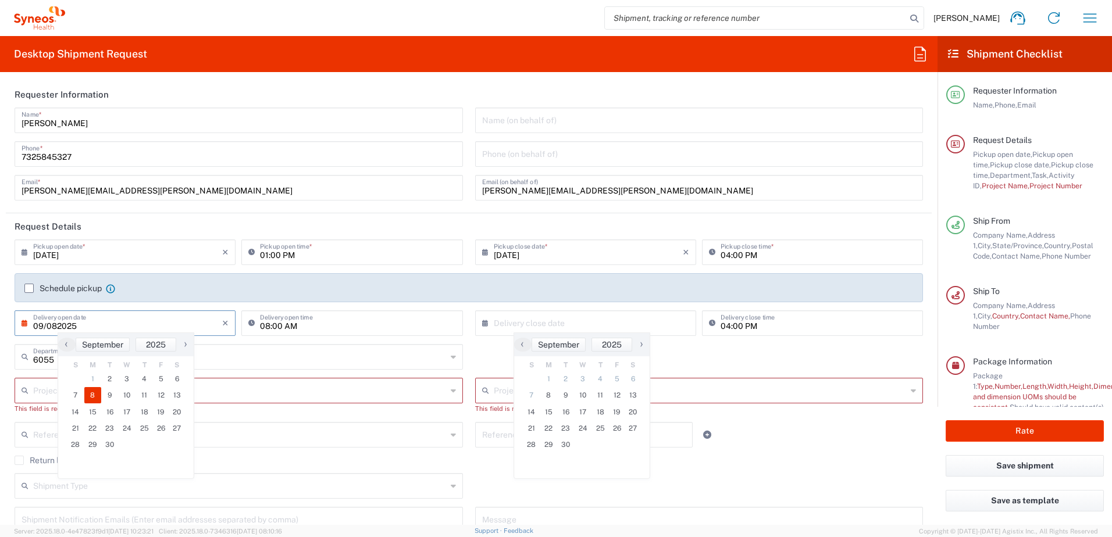
click at [105, 321] on input "09/082025" at bounding box center [127, 322] width 189 height 20
click at [564, 384] on span "2" at bounding box center [565, 379] width 17 height 16
click at [564, 383] on span "2" at bounding box center [565, 379] width 17 height 16
click at [566, 382] on span "2" at bounding box center [565, 379] width 17 height 16
click at [609, 325] on input "text" at bounding box center [588, 322] width 189 height 20
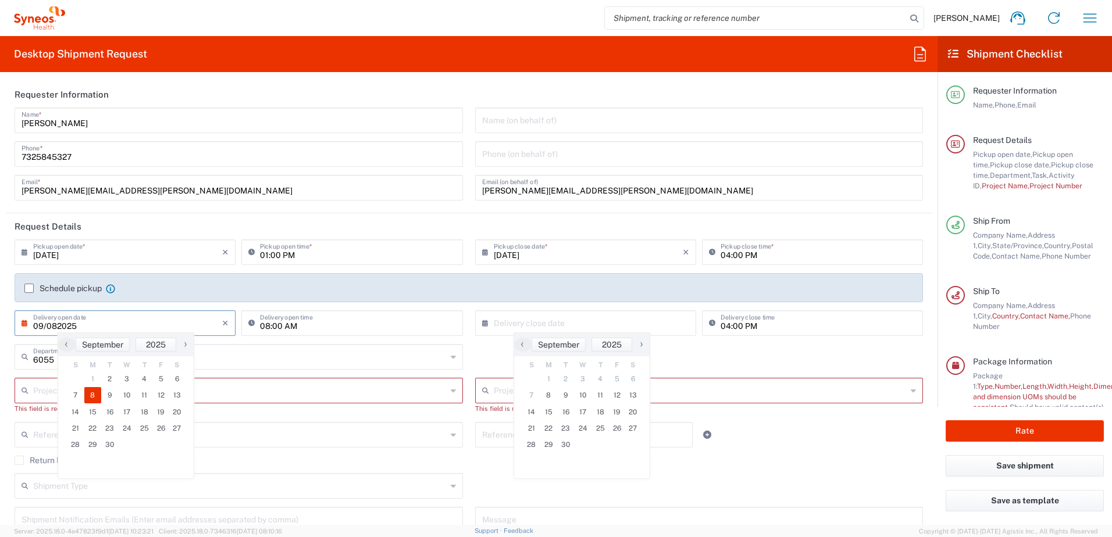
click at [506, 324] on input "text" at bounding box center [588, 322] width 189 height 20
click at [739, 325] on input "04:00 PM" at bounding box center [817, 322] width 195 height 20
type input "[DATE]"
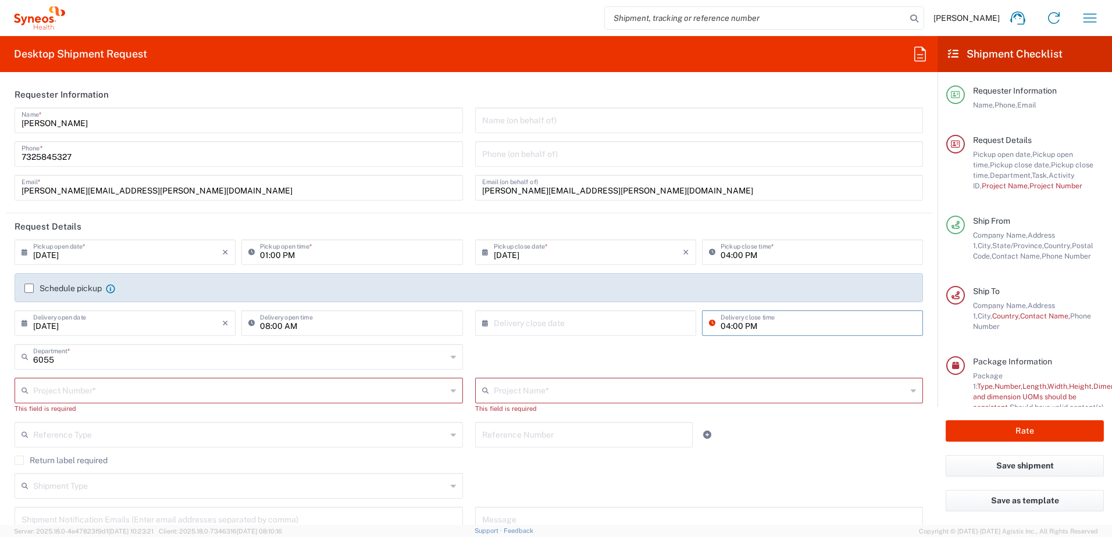
scroll to position [41, 0]
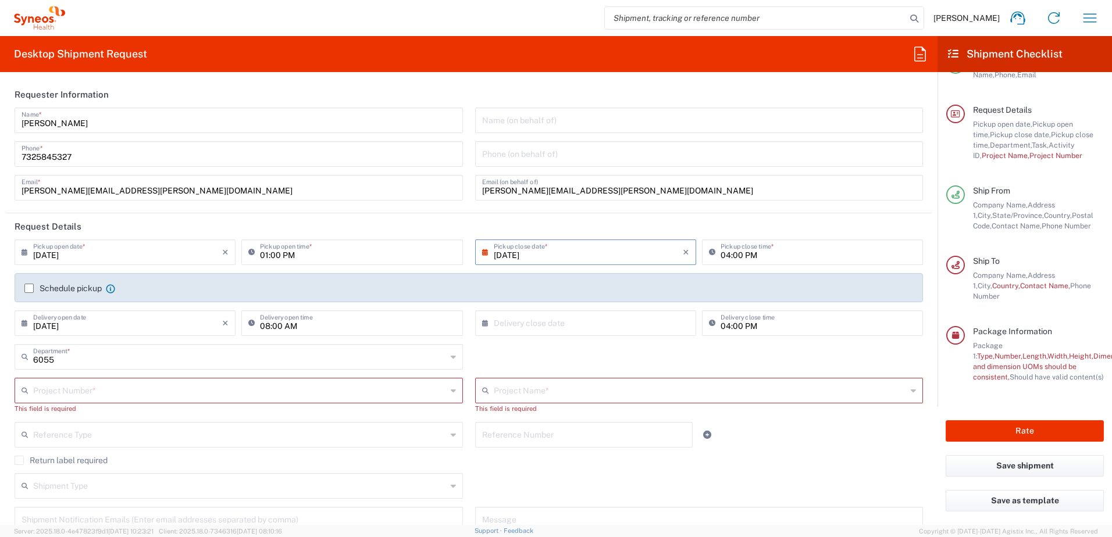
click at [513, 255] on input "[DATE]" at bounding box center [588, 251] width 189 height 20
click at [511, 259] on input "[DATE]" at bounding box center [588, 251] width 189 height 20
type input "[DATE]"
click at [53, 325] on input "[DATE]" at bounding box center [127, 322] width 189 height 20
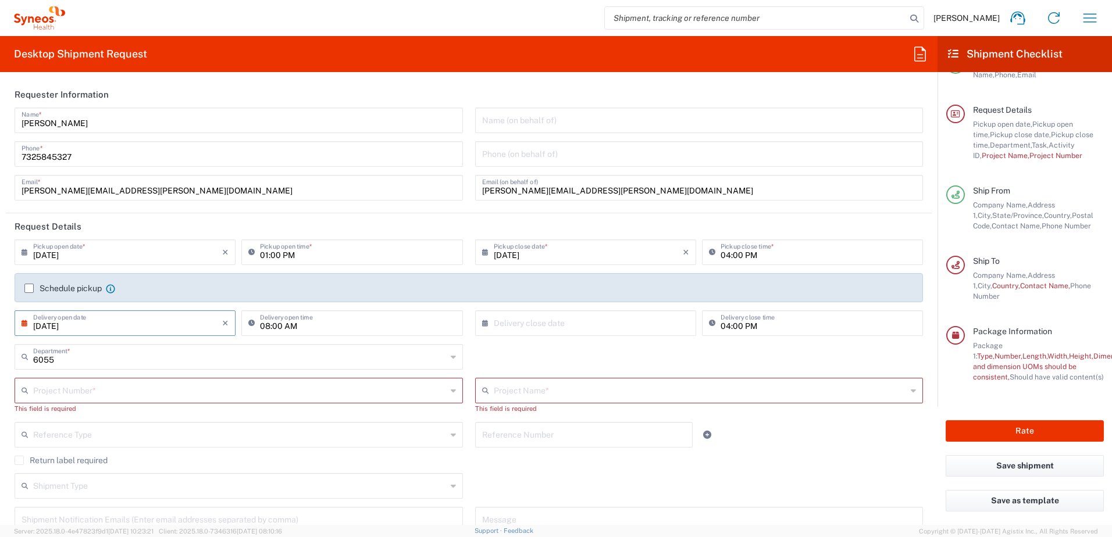
click at [53, 324] on input "[DATE]" at bounding box center [127, 322] width 189 height 20
click at [55, 324] on input "[DATE]" at bounding box center [127, 322] width 189 height 20
type input "[DATE]"
click at [581, 328] on input "text" at bounding box center [588, 322] width 189 height 20
click at [494, 325] on input "text" at bounding box center [588, 322] width 189 height 20
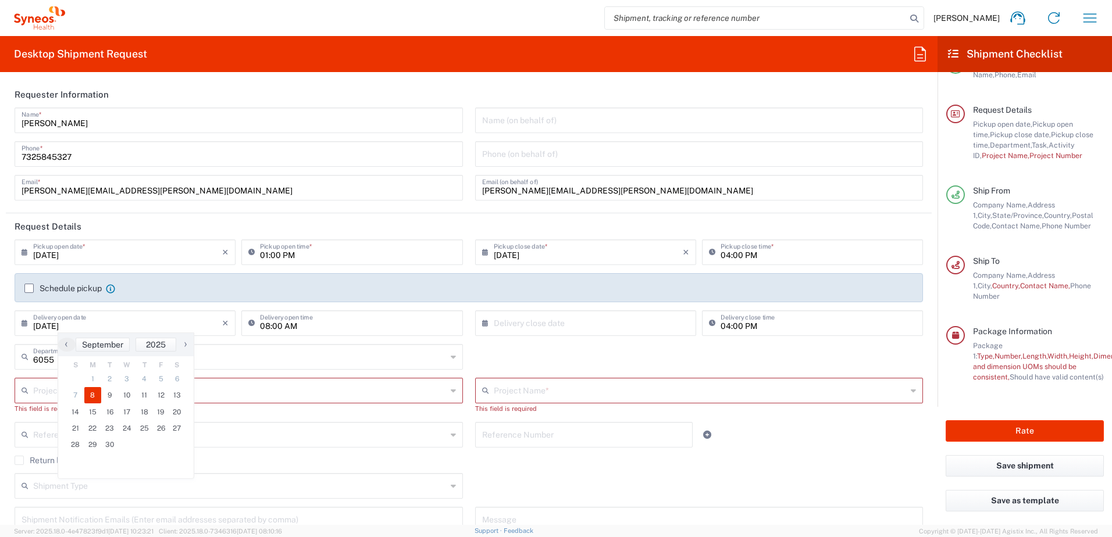
click at [577, 330] on input "text" at bounding box center [588, 322] width 189 height 20
click at [482, 326] on icon at bounding box center [488, 323] width 12 height 19
click at [537, 322] on input "text" at bounding box center [588, 322] width 189 height 20
type input "09"
click at [530, 322] on input "09" at bounding box center [588, 322] width 189 height 20
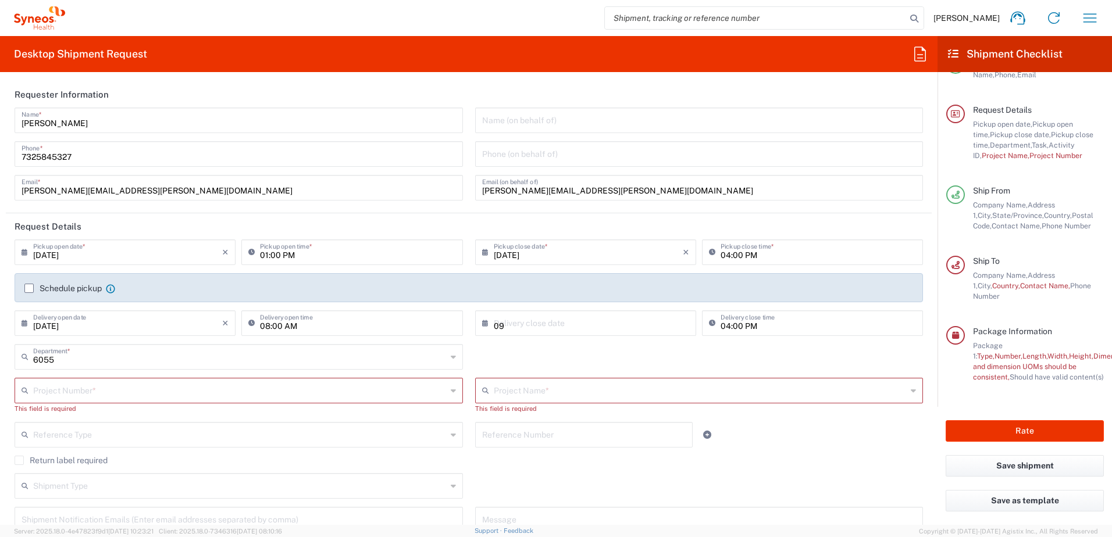
type input "[DATE]"
click at [530, 322] on input "text" at bounding box center [588, 322] width 189 height 20
click at [496, 326] on input "text" at bounding box center [588, 322] width 189 height 20
click at [485, 323] on icon at bounding box center [488, 323] width 12 height 19
click at [344, 393] on input "text" at bounding box center [239, 390] width 413 height 20
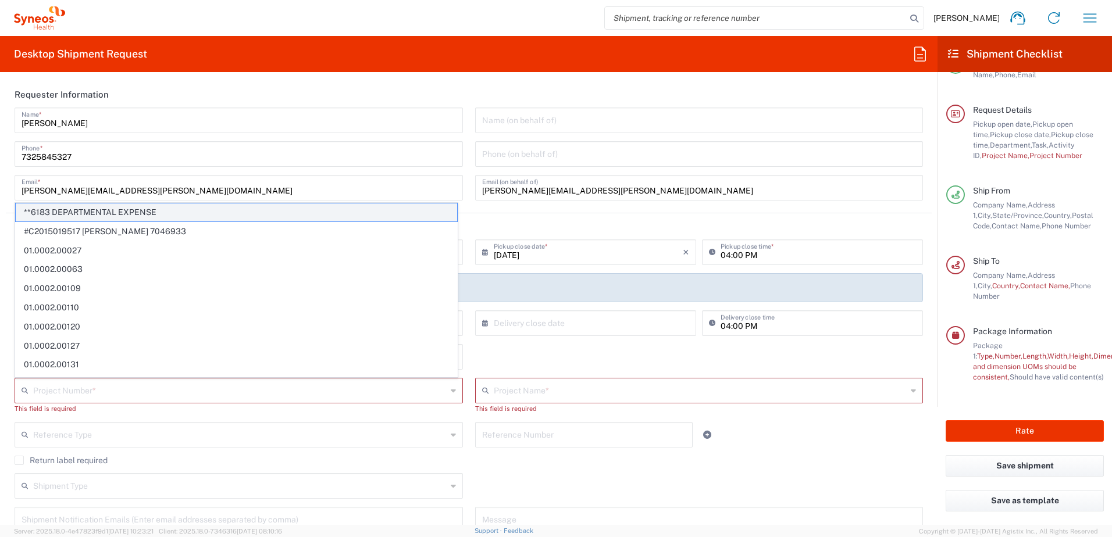
click at [145, 216] on span "**6183 DEPARTMENTAL EXPENSE" at bounding box center [236, 213] width 441 height 18
type input "**6183 DEPARTMENTAL EXPENSE"
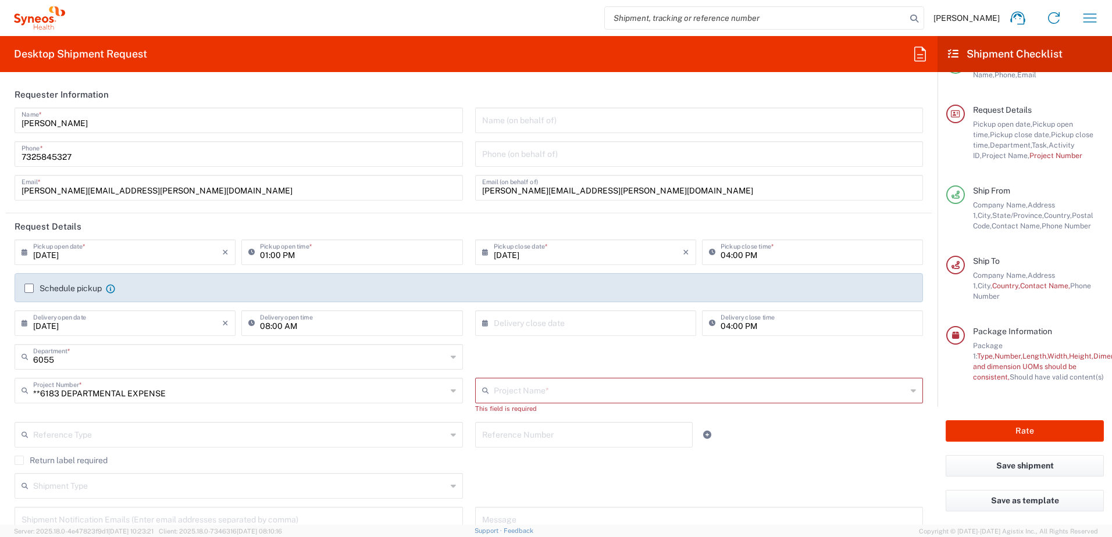
click at [515, 386] on input "text" at bounding box center [700, 390] width 413 height 20
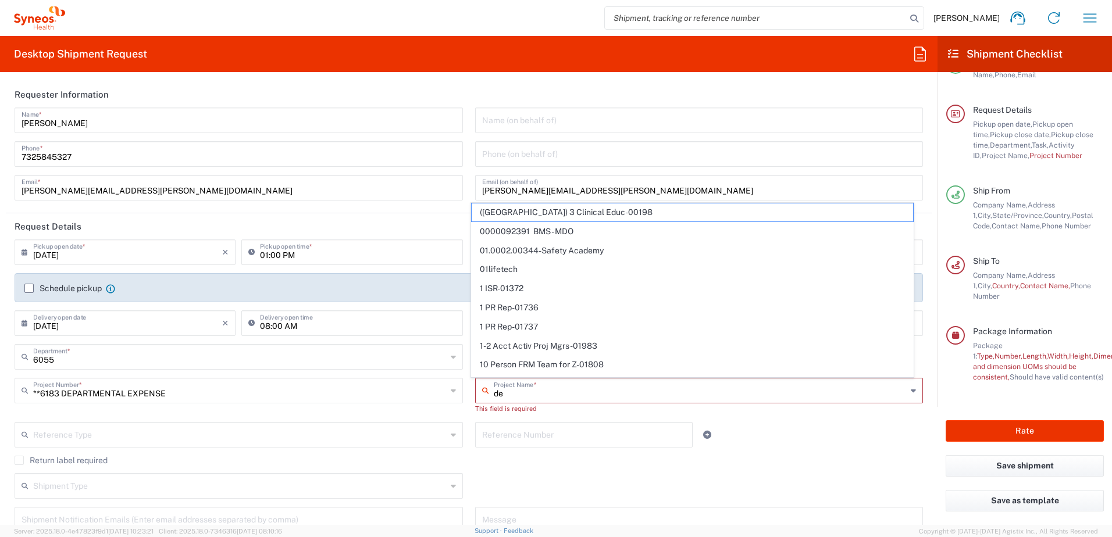
type input "dep"
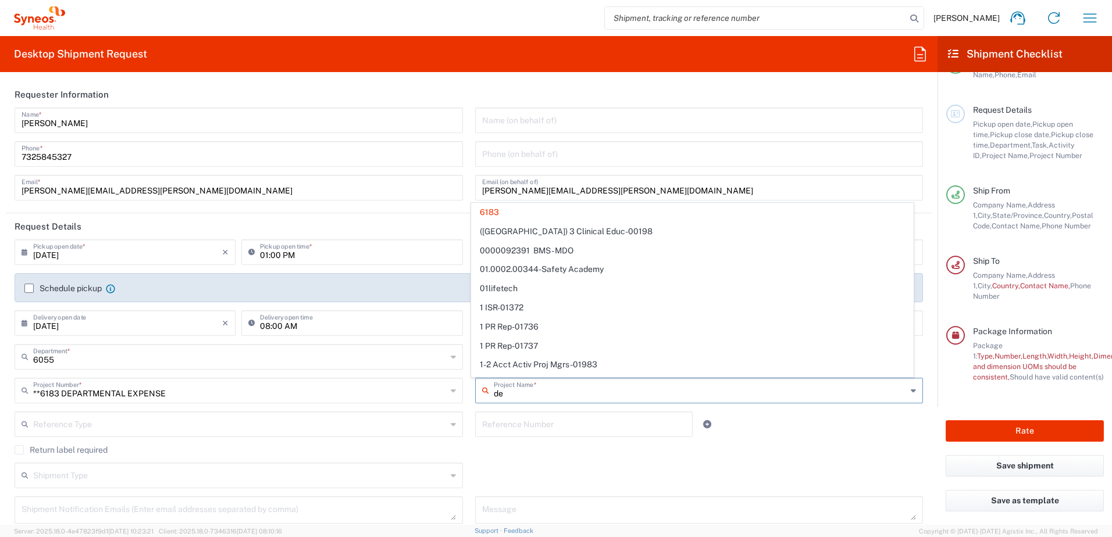
type input "dep"
type input "**6183 DEPARTMENTAL EXPENSE"
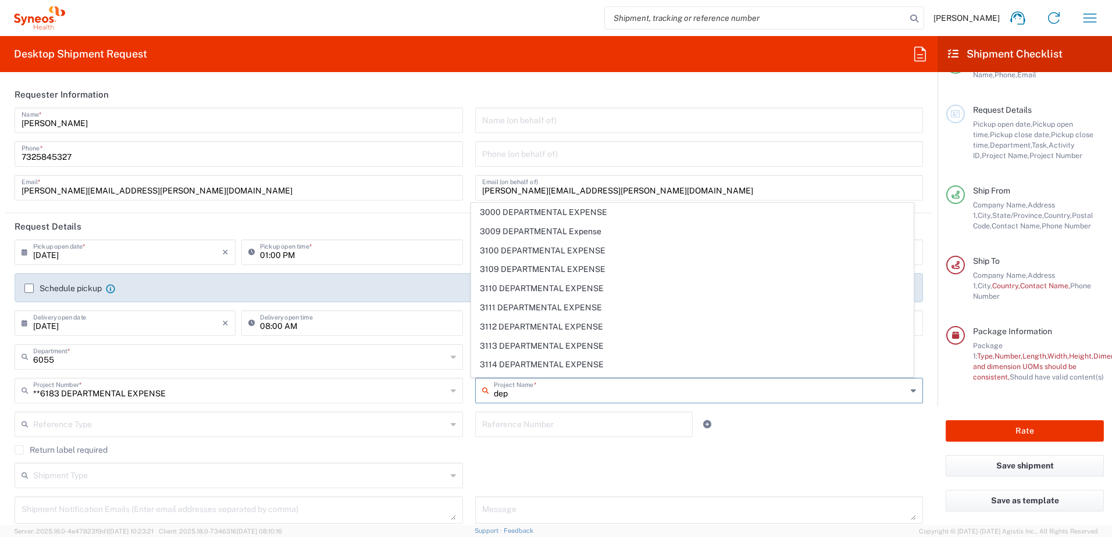
drag, startPoint x: 506, startPoint y: 397, endPoint x: 434, endPoint y: 384, distance: 72.7
click at [434, 384] on div "**6183 DEPARTMENTAL EXPENSE Project Number * **6183 DEPARTMENTAL EXPENSE #C2015…" at bounding box center [469, 395] width 921 height 34
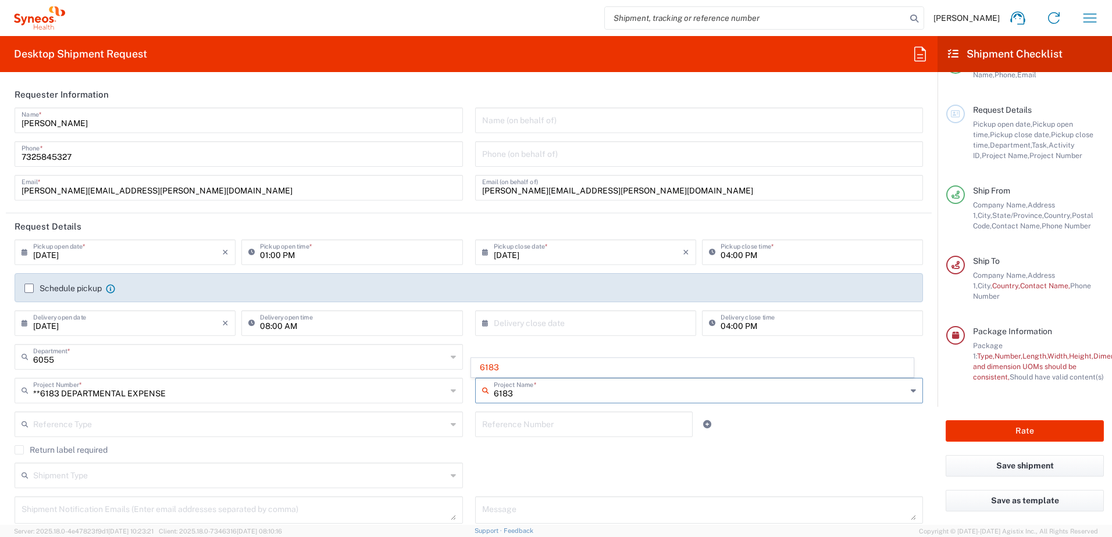
click at [547, 397] on input "6183" at bounding box center [700, 390] width 413 height 20
drag, startPoint x: 554, startPoint y: 393, endPoint x: 344, endPoint y: 401, distance: 209.5
click at [344, 401] on div "**6183 DEPARTMENTAL EXPENSE Project Number * **6183 DEPARTMENTAL EXPENSE #C2015…" at bounding box center [469, 395] width 921 height 34
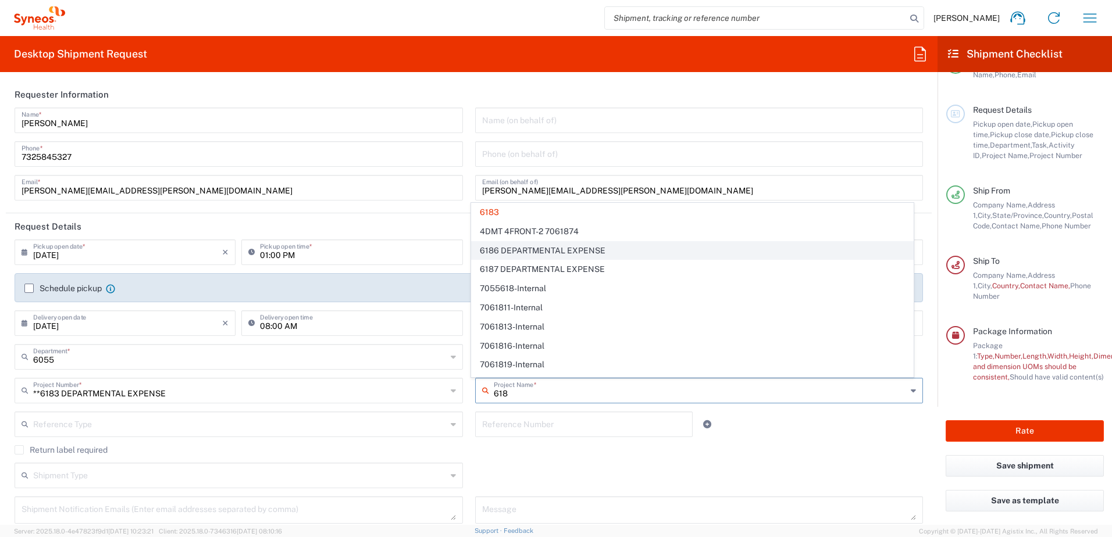
scroll to position [233, 0]
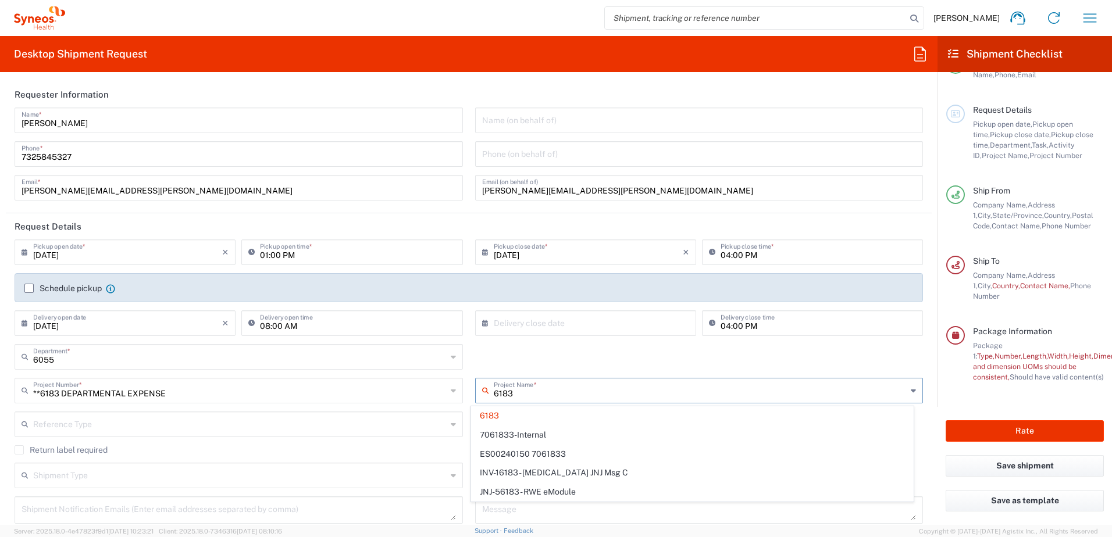
click at [559, 388] on input "6183" at bounding box center [700, 390] width 413 height 20
click at [776, 485] on span "JNJ-56183 - RWE eModule" at bounding box center [692, 492] width 441 height 18
click at [485, 418] on input "text" at bounding box center [584, 423] width 204 height 20
click at [503, 413] on input "text" at bounding box center [584, 423] width 204 height 20
type input "JNJ-56183 - RWE eModule"
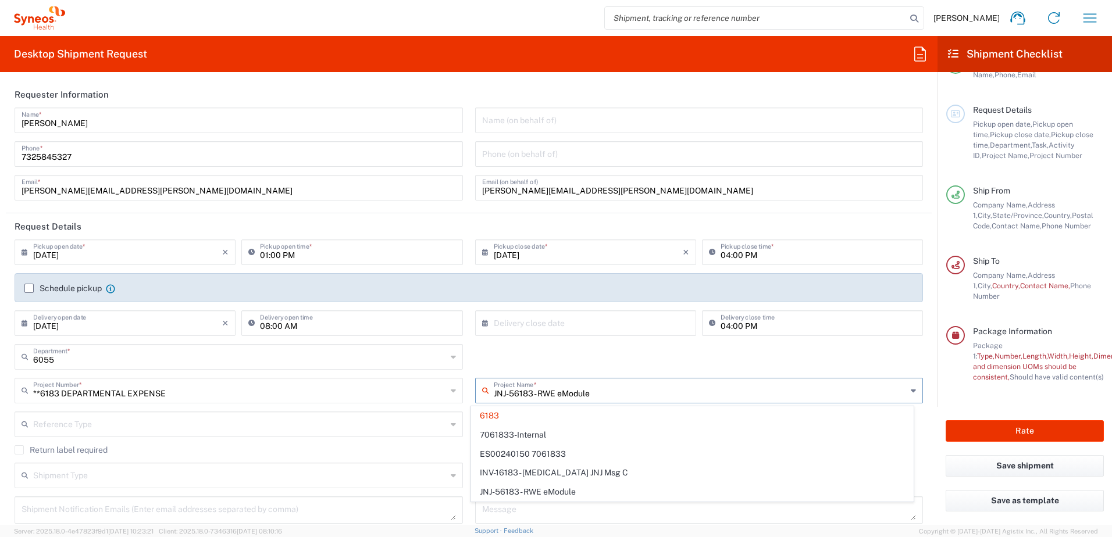
scroll to position [0, 0]
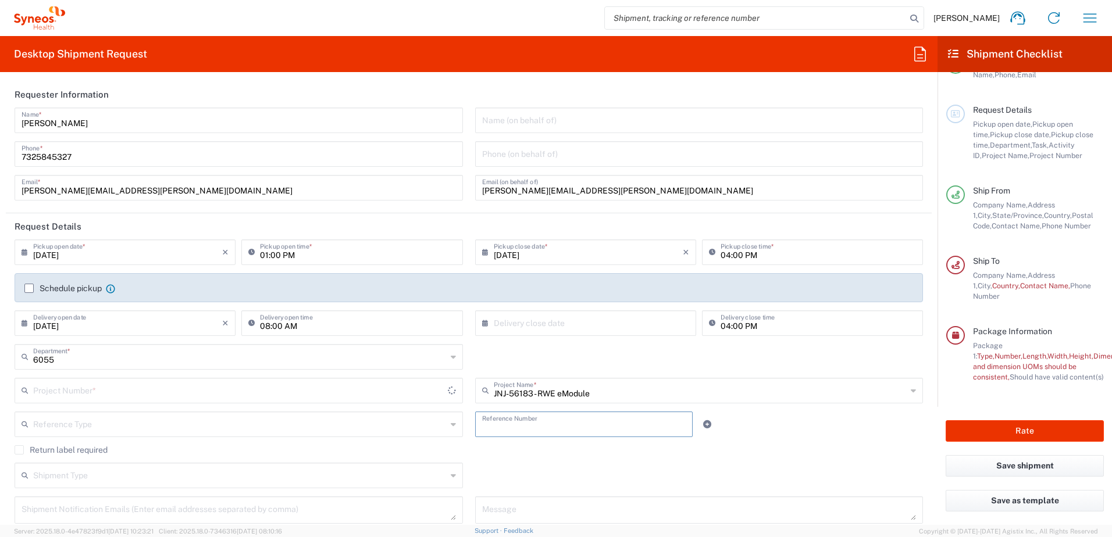
type input "JNJ-56183 - RWE eModule"
click at [542, 423] on input "text" at bounding box center [584, 423] width 204 height 20
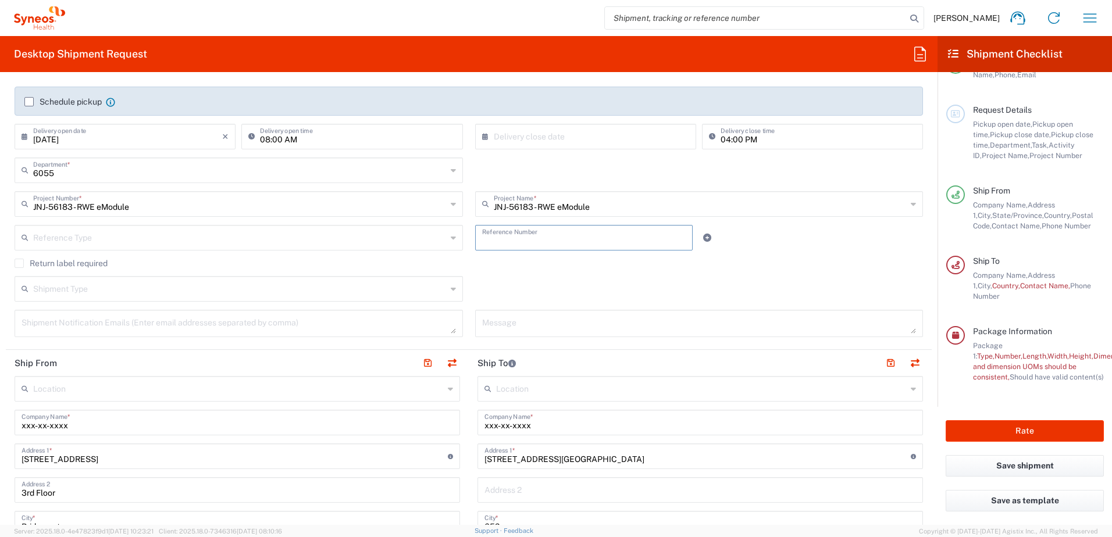
scroll to position [116, 0]
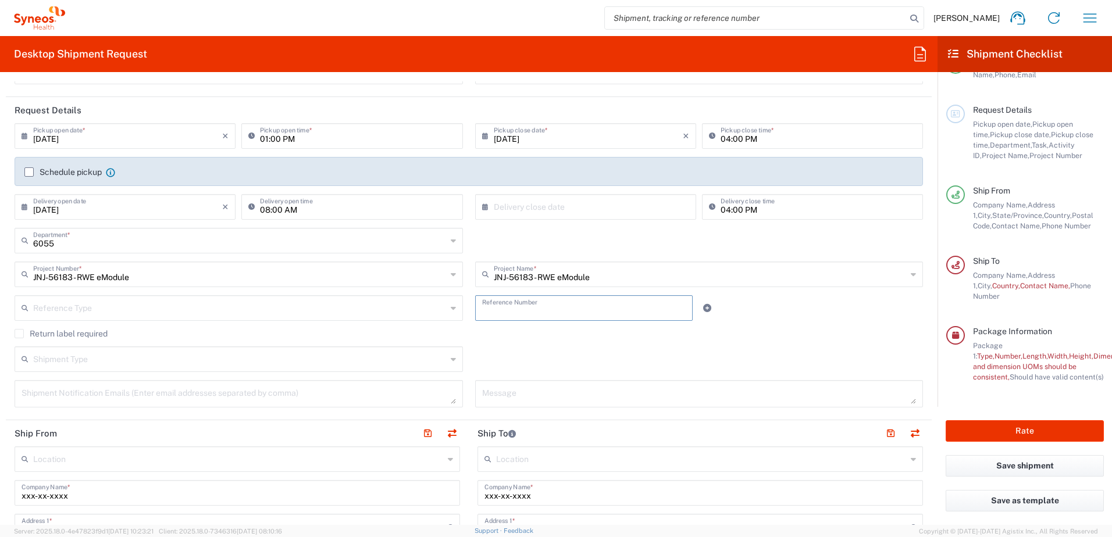
click at [518, 208] on input "text" at bounding box center [588, 206] width 189 height 20
click at [484, 208] on icon at bounding box center [488, 207] width 12 height 19
click at [524, 210] on input "text" at bounding box center [588, 206] width 189 height 20
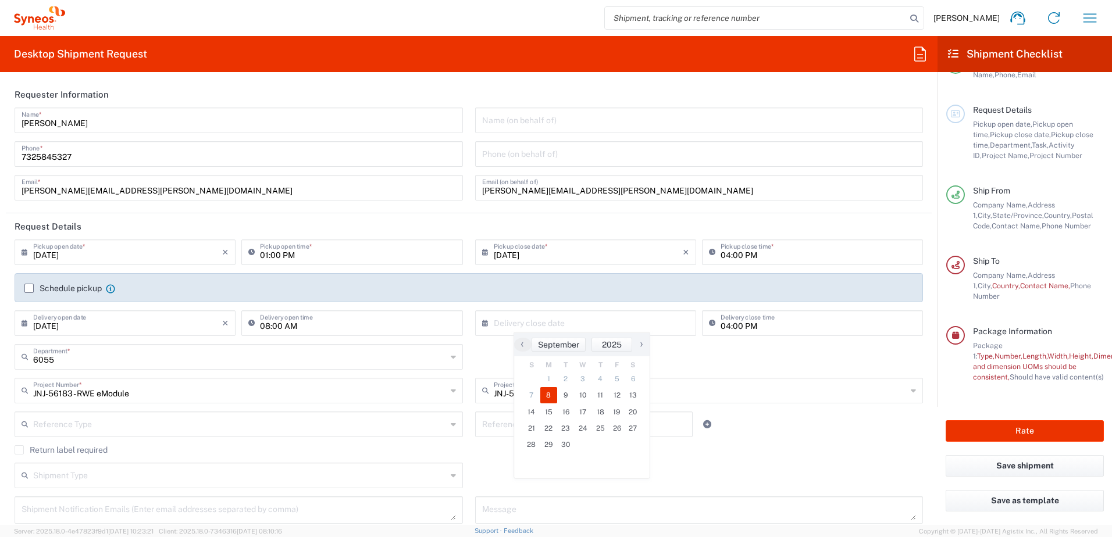
click at [547, 397] on span "8" at bounding box center [548, 395] width 17 height 16
type input "[DATE]"
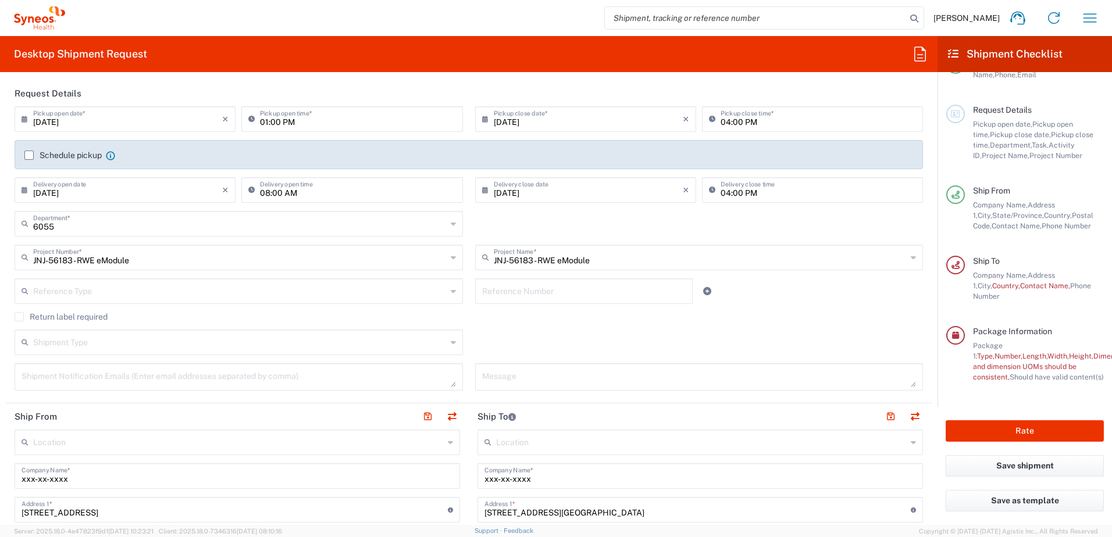
scroll to position [233, 0]
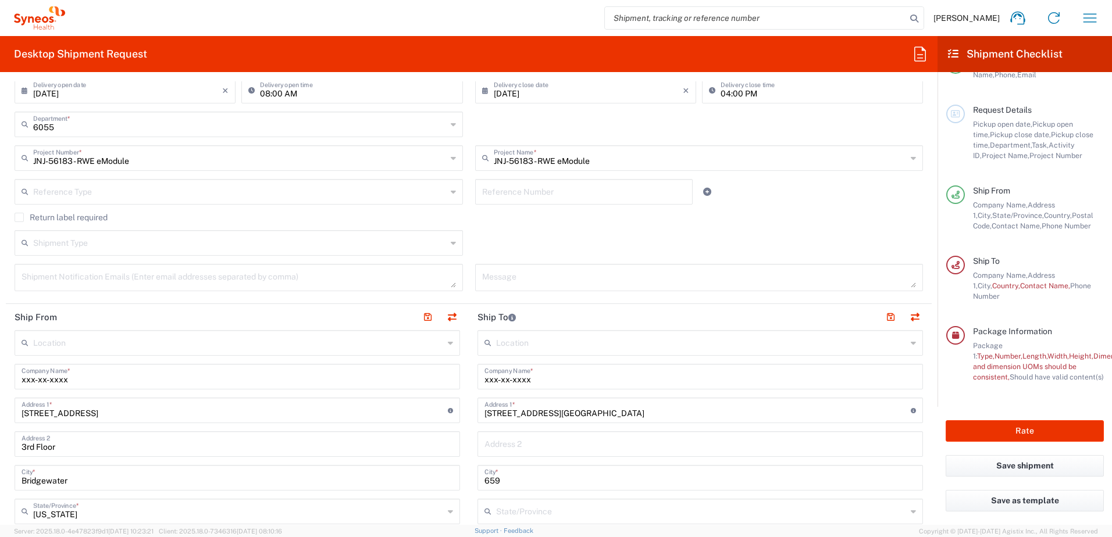
click at [538, 172] on div "JNJ-56183 - RWE eModule Project Name * 6183 7061833-Internal ES00240150 7061833…" at bounding box center [699, 162] width 461 height 34
click at [559, 159] on input "JNJ-56183 - RWE eModule" at bounding box center [700, 157] width 413 height 20
click at [135, 158] on input "JNJ-56183 - RWE eModule" at bounding box center [239, 157] width 413 height 20
click at [58, 162] on input "JNJ-56183 - RWE eModule" at bounding box center [239, 157] width 413 height 20
click at [167, 159] on input "JNJ-56183 - RWE eModule" at bounding box center [239, 157] width 413 height 20
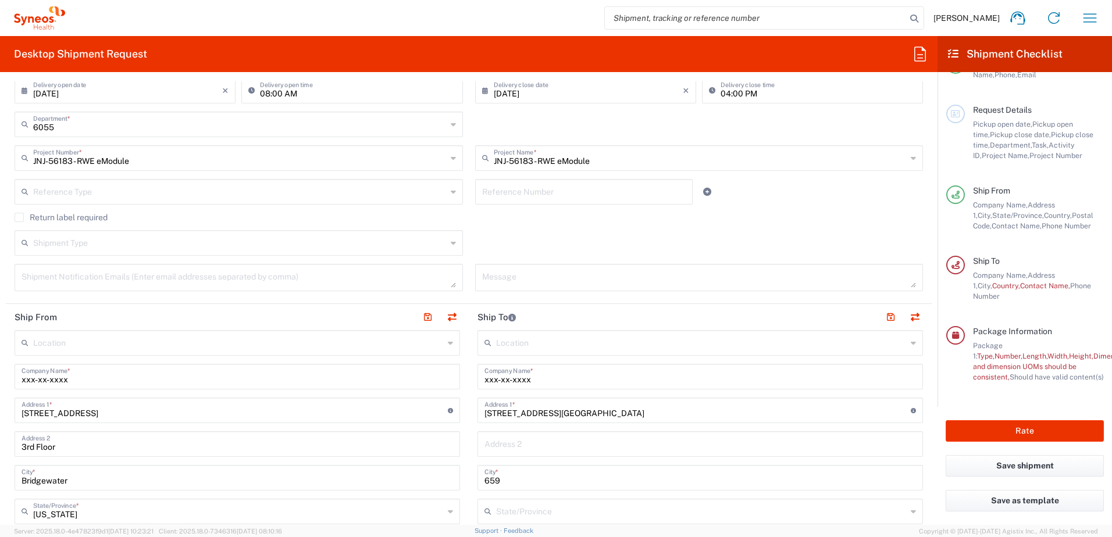
type input "JNJ-56183 - RWE eModule"
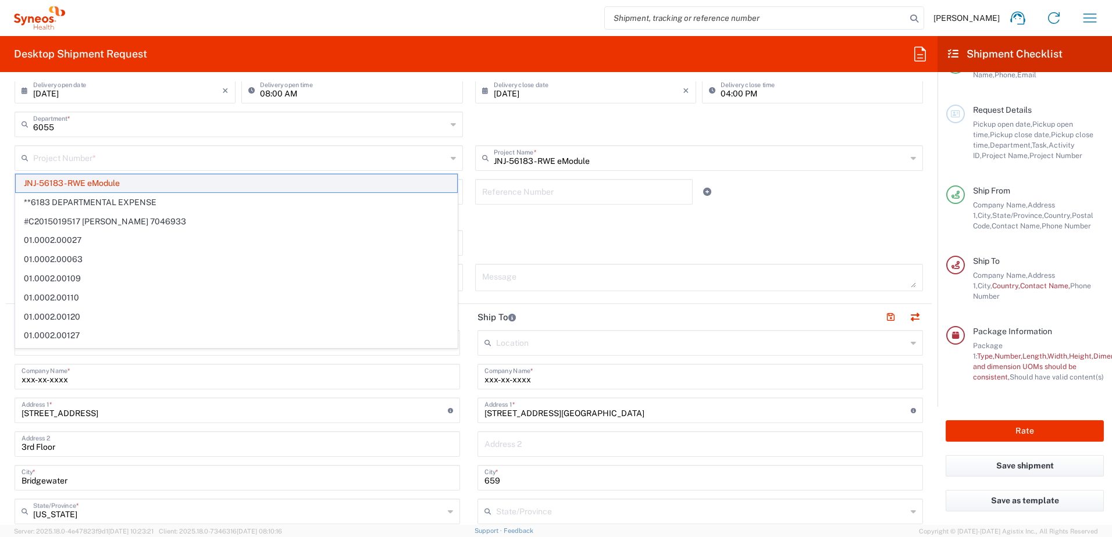
click at [149, 175] on span "JNJ-56183 - RWE eModule" at bounding box center [236, 183] width 441 height 18
click at [112, 159] on input "text" at bounding box center [239, 157] width 413 height 20
type input "recruit"
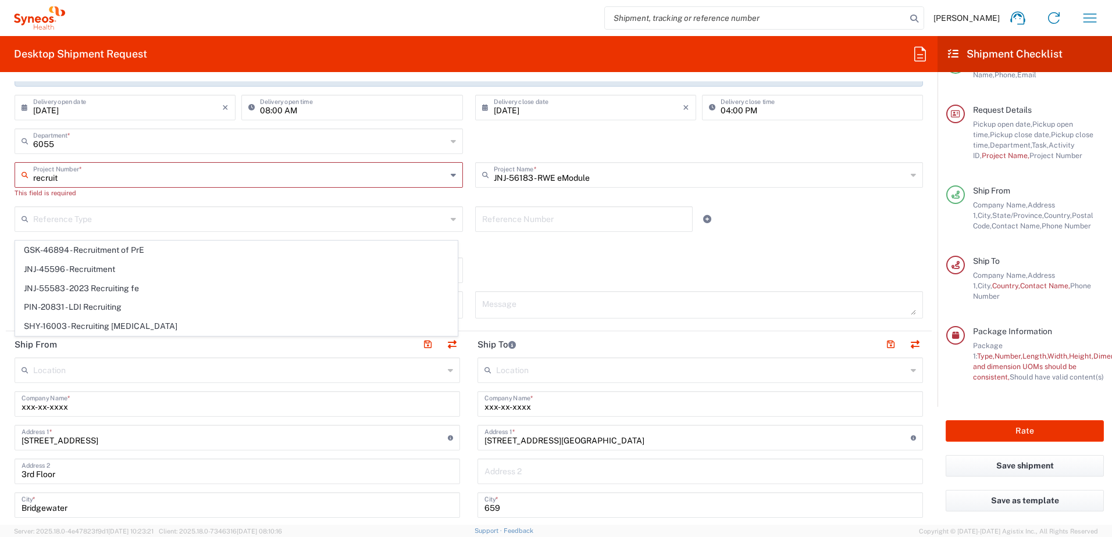
scroll to position [116, 0]
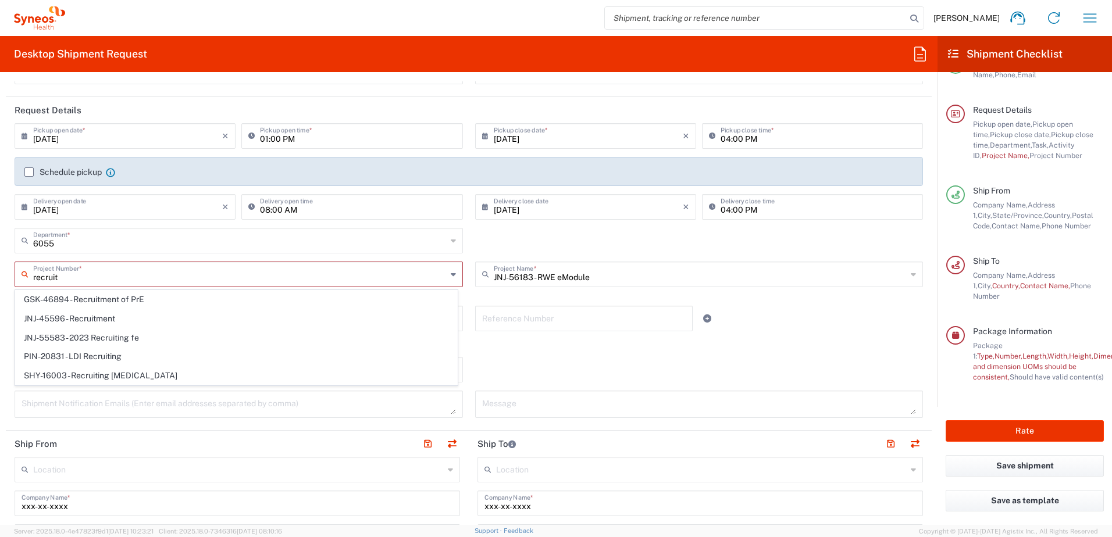
drag, startPoint x: 77, startPoint y: 276, endPoint x: -2, endPoint y: 272, distance: 79.2
click at [0, 272] on html "Andrea Ippolito Home Shipment estimator Shipment tracking Desktop shipment requ…" at bounding box center [556, 268] width 1112 height 537
type input "dep"
